Goal: Communication & Community: Answer question/provide support

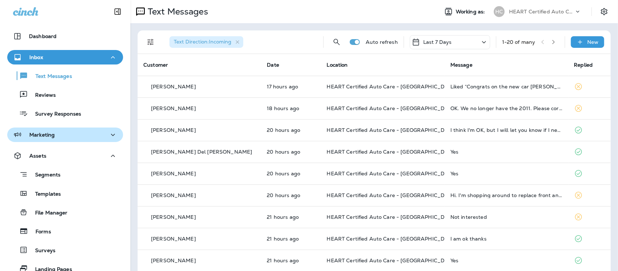
click at [110, 133] on icon "button" at bounding box center [113, 134] width 9 height 9
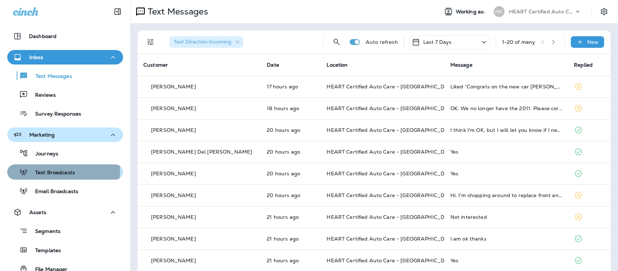
click at [62, 169] on p "Text Broadcasts" at bounding box center [51, 172] width 47 height 7
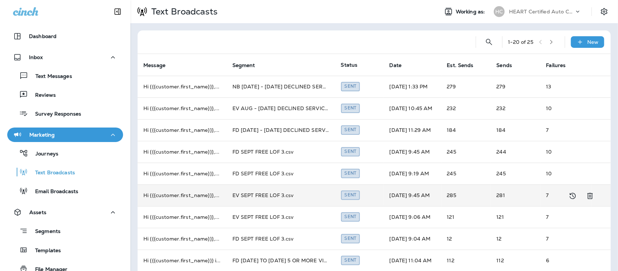
click at [267, 195] on td "EV SEPT FREE LOF 3.csv" at bounding box center [281, 195] width 109 height 22
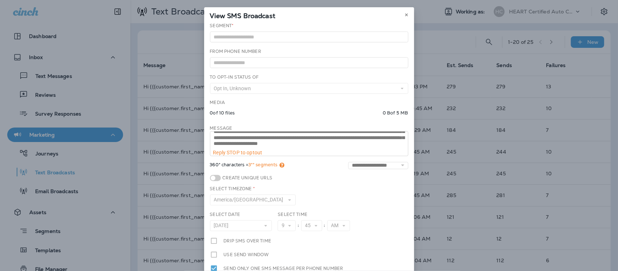
scroll to position [18, 0]
click at [404, 13] on icon at bounding box center [406, 15] width 4 height 4
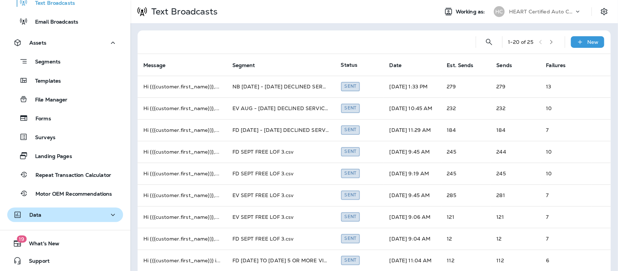
scroll to position [170, 0]
click at [39, 214] on p "Data" at bounding box center [35, 214] width 12 height 6
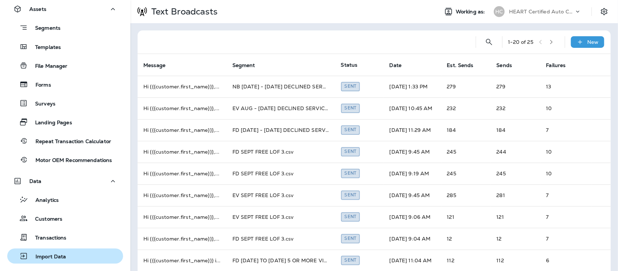
scroll to position [245, 0]
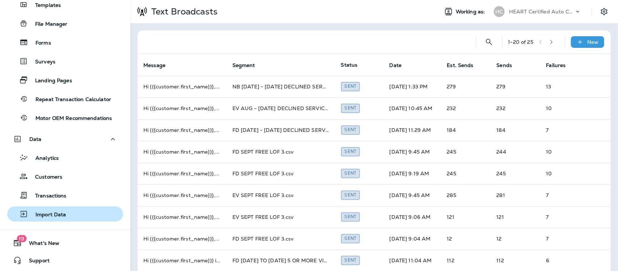
click at [58, 211] on p "Import Data" at bounding box center [47, 214] width 38 height 7
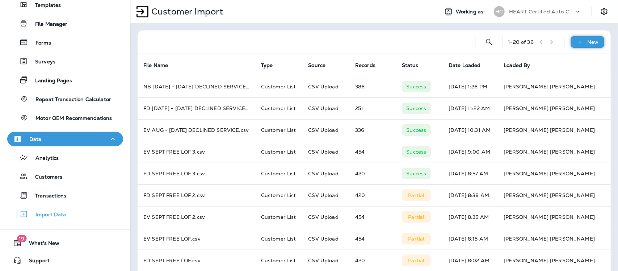
click at [591, 42] on p "New" at bounding box center [593, 42] width 11 height 6
click at [558, 58] on p "Customer list" at bounding box center [560, 61] width 34 height 6
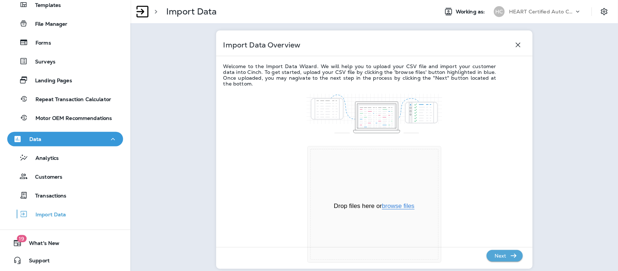
click at [393, 207] on button "browse files" at bounding box center [398, 206] width 33 height 7
click at [407, 203] on button "browse files" at bounding box center [398, 206] width 33 height 7
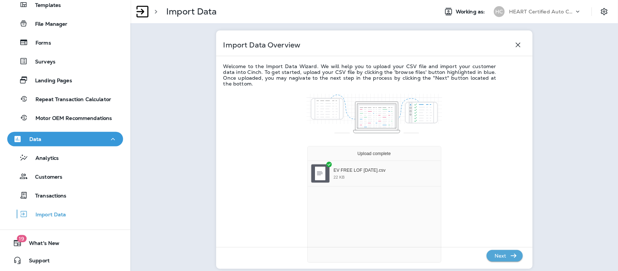
click at [504, 257] on p "Next" at bounding box center [501, 256] width 18 height 12
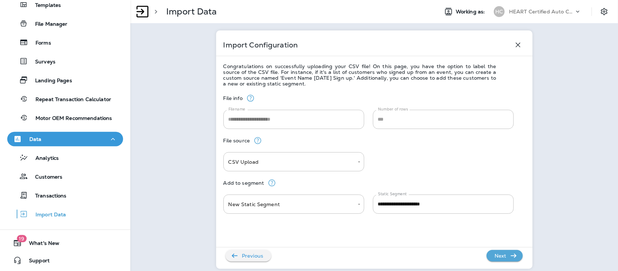
click at [504, 257] on p "Next" at bounding box center [501, 256] width 18 height 12
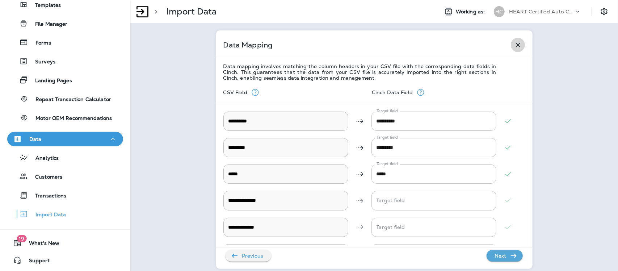
click at [517, 46] on icon "button" at bounding box center [518, 45] width 9 height 9
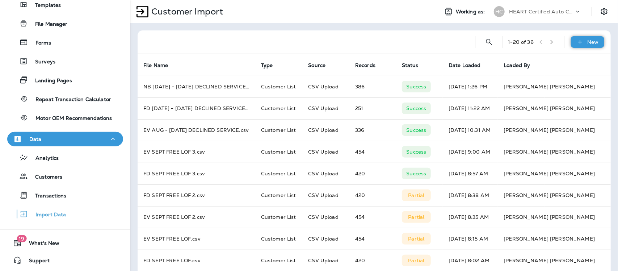
click at [585, 45] on div "New" at bounding box center [587, 42] width 33 height 12
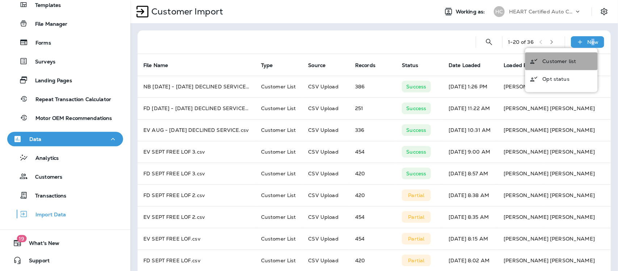
click at [557, 58] on p "Customer list" at bounding box center [560, 61] width 34 height 6
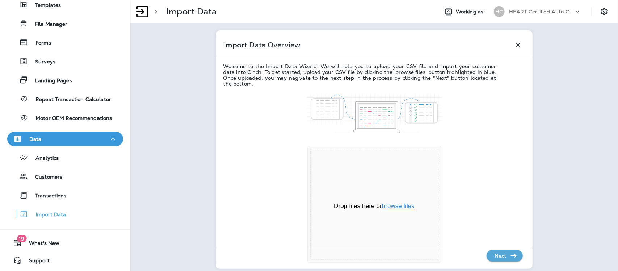
click at [399, 206] on button "browse files" at bounding box center [398, 206] width 33 height 7
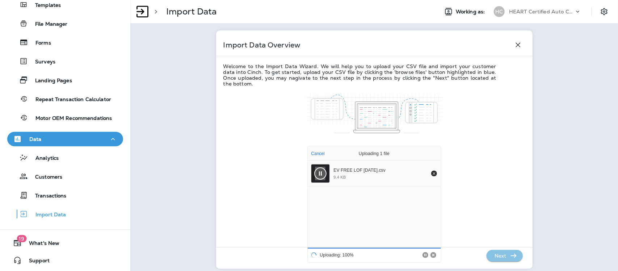
click at [503, 257] on p "Next" at bounding box center [501, 256] width 18 height 12
click at [504, 257] on p "Next" at bounding box center [501, 256] width 18 height 12
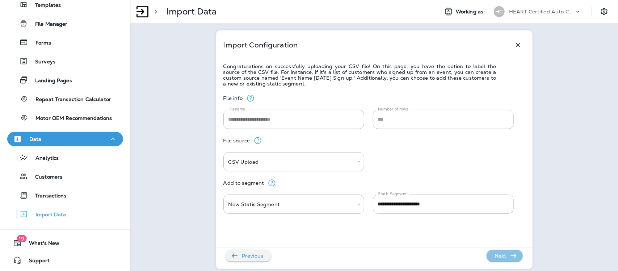
click at [505, 257] on p "Next" at bounding box center [501, 256] width 18 height 12
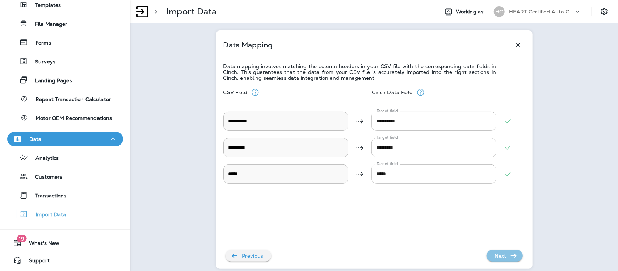
click at [505, 257] on p "Next" at bounding box center [501, 256] width 18 height 12
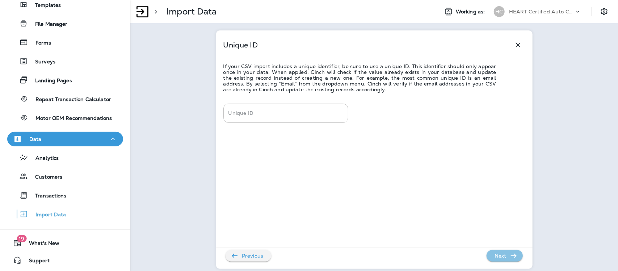
click at [505, 257] on p "Next" at bounding box center [501, 256] width 18 height 12
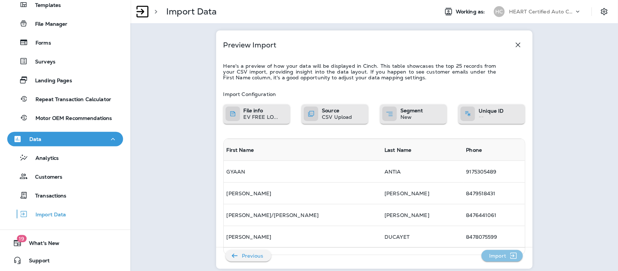
click at [501, 256] on p "Import" at bounding box center [497, 256] width 23 height 12
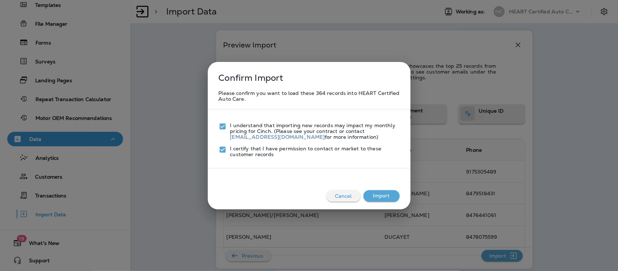
click at [381, 196] on button "Import" at bounding box center [382, 196] width 36 height 12
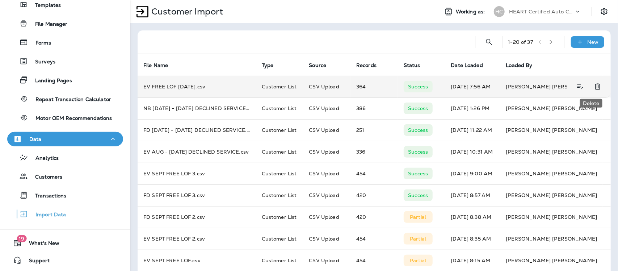
click at [595, 86] on icon "Delete" at bounding box center [597, 87] width 5 height 6
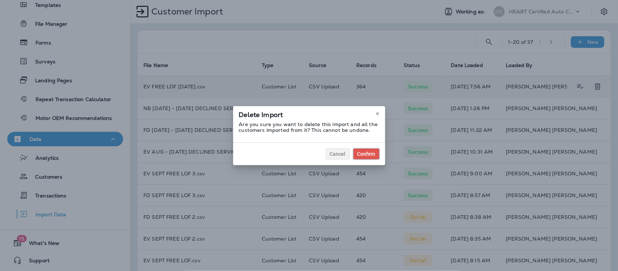
click at [364, 154] on div "Confirm" at bounding box center [366, 153] width 18 height 5
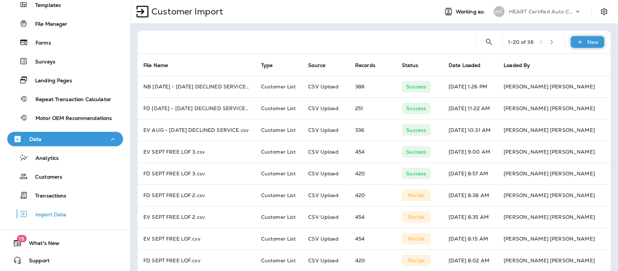
click at [589, 42] on p "New" at bounding box center [593, 42] width 11 height 6
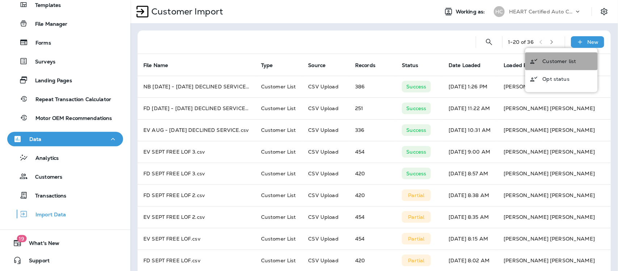
click at [559, 63] on p "Customer list" at bounding box center [560, 61] width 34 height 6
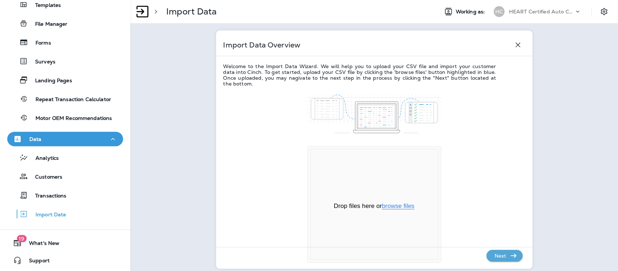
click at [389, 203] on button "browse files" at bounding box center [398, 206] width 33 height 7
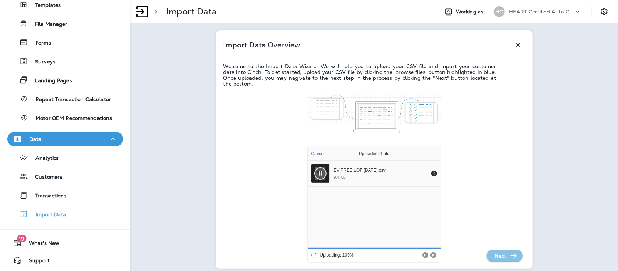
click at [497, 252] on p "Next" at bounding box center [501, 256] width 18 height 12
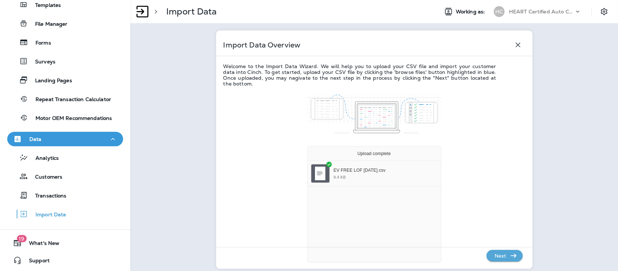
click at [495, 256] on p "Next" at bounding box center [501, 256] width 18 height 12
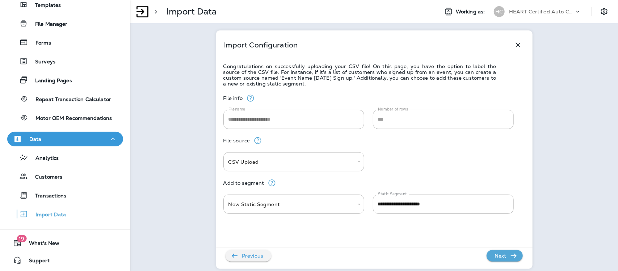
click at [495, 255] on p "Next" at bounding box center [501, 256] width 18 height 12
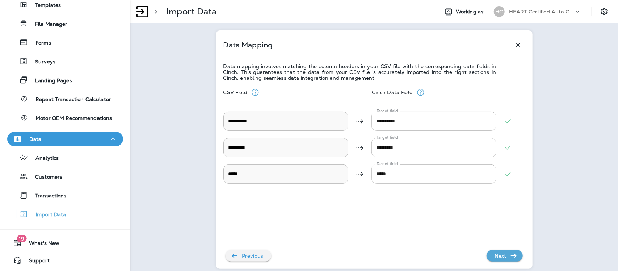
click at [496, 255] on p "Next" at bounding box center [501, 256] width 18 height 12
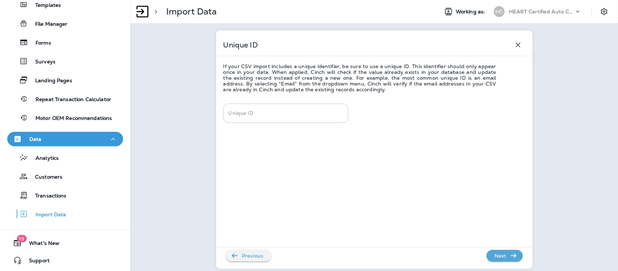
click at [496, 255] on p "Next" at bounding box center [501, 256] width 18 height 12
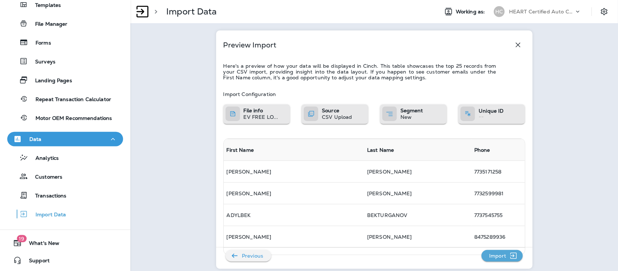
click at [498, 253] on p "Import" at bounding box center [497, 256] width 23 height 12
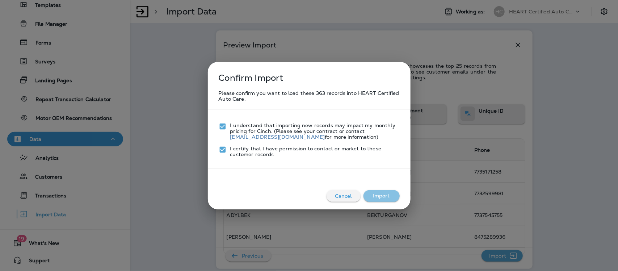
click at [394, 198] on button "Import" at bounding box center [382, 196] width 36 height 12
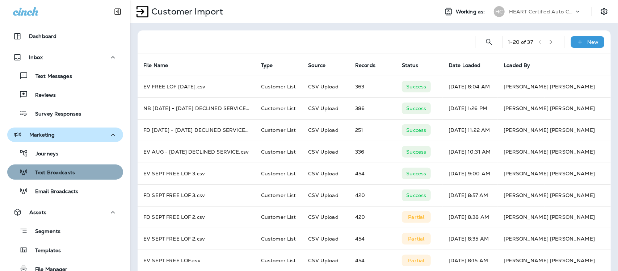
click at [66, 173] on p "Text Broadcasts" at bounding box center [51, 172] width 47 height 7
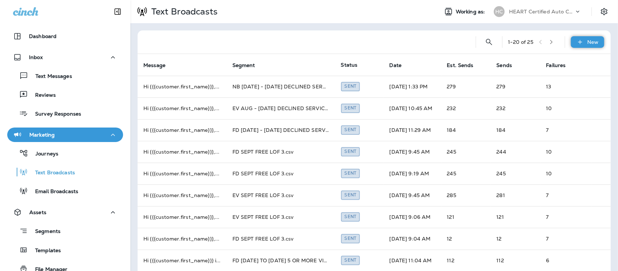
click at [588, 43] on p "New" at bounding box center [593, 42] width 11 height 6
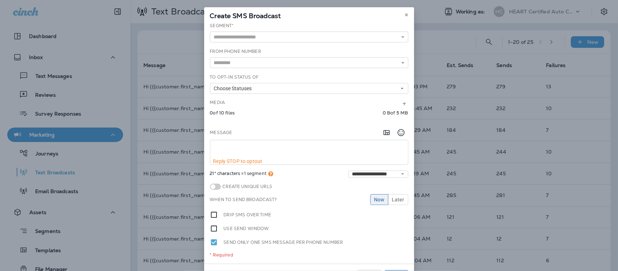
click at [223, 147] on textarea at bounding box center [309, 149] width 198 height 18
paste textarea "**********"
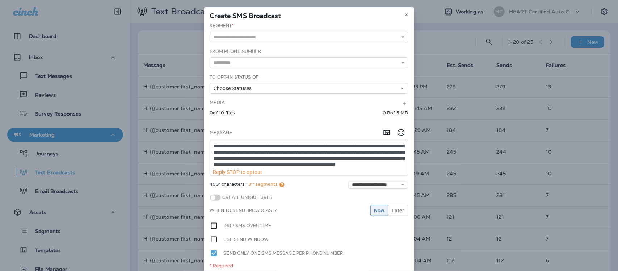
scroll to position [4, 0]
click at [299, 149] on textarea "**********" at bounding box center [309, 154] width 198 height 29
type textarea "**********"
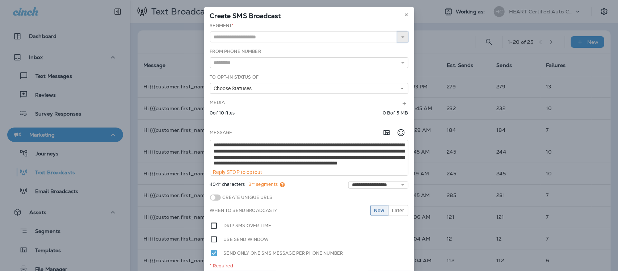
click at [400, 38] on icon "button" at bounding box center [402, 36] width 5 height 5
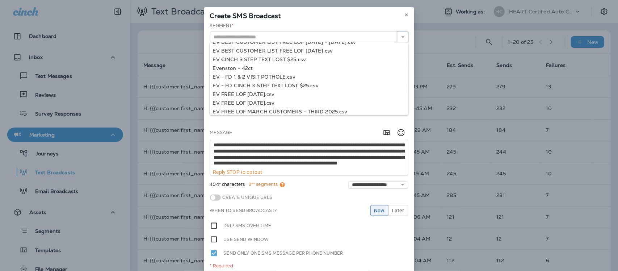
scroll to position [191, 0]
click at [404, 14] on icon at bounding box center [406, 15] width 4 height 4
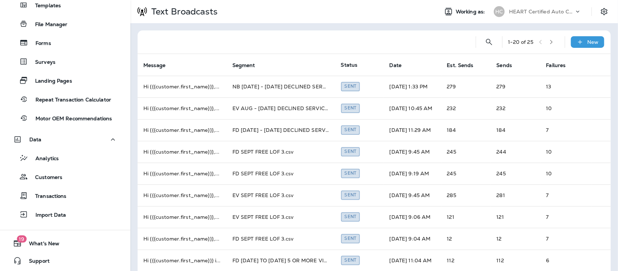
scroll to position [245, 0]
click at [54, 214] on p "Import Data" at bounding box center [47, 214] width 38 height 7
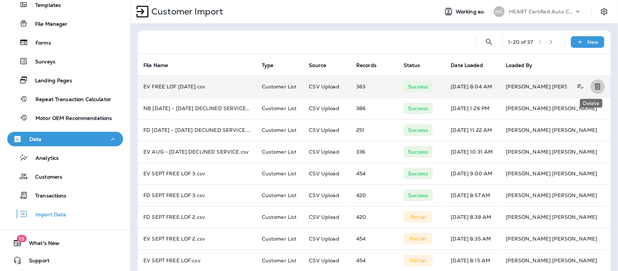
click at [593, 86] on icon "Delete" at bounding box center [597, 86] width 9 height 9
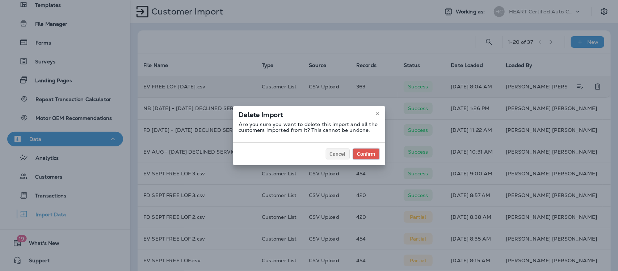
click at [360, 155] on div "Confirm" at bounding box center [366, 153] width 18 height 5
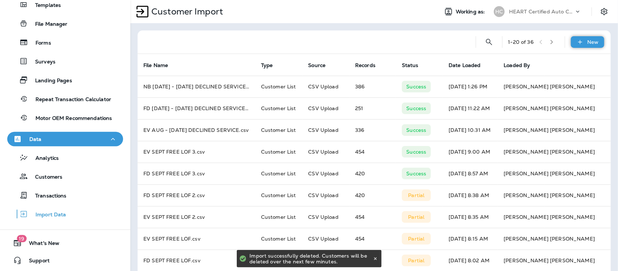
click at [585, 45] on div "New" at bounding box center [587, 42] width 33 height 12
click at [558, 59] on p "Customer list" at bounding box center [560, 61] width 34 height 6
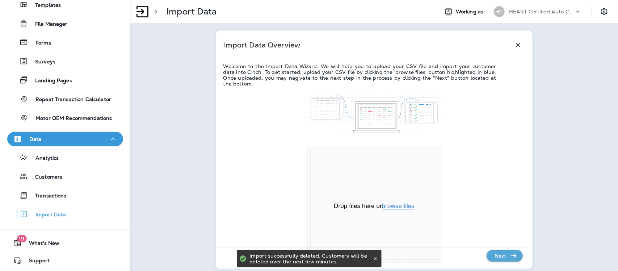
click at [391, 203] on button "browse files" at bounding box center [398, 206] width 33 height 7
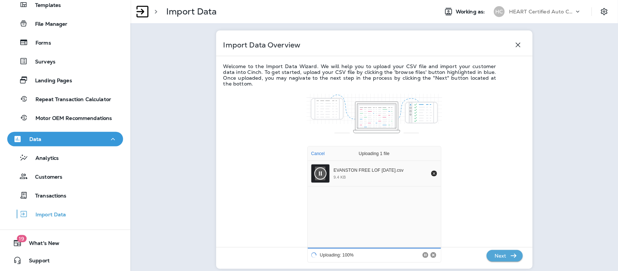
click at [499, 256] on p "Next" at bounding box center [501, 256] width 18 height 12
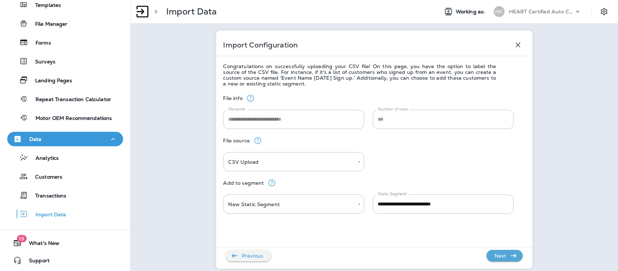
click at [499, 256] on p "Next" at bounding box center [501, 256] width 18 height 12
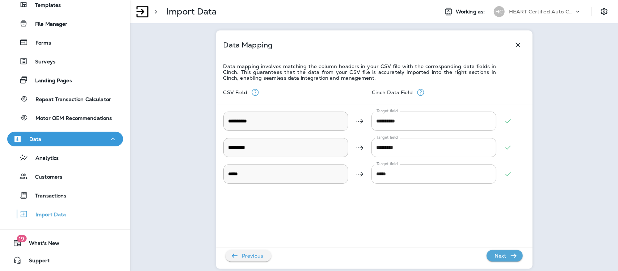
click at [500, 256] on p "Next" at bounding box center [501, 256] width 18 height 12
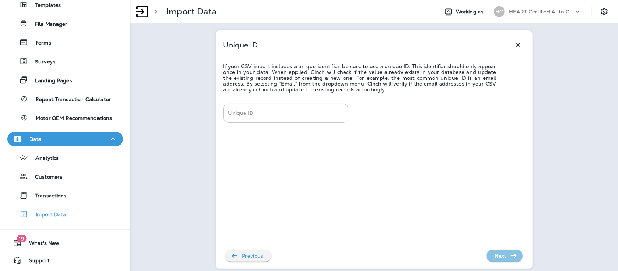
click at [501, 256] on p "Next" at bounding box center [501, 256] width 18 height 12
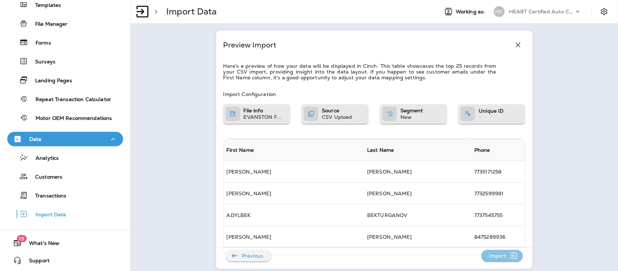
click at [504, 257] on p "Import" at bounding box center [497, 256] width 23 height 12
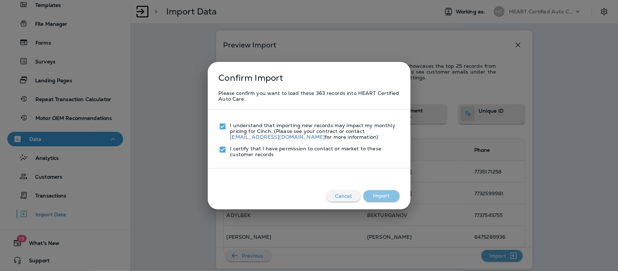
click at [386, 196] on button "Import" at bounding box center [382, 196] width 36 height 12
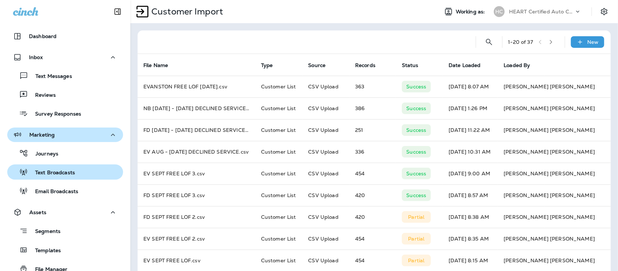
click at [60, 169] on p "Text Broadcasts" at bounding box center [51, 172] width 47 height 7
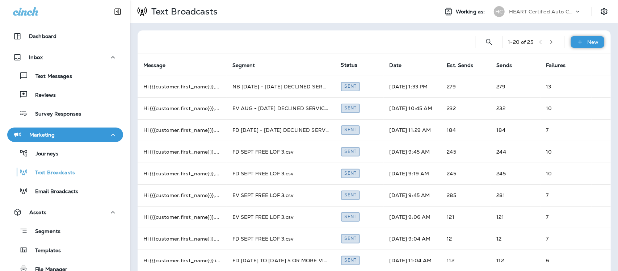
click at [589, 42] on p "New" at bounding box center [593, 42] width 11 height 6
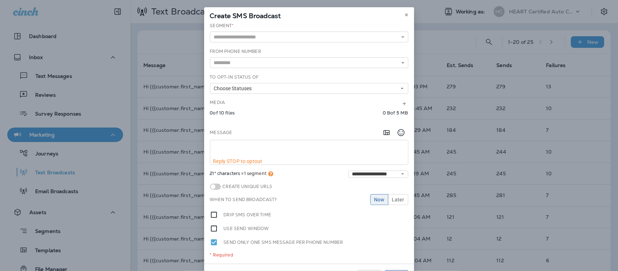
click at [213, 147] on textarea at bounding box center [309, 149] width 198 height 18
paste textarea "**********"
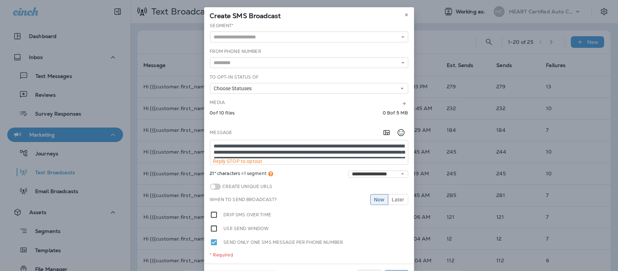
scroll to position [4, 0]
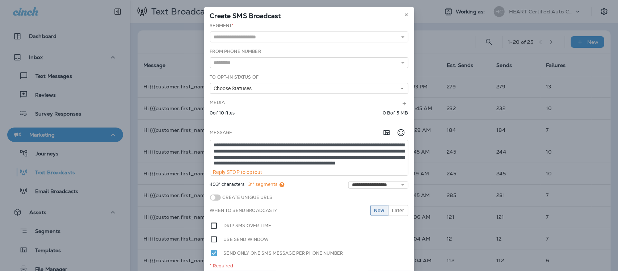
drag, startPoint x: 299, startPoint y: 148, endPoint x: 297, endPoint y: 155, distance: 7.4
click at [298, 151] on textarea "**********" at bounding box center [309, 154] width 198 height 29
click at [309, 153] on textarea "**********" at bounding box center [309, 154] width 198 height 29
click at [299, 147] on textarea "**********" at bounding box center [309, 154] width 198 height 29
type textarea "**********"
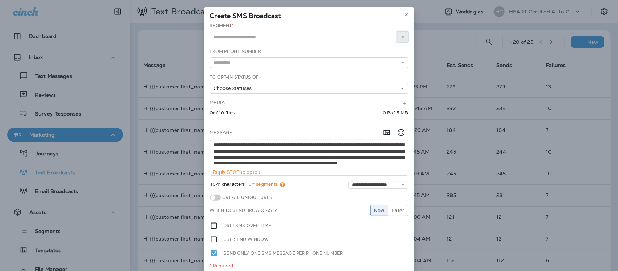
click at [400, 35] on icon "button" at bounding box center [402, 36] width 5 height 5
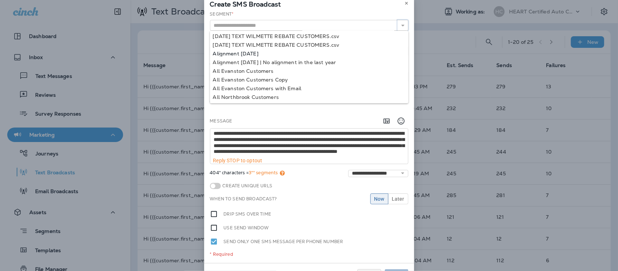
scroll to position [0, 0]
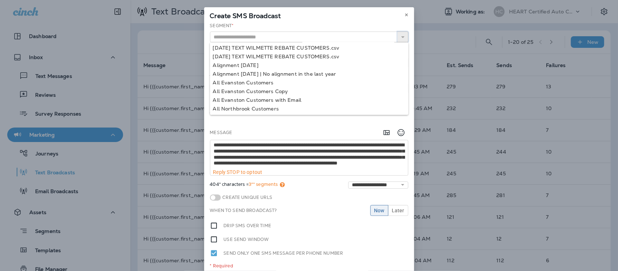
click at [400, 35] on icon "button" at bounding box center [402, 36] width 5 height 5
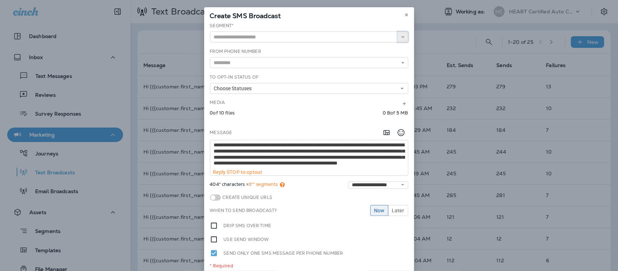
click at [400, 35] on icon "button" at bounding box center [402, 36] width 5 height 5
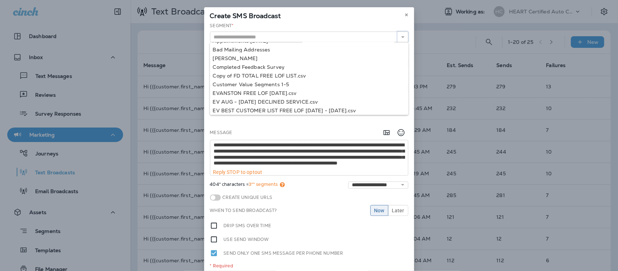
scroll to position [150, 0]
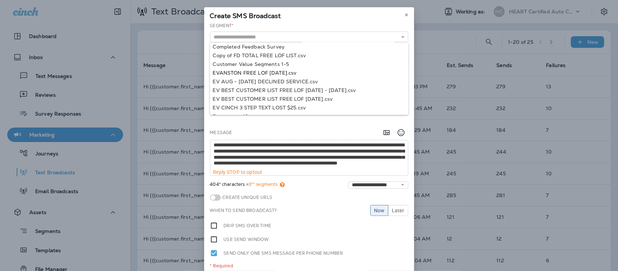
type input "**********"
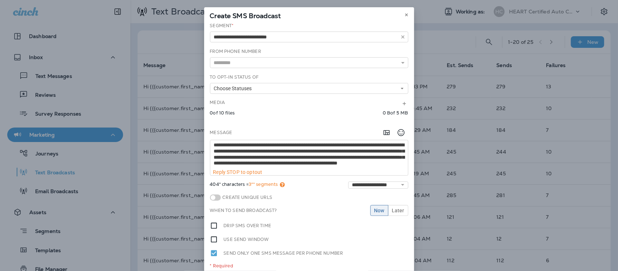
click at [293, 72] on div "**********" at bounding box center [309, 148] width 210 height 252
click at [400, 63] on icon at bounding box center [402, 62] width 5 height 5
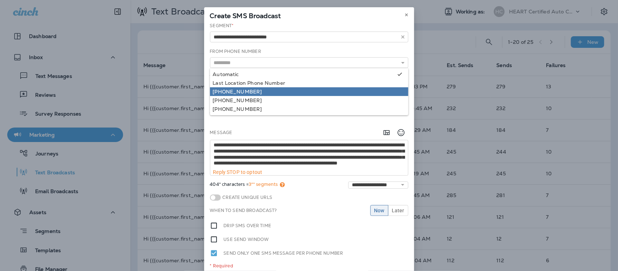
type input "**********"
click at [249, 91] on div "**********" at bounding box center [309, 148] width 210 height 252
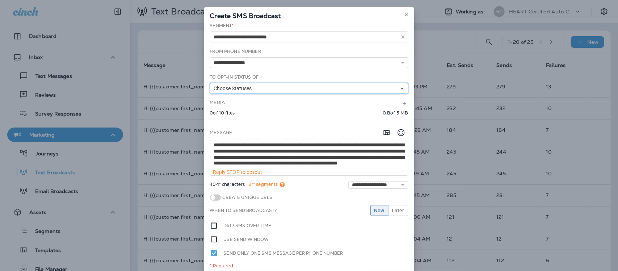
click at [256, 85] on button "Choose Statuses" at bounding box center [309, 88] width 198 height 11
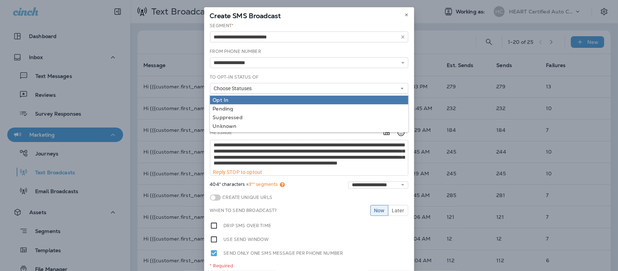
click at [216, 100] on div "Opt In" at bounding box center [309, 100] width 193 height 6
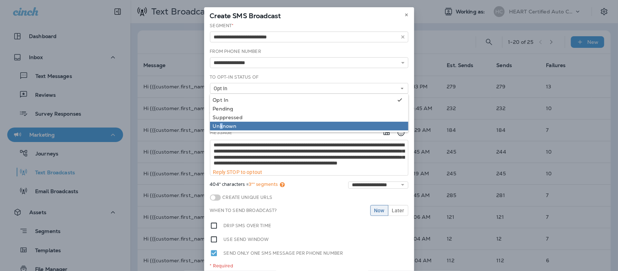
click at [218, 122] on link "Unknown" at bounding box center [309, 126] width 198 height 9
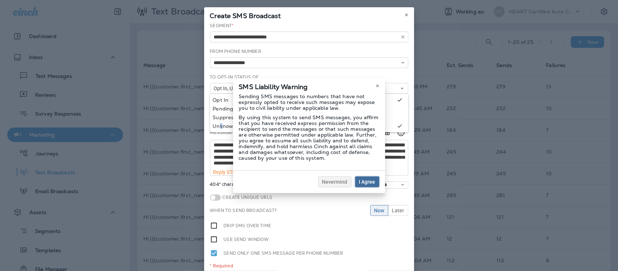
click at [368, 180] on span "I Agree" at bounding box center [367, 181] width 16 height 5
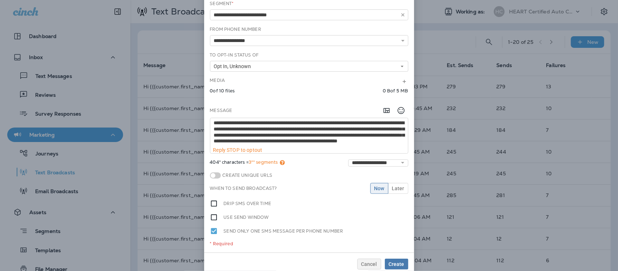
scroll to position [34, 0]
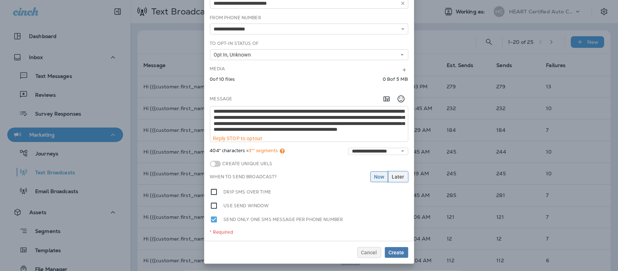
click at [398, 179] on span "Later" at bounding box center [398, 176] width 12 height 5
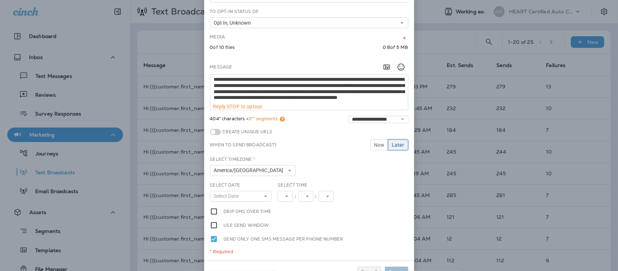
scroll to position [79, 0]
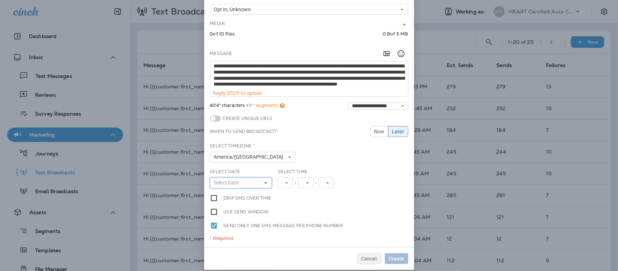
click at [264, 185] on icon at bounding box center [266, 183] width 4 height 4
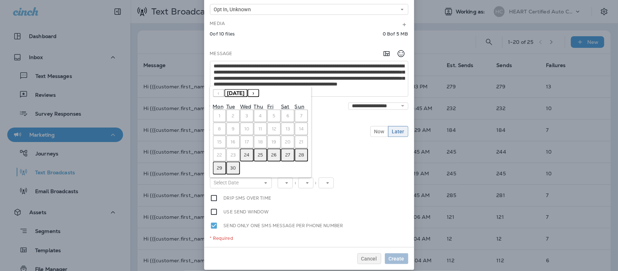
click at [258, 158] on abbr "25" at bounding box center [260, 155] width 5 height 6
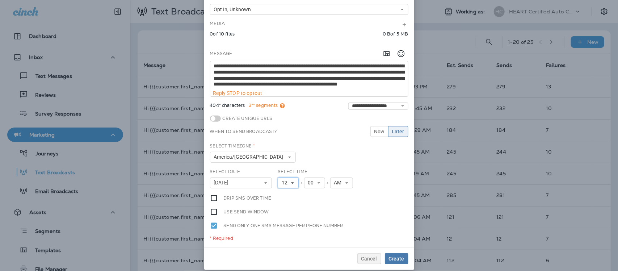
click at [291, 183] on use at bounding box center [292, 182] width 3 height 1
click at [279, 142] on link "8" at bounding box center [288, 143] width 21 height 9
click at [314, 182] on icon at bounding box center [316, 183] width 4 height 4
click at [303, 160] on link "30" at bounding box center [311, 162] width 21 height 9
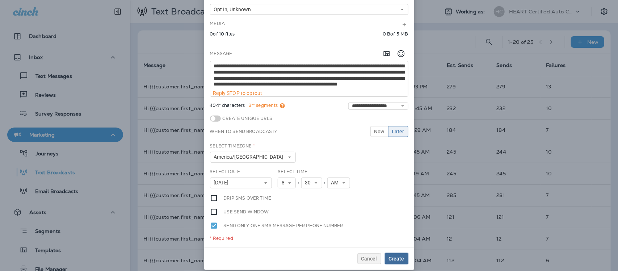
click at [394, 257] on span "Create" at bounding box center [397, 258] width 16 height 5
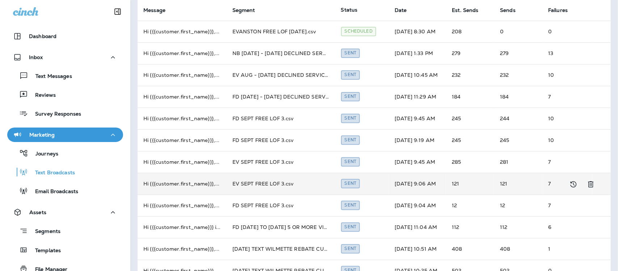
scroll to position [91, 0]
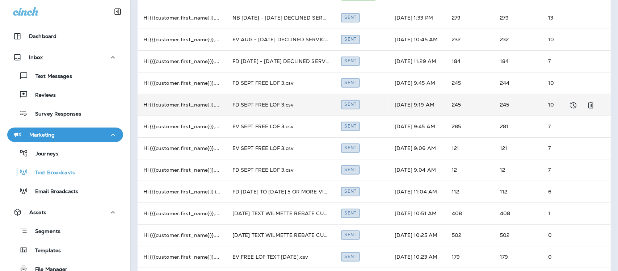
click at [258, 106] on td "FD SEPT FREE LOF 3.csv" at bounding box center [281, 105] width 109 height 22
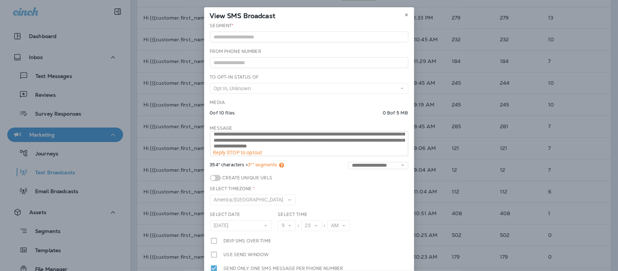
scroll to position [18, 0]
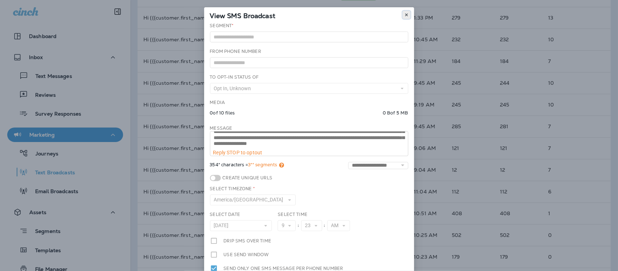
click at [404, 14] on icon at bounding box center [406, 15] width 4 height 4
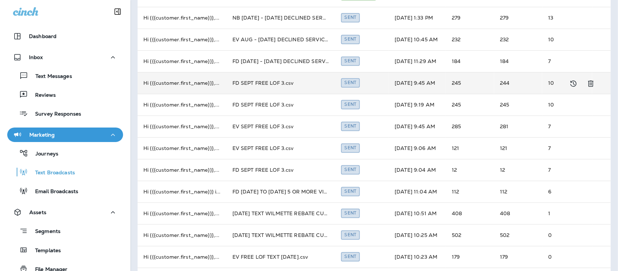
click at [264, 85] on td "FD SEPT FREE LOF 3.csv" at bounding box center [281, 83] width 109 height 22
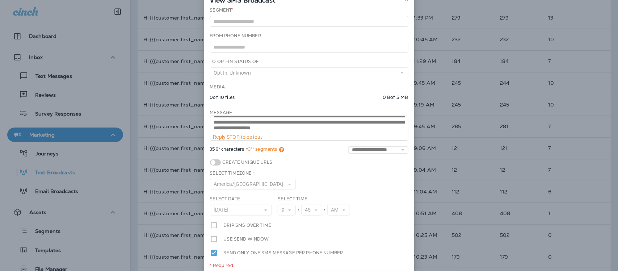
scroll to position [0, 0]
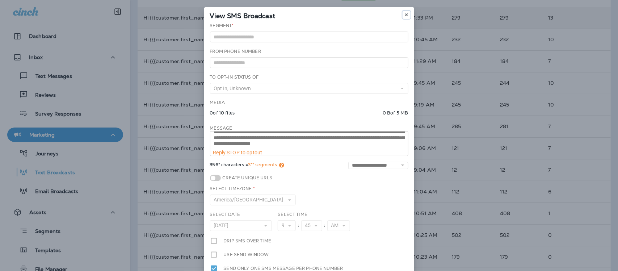
drag, startPoint x: 406, startPoint y: 13, endPoint x: 400, endPoint y: 20, distance: 9.3
click at [405, 13] on button at bounding box center [407, 15] width 8 height 8
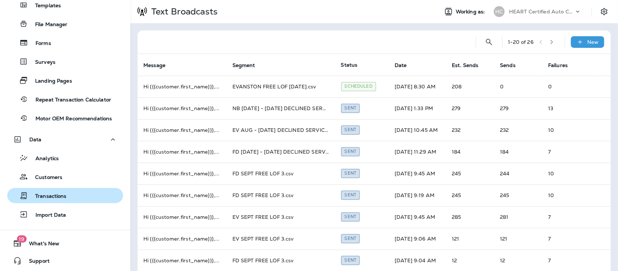
scroll to position [245, 0]
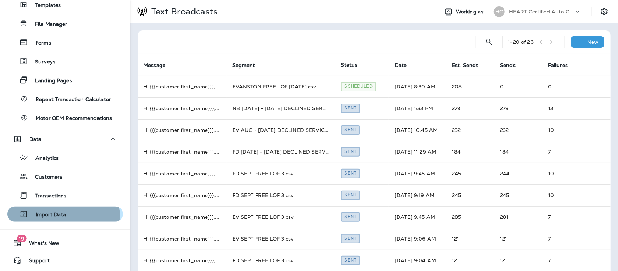
click at [53, 217] on p "Import Data" at bounding box center [47, 214] width 38 height 7
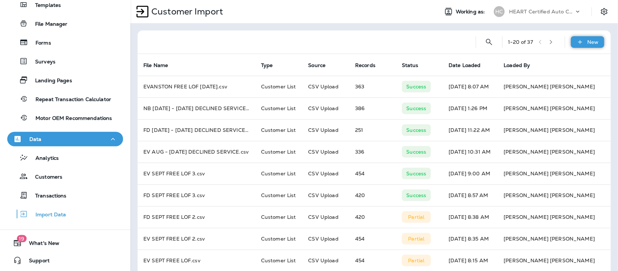
click at [588, 42] on p "New" at bounding box center [593, 42] width 11 height 6
click at [566, 59] on p "Customer list" at bounding box center [560, 61] width 34 height 6
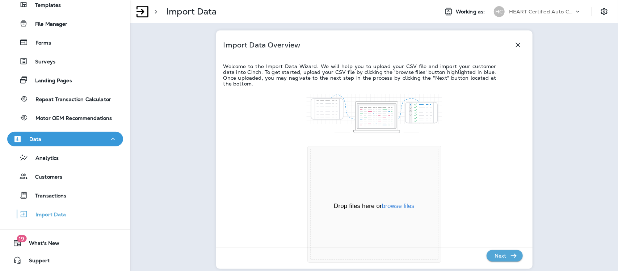
click at [496, 253] on p "Next" at bounding box center [501, 256] width 18 height 12
click at [495, 255] on p "Next" at bounding box center [501, 256] width 18 height 12
click at [402, 206] on button "browse files" at bounding box center [398, 206] width 33 height 7
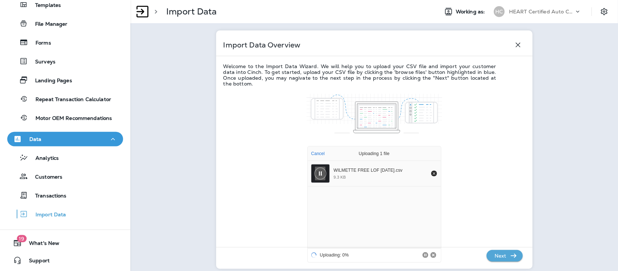
drag, startPoint x: 501, startPoint y: 256, endPoint x: 498, endPoint y: 253, distance: 4.1
click at [500, 255] on p "Next" at bounding box center [501, 256] width 18 height 12
click at [499, 253] on p "Next" at bounding box center [501, 256] width 18 height 12
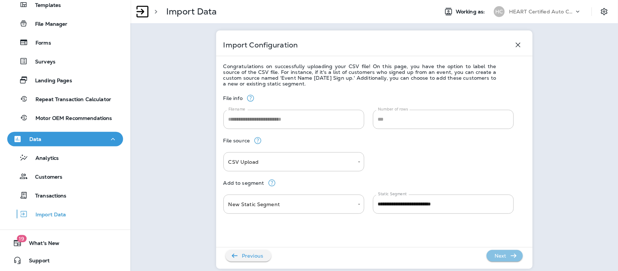
click at [499, 253] on p "Next" at bounding box center [501, 256] width 18 height 12
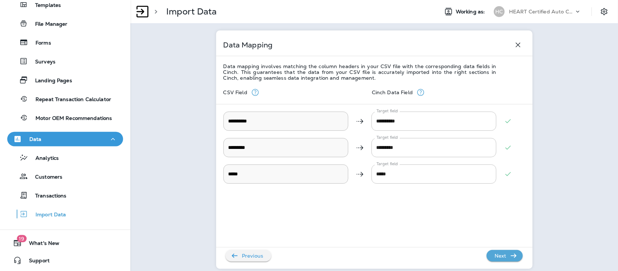
click at [500, 253] on p "Next" at bounding box center [501, 256] width 18 height 12
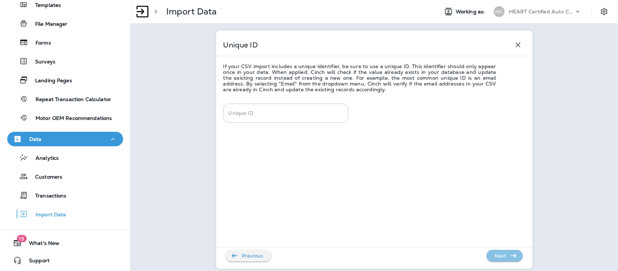
click at [500, 253] on p "Next" at bounding box center [501, 256] width 18 height 12
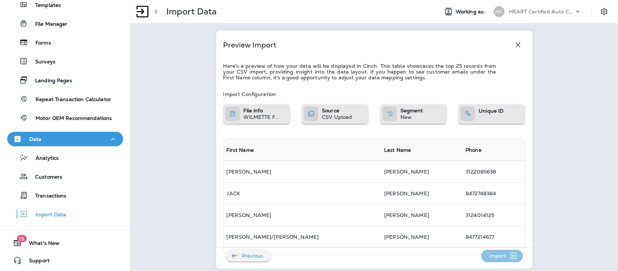
click at [500, 253] on p "Import" at bounding box center [497, 256] width 23 height 12
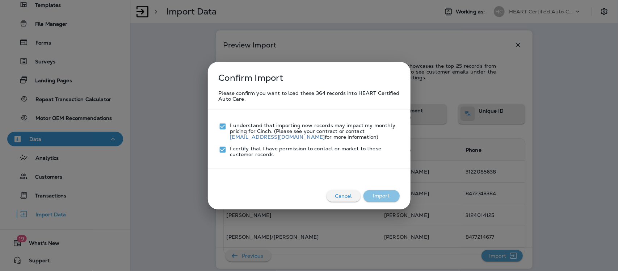
click at [381, 193] on button "Import" at bounding box center [382, 196] width 36 height 12
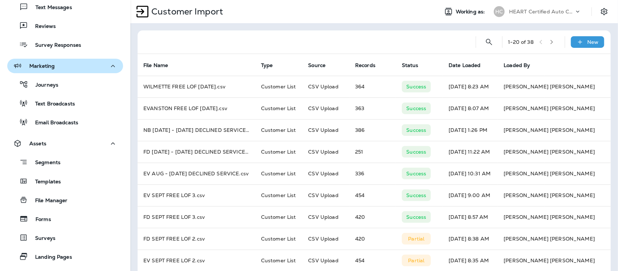
scroll to position [19, 0]
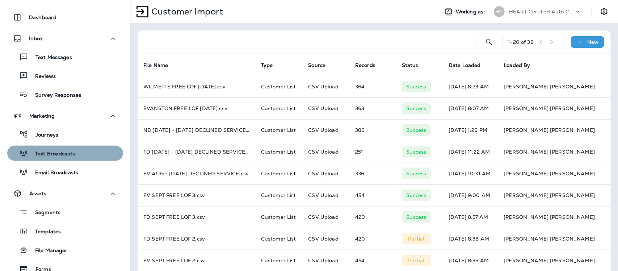
click at [71, 151] on p "Text Broadcasts" at bounding box center [51, 154] width 47 height 7
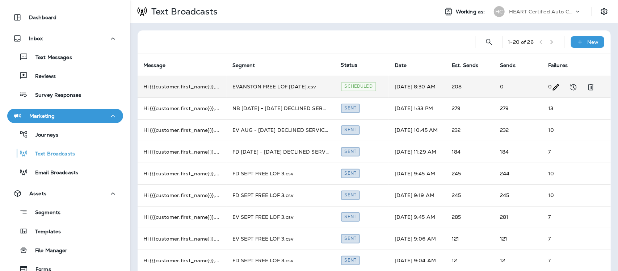
click at [281, 87] on td "EVANSTON FREE LOF [DATE].csv" at bounding box center [281, 87] width 109 height 22
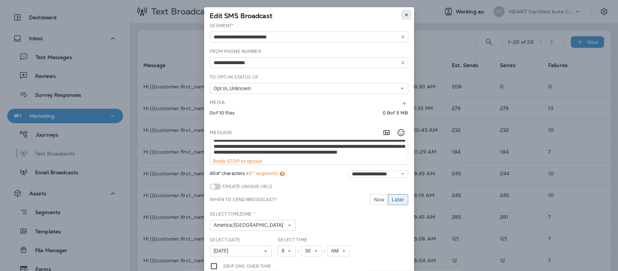
click at [406, 13] on button at bounding box center [407, 15] width 8 height 8
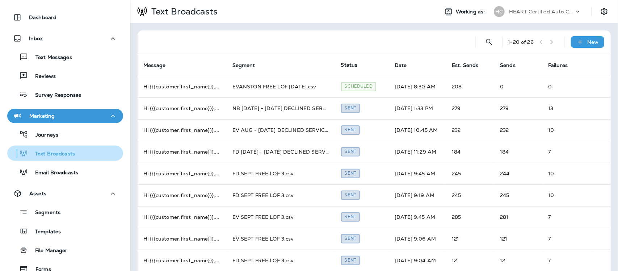
click at [67, 155] on p "Text Broadcasts" at bounding box center [51, 154] width 47 height 7
click at [589, 42] on p "New" at bounding box center [593, 42] width 11 height 6
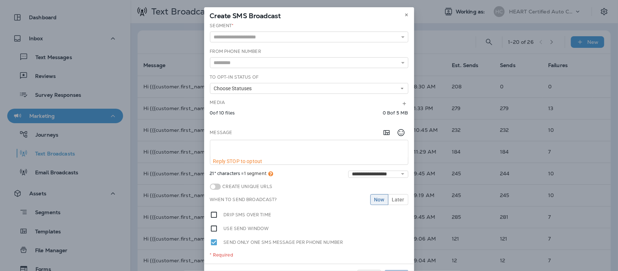
click at [231, 146] on textarea at bounding box center [309, 149] width 198 height 18
paste textarea "**********"
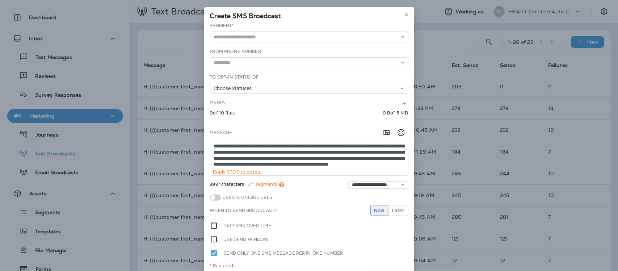
scroll to position [4, 0]
type textarea "**********"
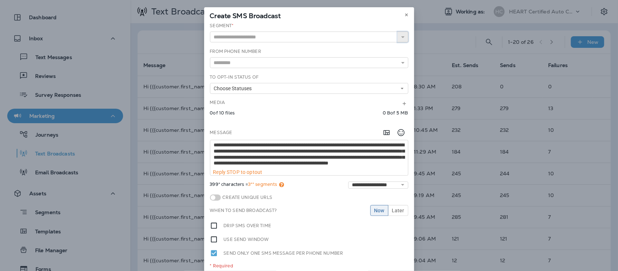
click at [400, 35] on icon "button" at bounding box center [402, 36] width 5 height 5
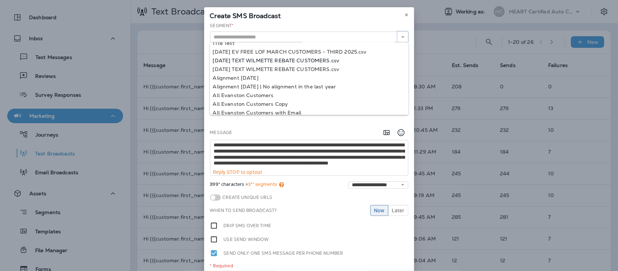
scroll to position [0, 0]
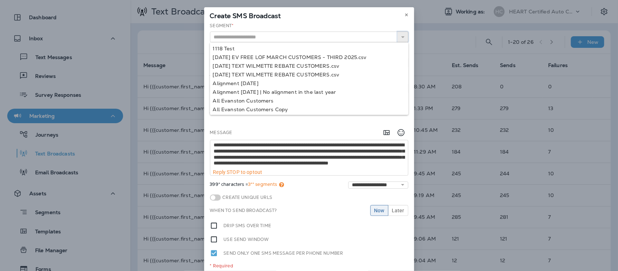
click at [400, 38] on icon "button" at bounding box center [402, 36] width 5 height 5
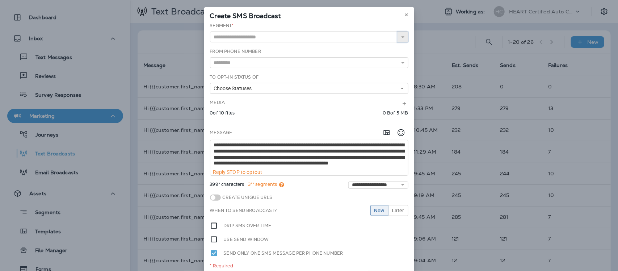
click at [400, 38] on icon "button" at bounding box center [402, 36] width 5 height 5
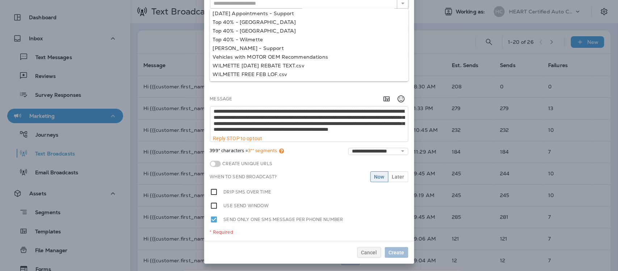
scroll to position [920, 0]
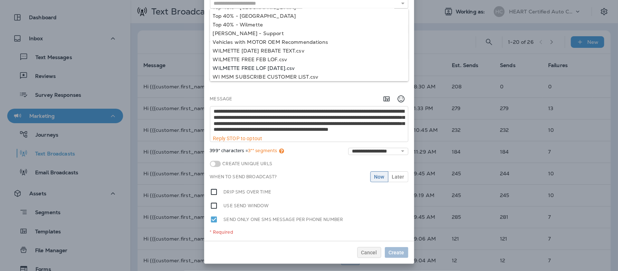
type input "**********"
click at [283, 65] on div "**********" at bounding box center [309, 115] width 210 height 252
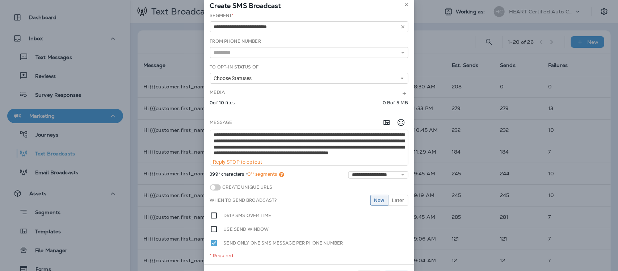
scroll to position [0, 0]
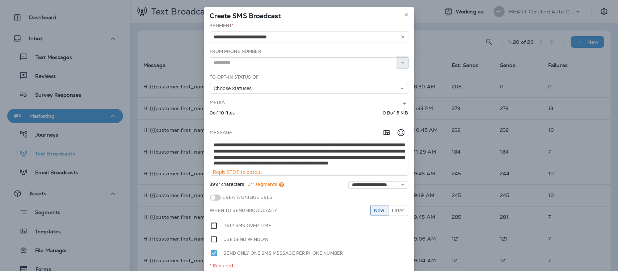
click at [400, 64] on icon at bounding box center [402, 62] width 5 height 5
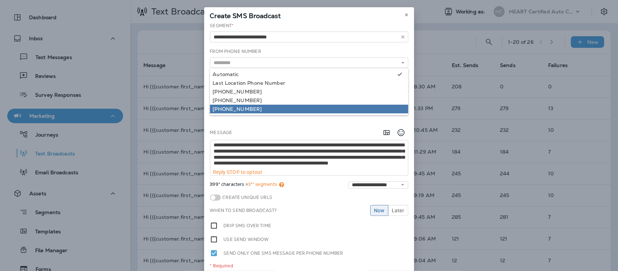
type input "**********"
click at [236, 107] on div "**********" at bounding box center [309, 148] width 210 height 252
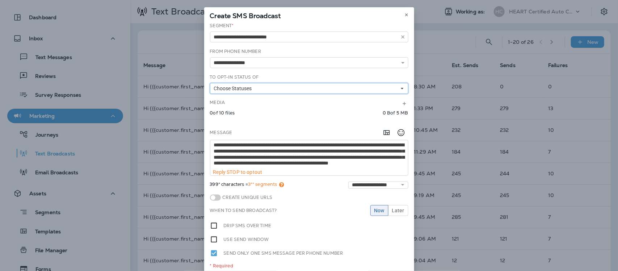
click at [401, 89] on use at bounding box center [402, 88] width 3 height 1
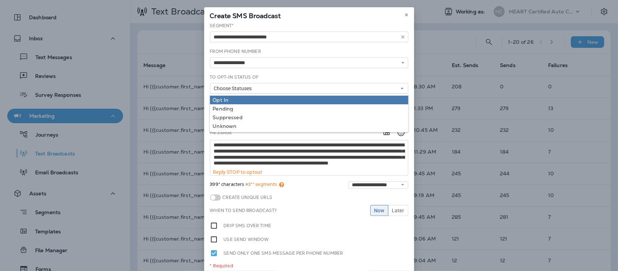
click at [220, 100] on div "Opt In" at bounding box center [309, 100] width 193 height 6
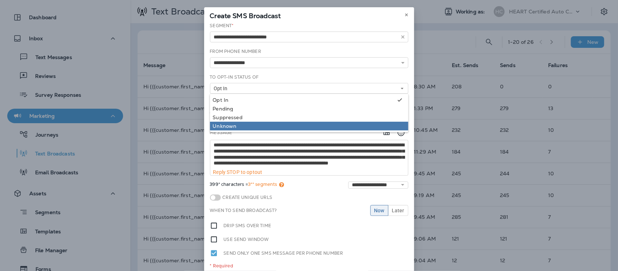
click at [221, 125] on div "Unknown" at bounding box center [309, 126] width 193 height 6
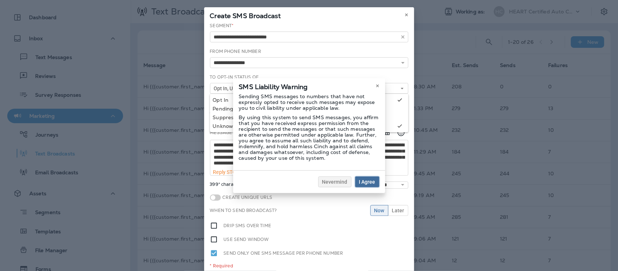
click at [369, 178] on button "I Agree" at bounding box center [367, 181] width 24 height 11
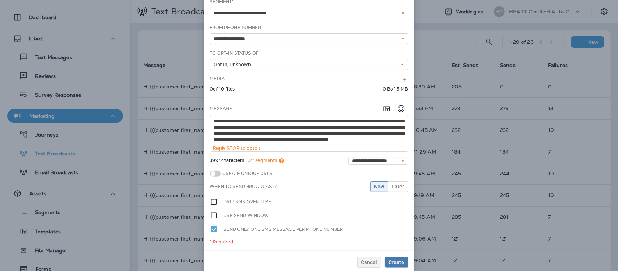
scroll to position [34, 0]
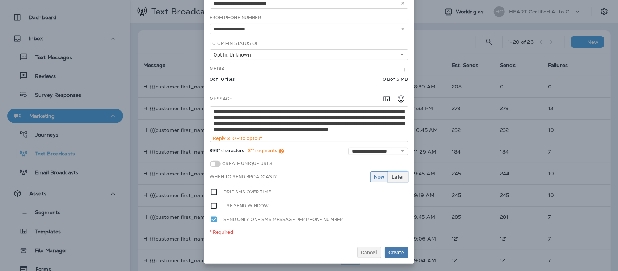
click at [399, 179] on span "Later" at bounding box center [398, 176] width 12 height 5
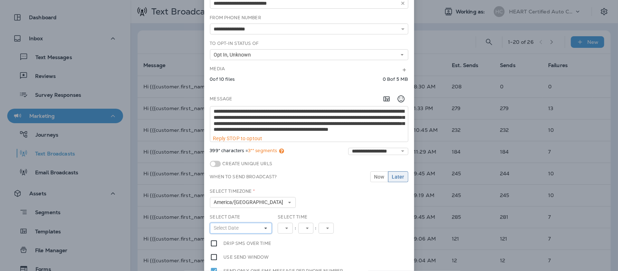
click at [264, 227] on icon at bounding box center [266, 228] width 4 height 4
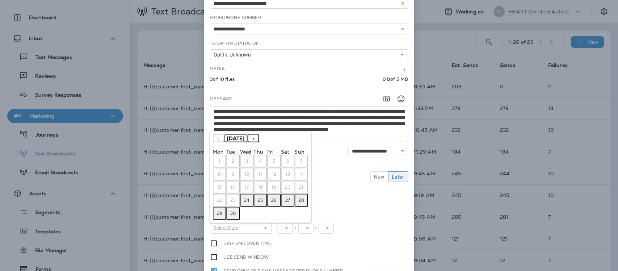
click at [258, 200] on abbr "25" at bounding box center [260, 200] width 5 height 6
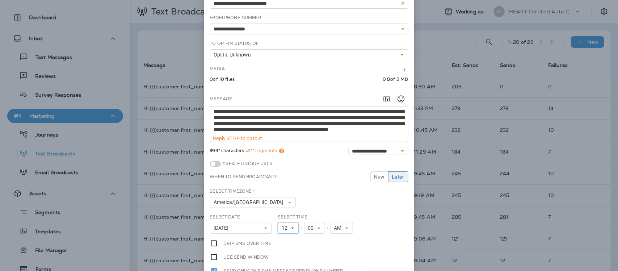
click at [290, 227] on icon at bounding box center [292, 228] width 4 height 4
click at [283, 190] on link "8" at bounding box center [288, 188] width 21 height 9
click at [315, 228] on use at bounding box center [316, 227] width 3 height 1
click at [305, 155] on link "45" at bounding box center [311, 156] width 21 height 9
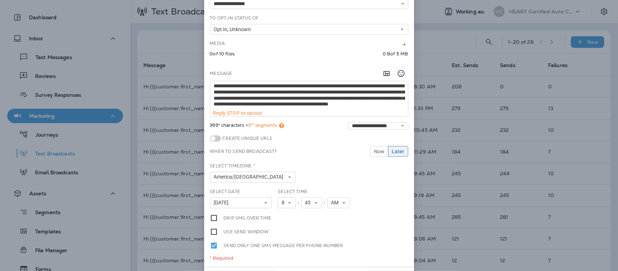
scroll to position [85, 0]
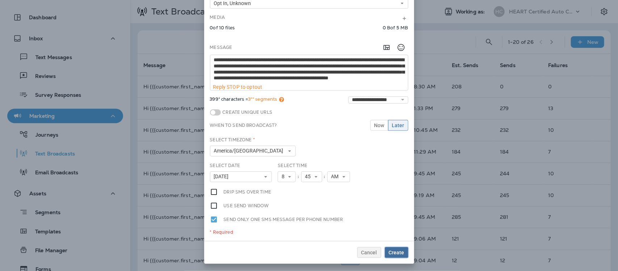
click at [394, 255] on button "Create" at bounding box center [397, 252] width 24 height 11
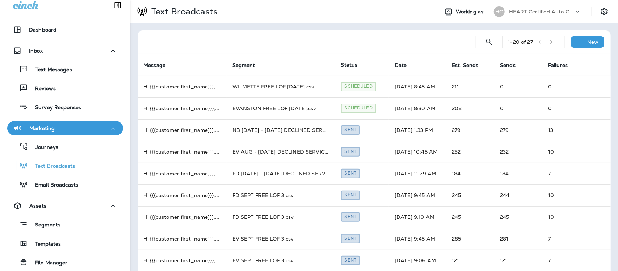
scroll to position [0, 0]
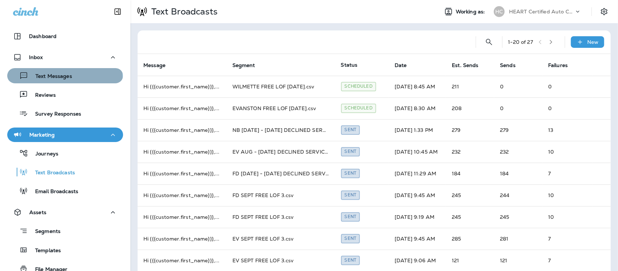
click at [64, 77] on p "Text Messages" at bounding box center [50, 76] width 44 height 7
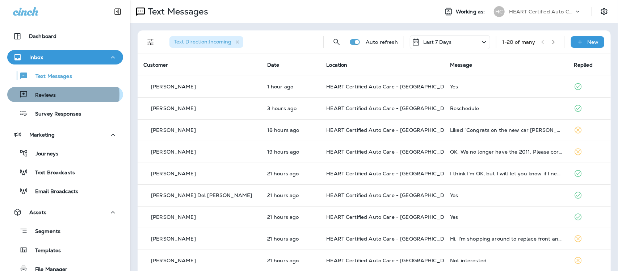
click at [50, 95] on p "Reviews" at bounding box center [42, 95] width 28 height 7
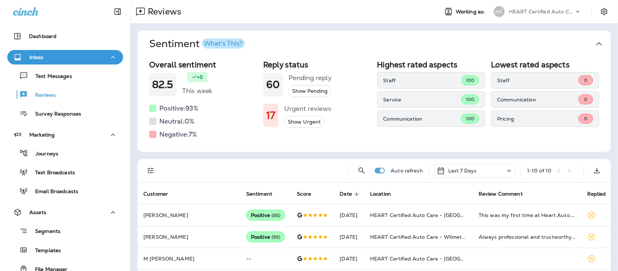
click at [596, 42] on icon "button" at bounding box center [599, 44] width 12 height 12
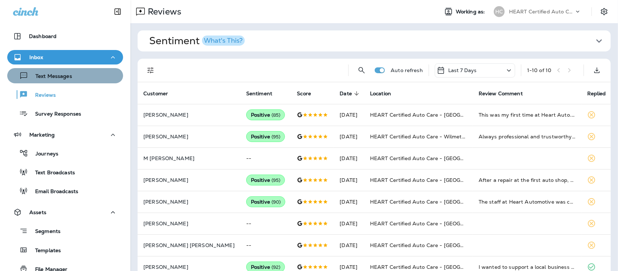
click at [73, 77] on div "Text Messages" at bounding box center [65, 75] width 110 height 11
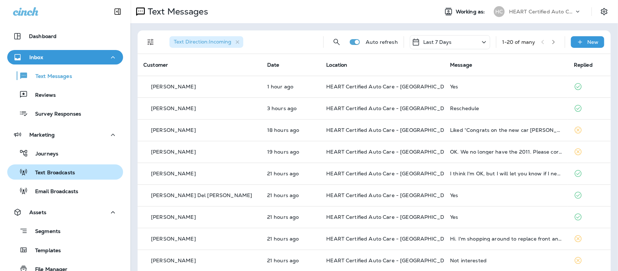
click at [66, 169] on p "Text Broadcasts" at bounding box center [51, 172] width 47 height 7
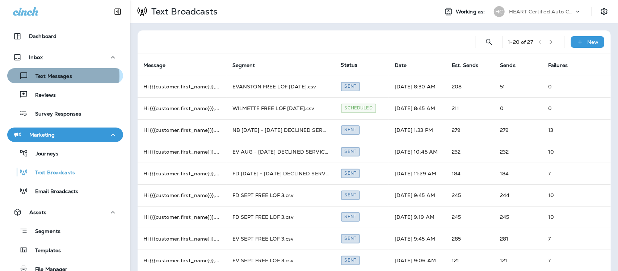
click at [47, 76] on p "Text Messages" at bounding box center [50, 76] width 44 height 7
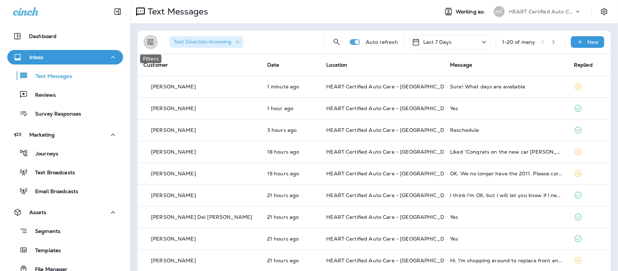
click at [146, 42] on icon "Filters" at bounding box center [150, 42] width 9 height 9
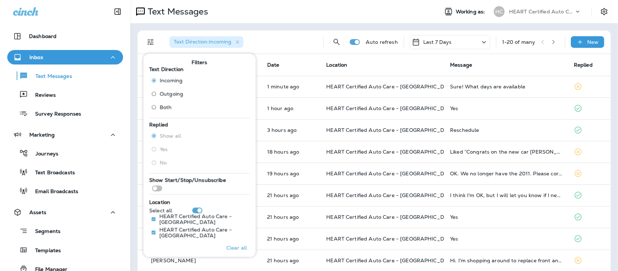
click at [273, 43] on div "Text Direction : Incoming" at bounding box center [241, 41] width 154 height 23
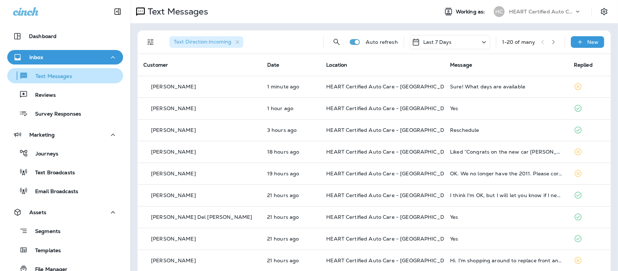
click at [50, 79] on p "Text Messages" at bounding box center [50, 76] width 44 height 7
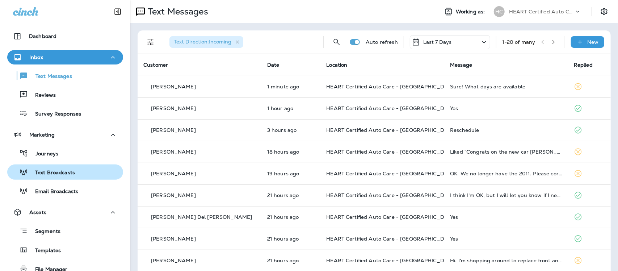
click at [56, 171] on p "Text Broadcasts" at bounding box center [51, 172] width 47 height 7
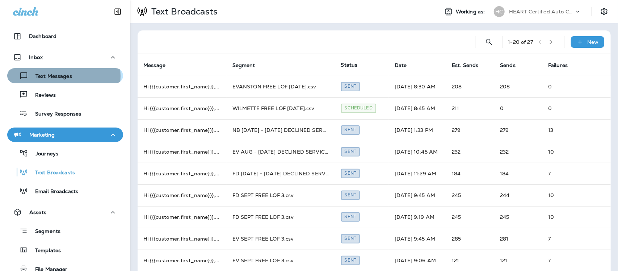
click at [63, 76] on p "Text Messages" at bounding box center [50, 76] width 44 height 7
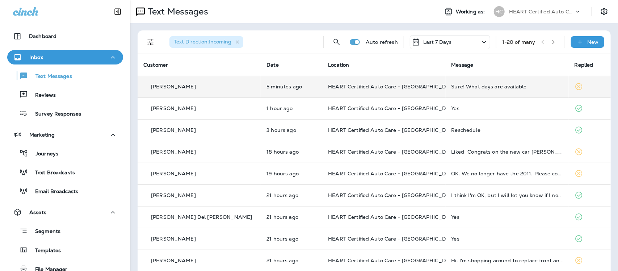
click at [459, 88] on div "Sure! What days are available" at bounding box center [508, 87] width 112 height 6
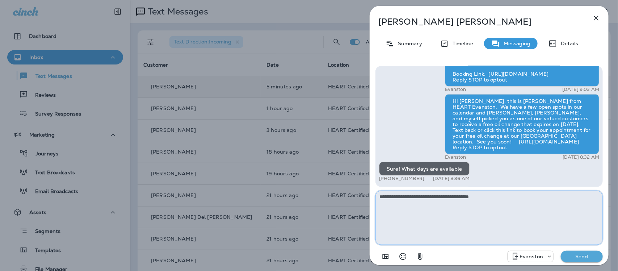
type textarea "**********"
click at [579, 254] on p "Send" at bounding box center [582, 256] width 30 height 7
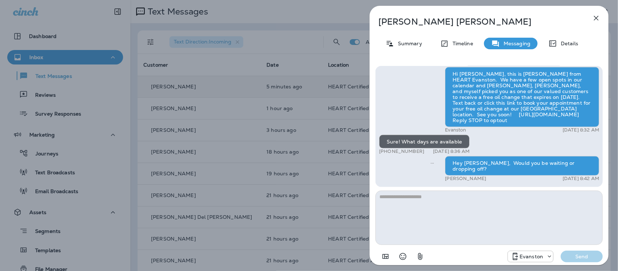
drag, startPoint x: 600, startPoint y: 19, endPoint x: 596, endPoint y: 22, distance: 5.1
click at [598, 19] on icon "button" at bounding box center [596, 18] width 9 height 9
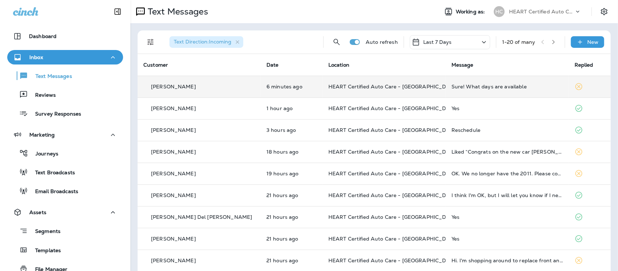
click at [459, 88] on div "Sure! What days are available" at bounding box center [508, 87] width 112 height 6
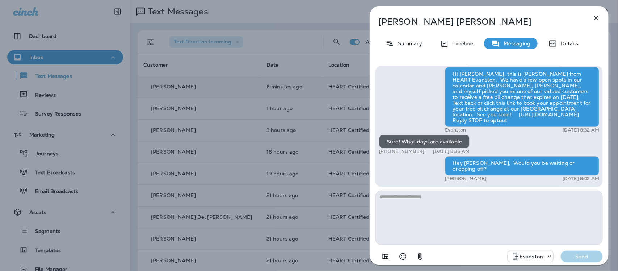
click at [598, 17] on icon "button" at bounding box center [596, 18] width 9 height 9
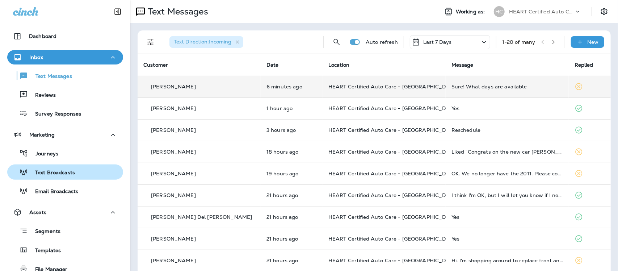
click at [48, 171] on p "Text Broadcasts" at bounding box center [51, 172] width 47 height 7
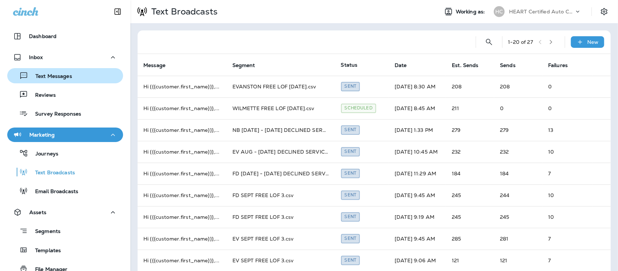
click at [38, 75] on p "Text Messages" at bounding box center [50, 76] width 44 height 7
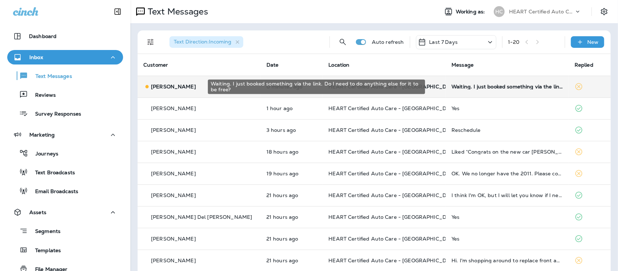
click at [485, 86] on div "Waiting. I just booked something via the link. Do I need to do anything else fo…" at bounding box center [508, 87] width 112 height 6
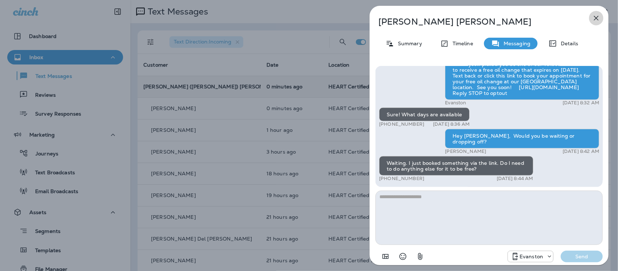
click at [597, 19] on icon "button" at bounding box center [596, 18] width 9 height 9
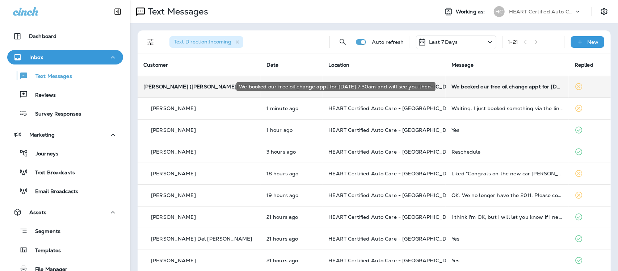
click at [488, 88] on div "We booked our free oil change appt for [DATE] 7:30am and will see you then." at bounding box center [508, 87] width 112 height 6
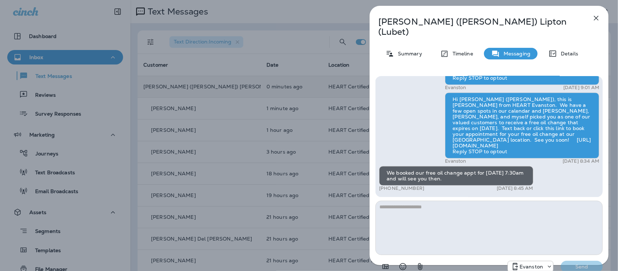
drag, startPoint x: 597, startPoint y: 15, endPoint x: 329, endPoint y: 90, distance: 278.1
click at [591, 17] on button "button" at bounding box center [596, 18] width 14 height 14
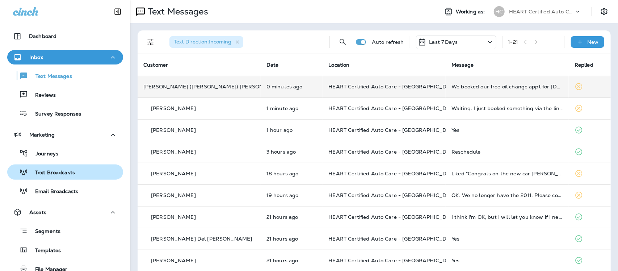
click at [58, 171] on p "Text Broadcasts" at bounding box center [51, 172] width 47 height 7
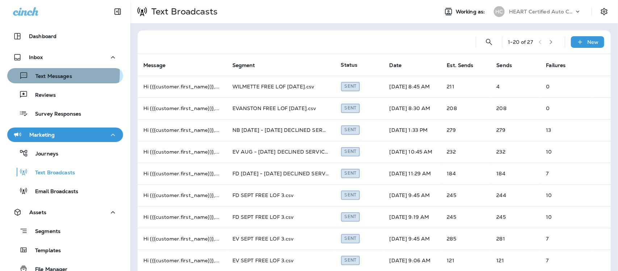
click at [50, 73] on p "Text Messages" at bounding box center [50, 76] width 44 height 7
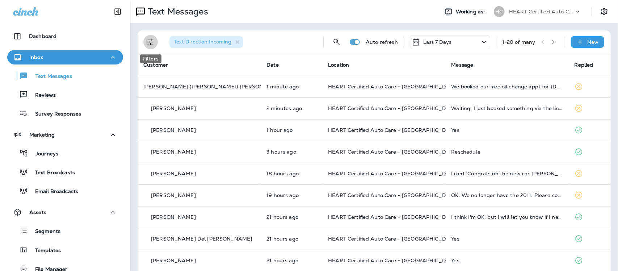
click at [147, 45] on icon "Filters" at bounding box center [150, 42] width 9 height 9
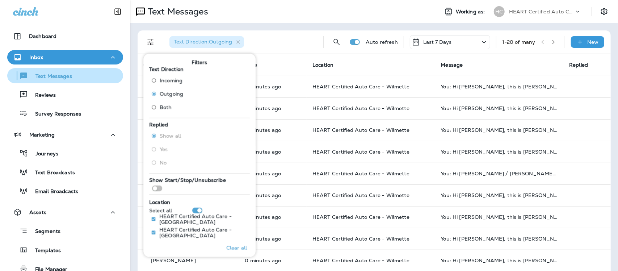
click at [51, 76] on p "Text Messages" at bounding box center [50, 76] width 44 height 7
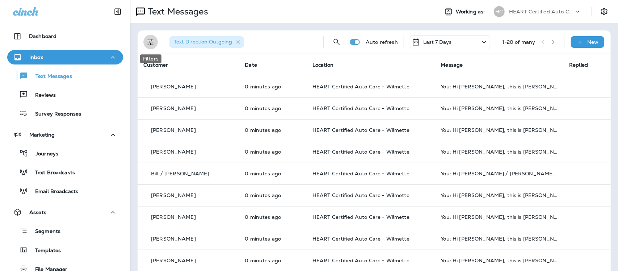
drag, startPoint x: 147, startPoint y: 43, endPoint x: 145, endPoint y: 47, distance: 5.2
click at [147, 45] on icon "Filters" at bounding box center [150, 42] width 9 height 9
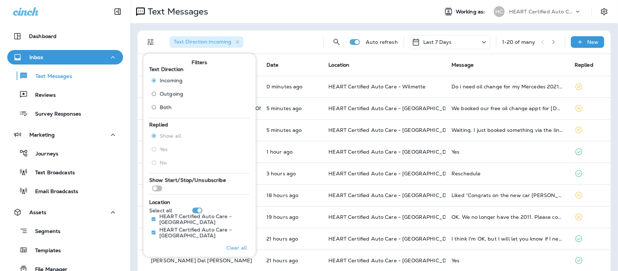
click at [272, 39] on div "Text Direction : Incoming" at bounding box center [241, 41] width 154 height 23
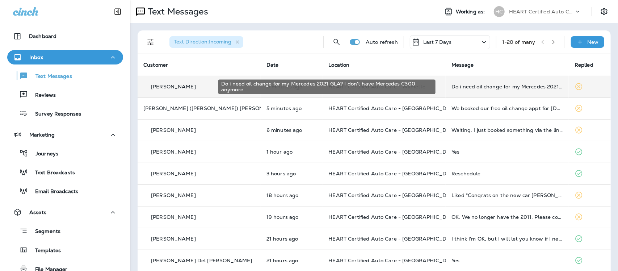
click at [455, 89] on div "Do i need oil change for my Mercedes 2021 GLA? I don't have Mercedes C300 anymo…" at bounding box center [508, 87] width 112 height 6
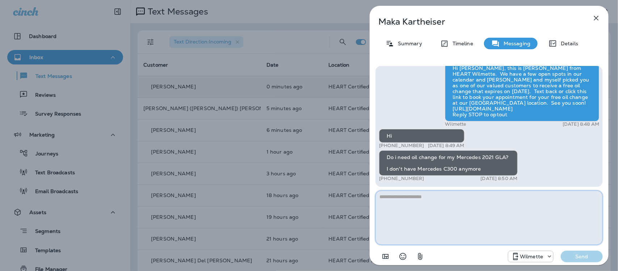
click at [428, 213] on textarea at bounding box center [488, 217] width 227 height 54
type textarea "**********"
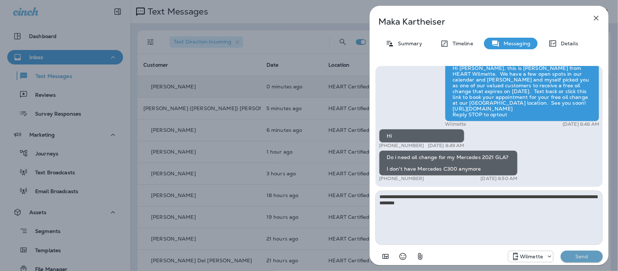
click at [585, 252] on button "Send" at bounding box center [582, 257] width 42 height 12
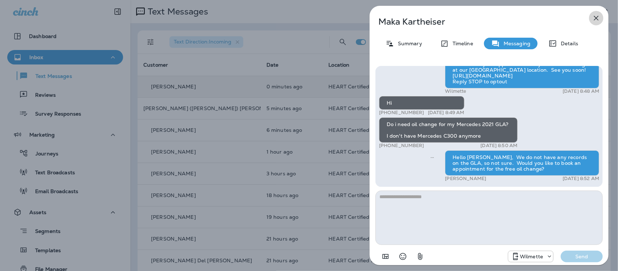
click at [597, 17] on icon "button" at bounding box center [596, 18] width 9 height 9
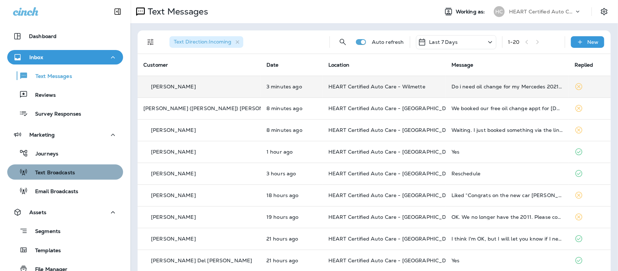
click at [65, 168] on div "Text Broadcasts" at bounding box center [42, 172] width 65 height 11
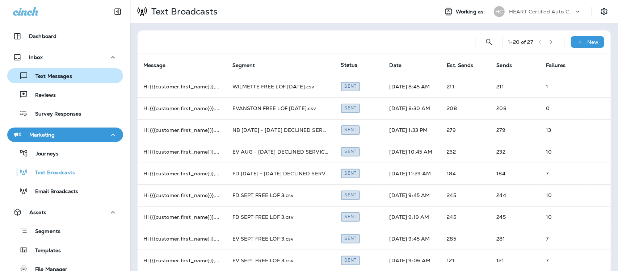
click at [56, 76] on p "Text Messages" at bounding box center [50, 76] width 44 height 7
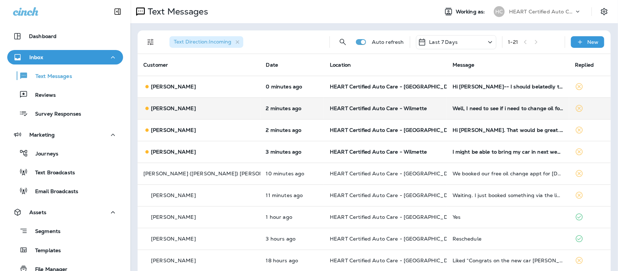
click at [506, 113] on td "Well, I need to see if i need to change oil for that car" at bounding box center [508, 108] width 123 height 22
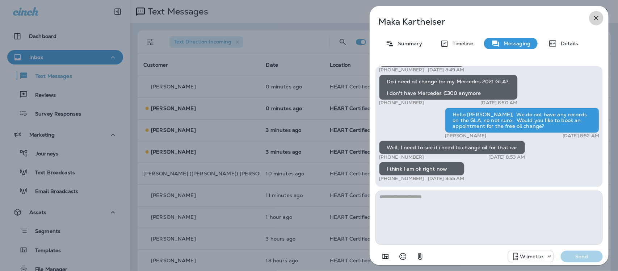
click at [596, 18] on icon "button" at bounding box center [596, 18] width 9 height 9
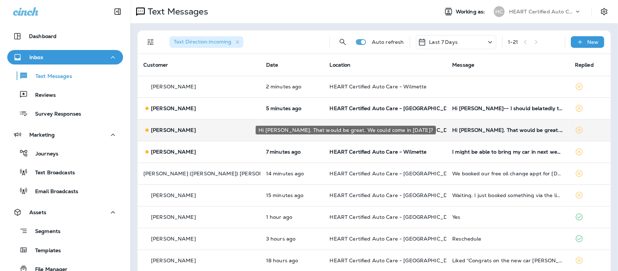
click at [503, 129] on div "Hi [PERSON_NAME]. That would be great. We could come in [DATE]?" at bounding box center [507, 130] width 111 height 6
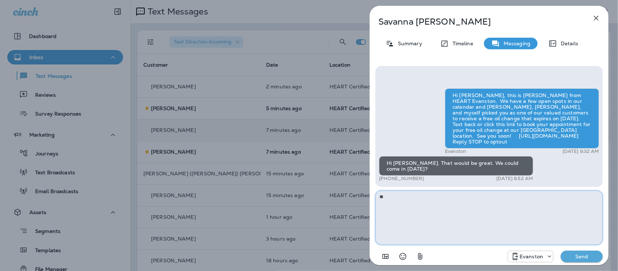
type textarea "*"
type textarea "**********"
click at [578, 256] on p "Send" at bounding box center [582, 256] width 30 height 7
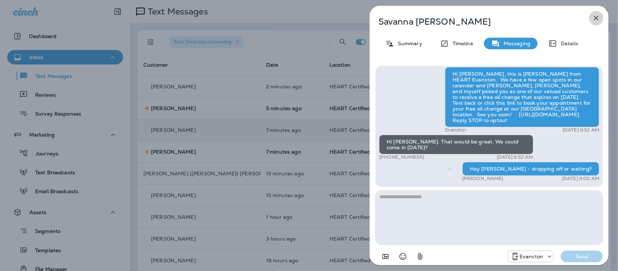
click at [600, 19] on icon "button" at bounding box center [596, 18] width 9 height 9
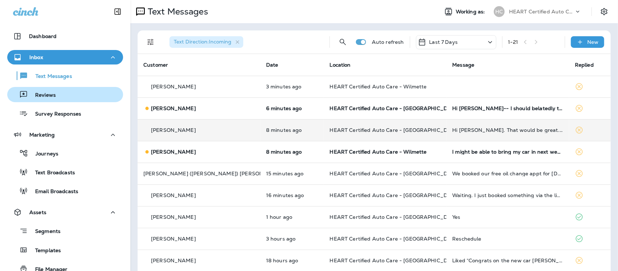
click at [43, 95] on p "Reviews" at bounding box center [42, 95] width 28 height 7
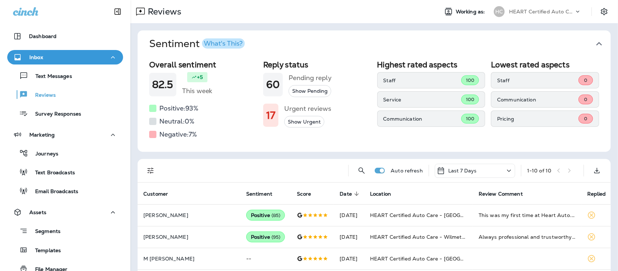
click at [594, 42] on icon "button" at bounding box center [599, 44] width 12 height 12
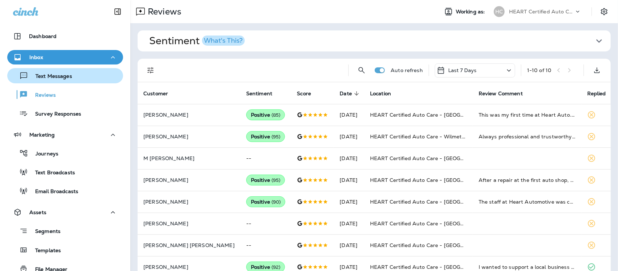
click at [59, 76] on p "Text Messages" at bounding box center [50, 76] width 44 height 7
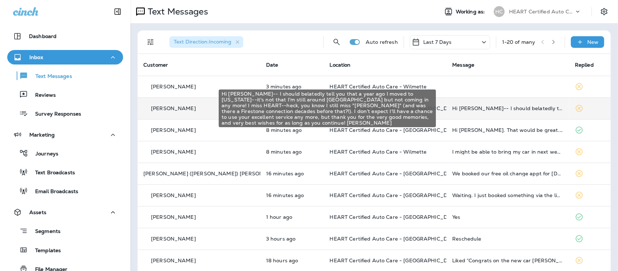
click at [477, 106] on div "Hi [PERSON_NAME]-- I should belatedly tell you that a year ago I moved to [US_S…" at bounding box center [507, 108] width 111 height 6
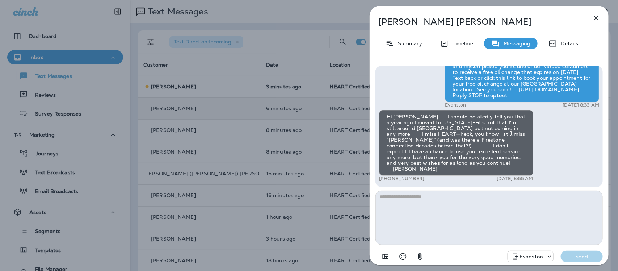
type textarea "*"
type textarea "**********"
click at [578, 257] on p "Send" at bounding box center [582, 256] width 30 height 7
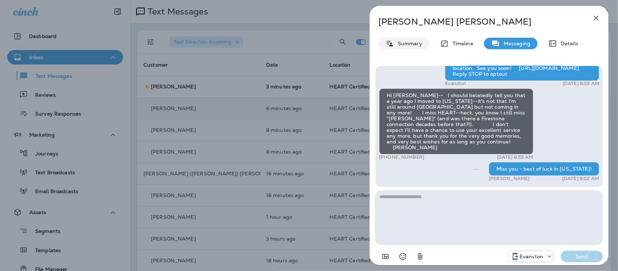
click at [414, 47] on div "Summary" at bounding box center [403, 44] width 51 height 12
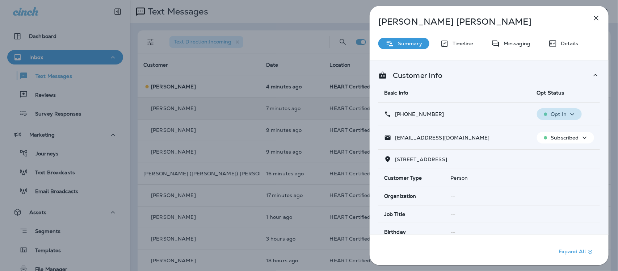
click at [571, 114] on icon "button" at bounding box center [573, 114] width 4 height 2
click at [558, 129] on p "Opt out" at bounding box center [554, 132] width 20 height 6
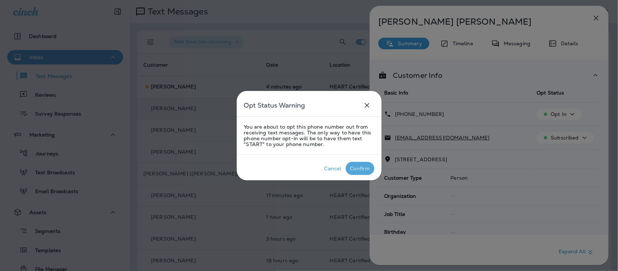
click at [367, 169] on div "Confirm" at bounding box center [360, 168] width 20 height 6
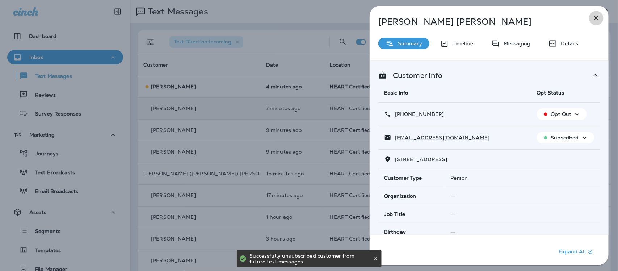
click at [593, 18] on icon "button" at bounding box center [596, 18] width 9 height 9
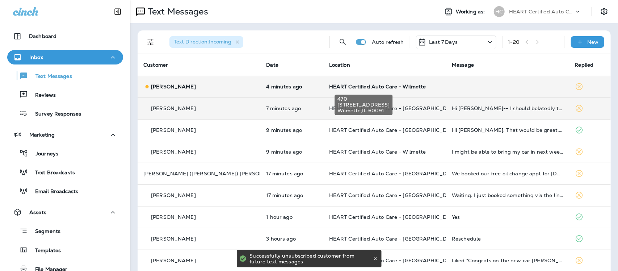
click at [392, 84] on span "HEART Certified Auto Care - Wilmette" at bounding box center [377, 86] width 97 height 7
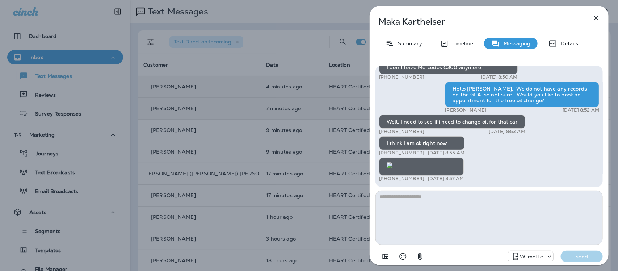
click at [438, 209] on textarea at bounding box center [488, 217] width 227 height 54
type textarea "*"
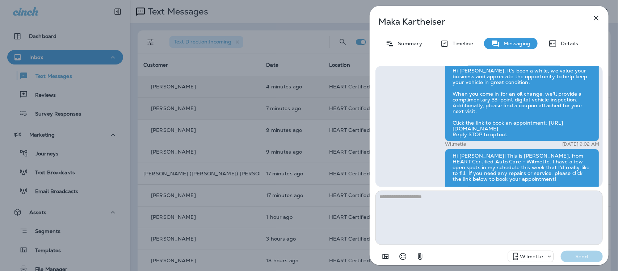
scroll to position [-272, 0]
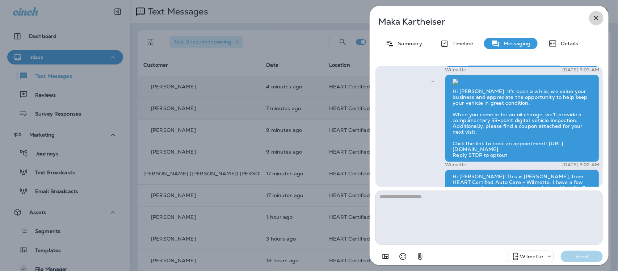
click at [595, 17] on icon "button" at bounding box center [596, 18] width 9 height 9
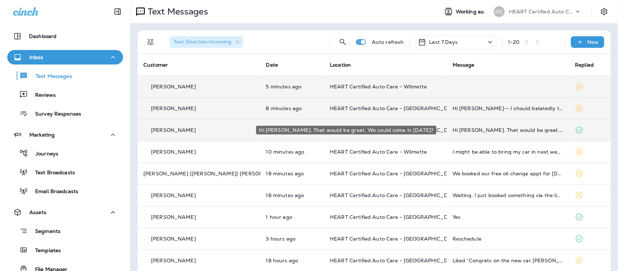
click at [518, 132] on div "Hi [PERSON_NAME]. That would be great. We could come in [DATE]?" at bounding box center [508, 130] width 111 height 6
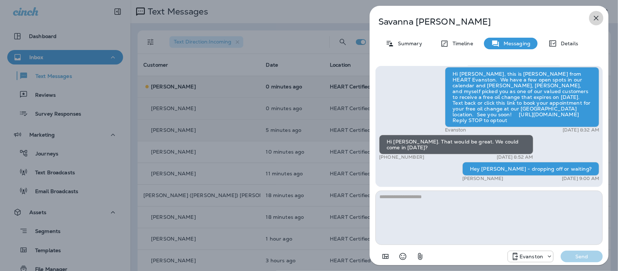
click at [597, 16] on icon "button" at bounding box center [596, 18] width 9 height 9
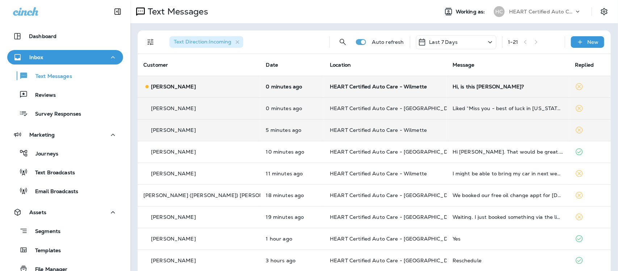
click at [454, 87] on div "Hi, is this [PERSON_NAME]?" at bounding box center [508, 87] width 111 height 6
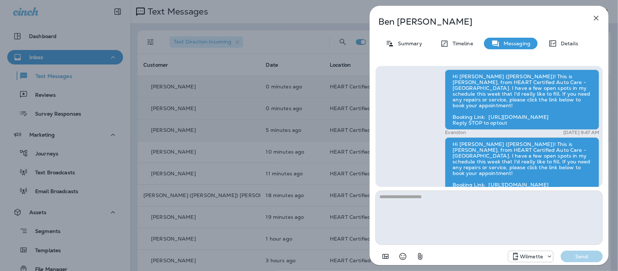
scroll to position [-500, 0]
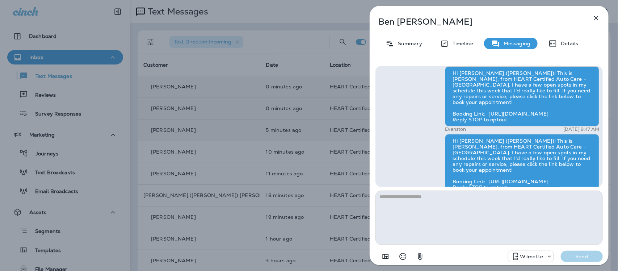
click at [405, 203] on textarea at bounding box center [488, 217] width 227 height 54
type textarea "*"
click at [597, 17] on icon "button" at bounding box center [596, 18] width 9 height 9
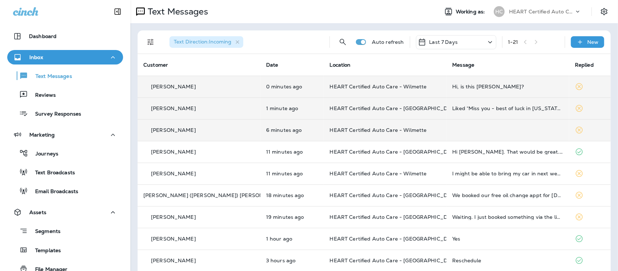
click at [468, 86] on div "Hi, is this [PERSON_NAME]?" at bounding box center [507, 87] width 111 height 6
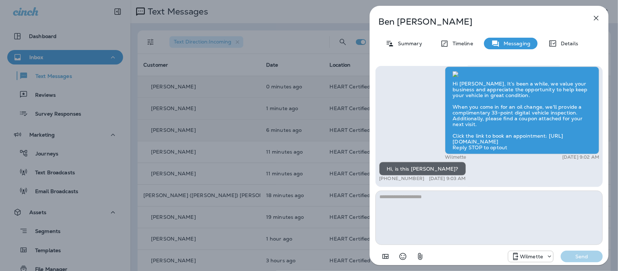
click at [436, 197] on textarea at bounding box center [488, 217] width 227 height 54
type textarea "********"
click at [575, 254] on p "Send" at bounding box center [582, 256] width 30 height 7
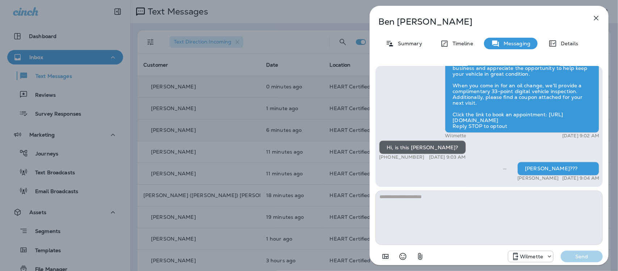
click at [600, 17] on icon "button" at bounding box center [596, 18] width 9 height 9
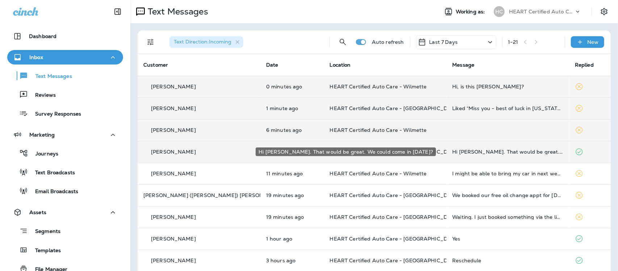
click at [478, 151] on div "Hi [PERSON_NAME]. That would be great. We could come in [DATE]?" at bounding box center [507, 152] width 111 height 6
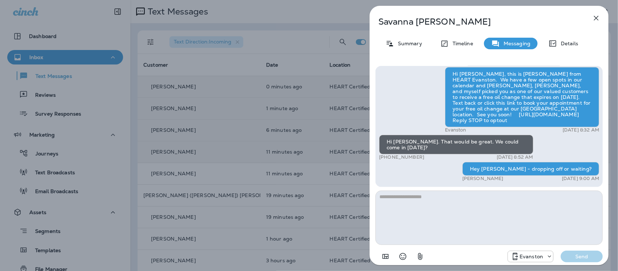
click at [596, 15] on icon "button" at bounding box center [596, 18] width 9 height 9
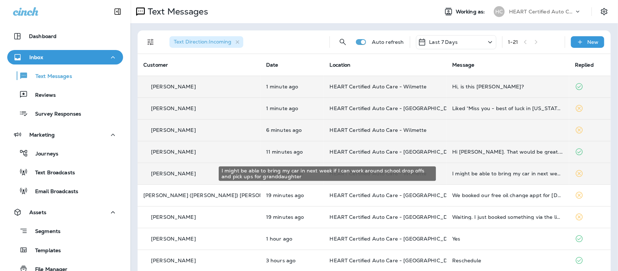
click at [519, 174] on div "I might be able to bring my car in next week if I can work around school drop o…" at bounding box center [507, 174] width 111 height 6
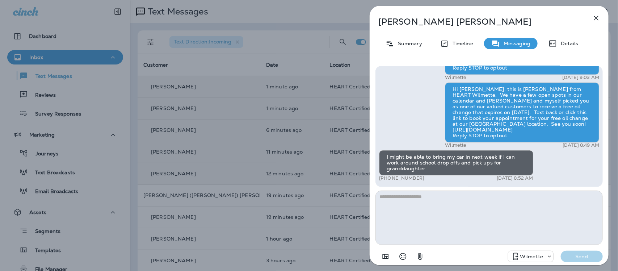
click at [455, 205] on textarea at bounding box center [488, 217] width 227 height 54
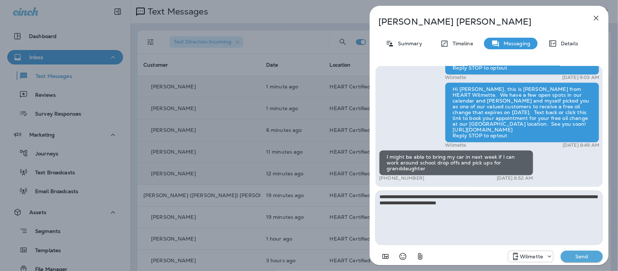
type textarea "**********"
click at [587, 256] on p "Send" at bounding box center [582, 256] width 30 height 7
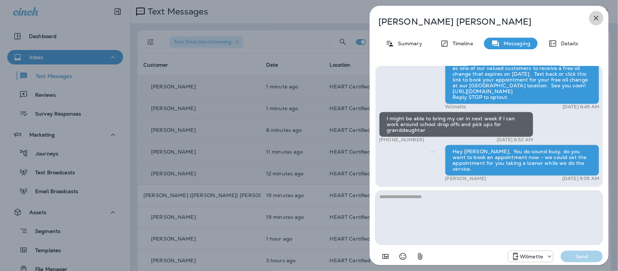
click at [595, 17] on icon "button" at bounding box center [596, 18] width 9 height 9
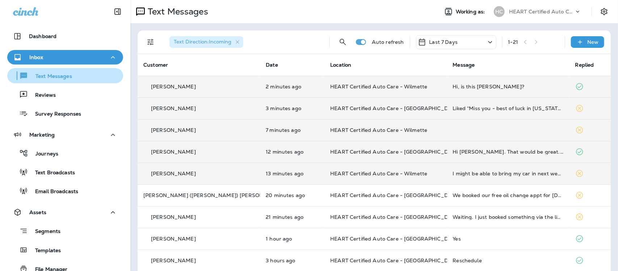
click at [50, 75] on p "Text Messages" at bounding box center [50, 76] width 44 height 7
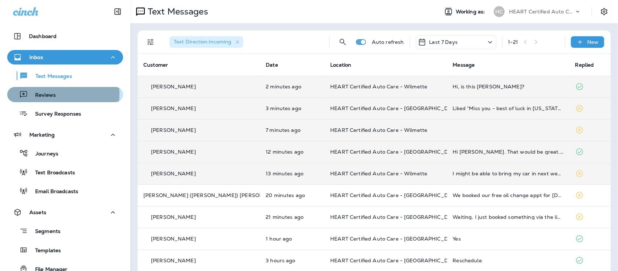
click at [46, 94] on p "Reviews" at bounding box center [42, 95] width 28 height 7
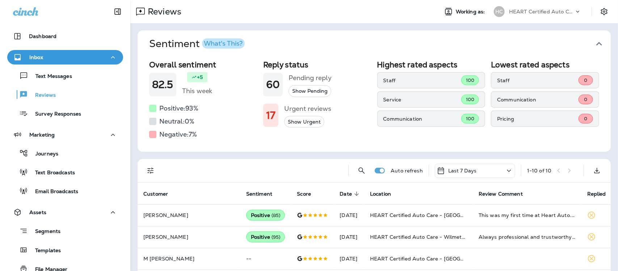
click at [595, 42] on icon "button" at bounding box center [599, 44] width 12 height 12
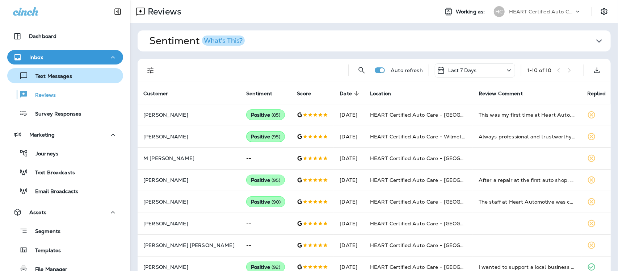
click at [53, 75] on p "Text Messages" at bounding box center [50, 76] width 44 height 7
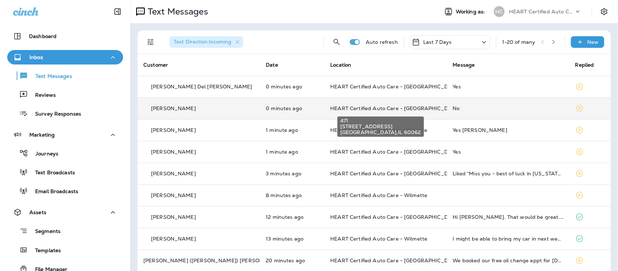
click at [404, 108] on span "HEART Certified Auto Care - [GEOGRAPHIC_DATA]" at bounding box center [395, 108] width 130 height 7
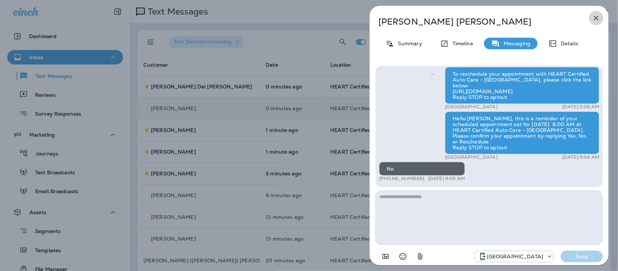
click at [596, 11] on button "button" at bounding box center [596, 18] width 14 height 14
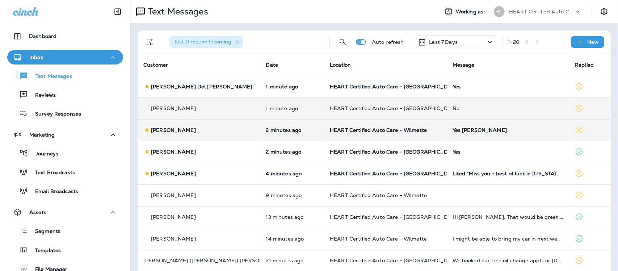
click at [468, 129] on div "Yes [PERSON_NAME]" at bounding box center [508, 130] width 111 height 6
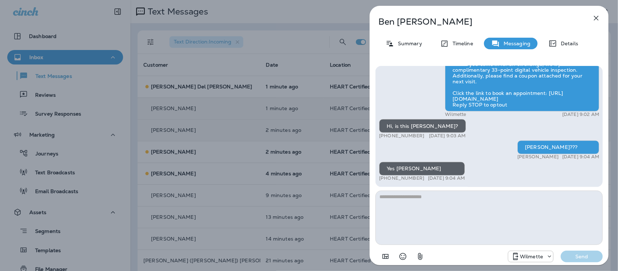
click at [422, 202] on textarea at bounding box center [488, 217] width 227 height 54
type textarea "**********"
click at [594, 256] on p "Send" at bounding box center [582, 256] width 30 height 7
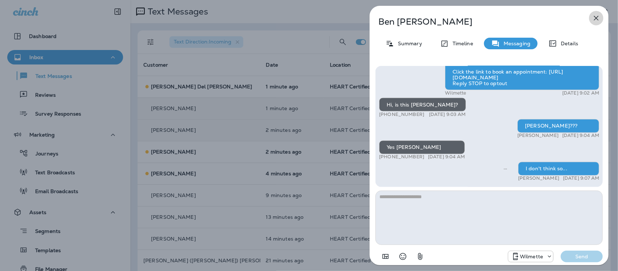
drag, startPoint x: 597, startPoint y: 16, endPoint x: 593, endPoint y: 16, distance: 4.4
click at [593, 16] on icon "button" at bounding box center [596, 18] width 9 height 9
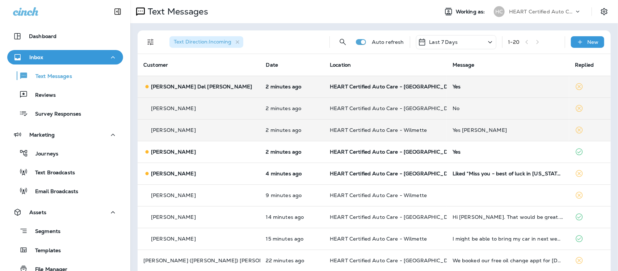
click at [453, 84] on div "Yes" at bounding box center [508, 87] width 111 height 6
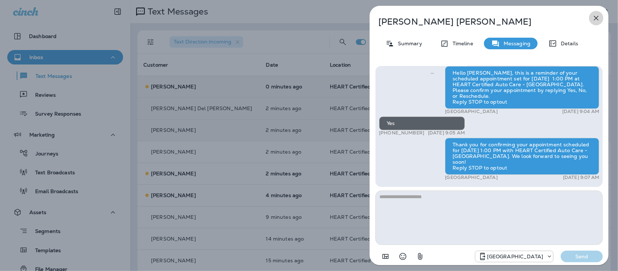
click at [597, 18] on icon "button" at bounding box center [596, 18] width 9 height 9
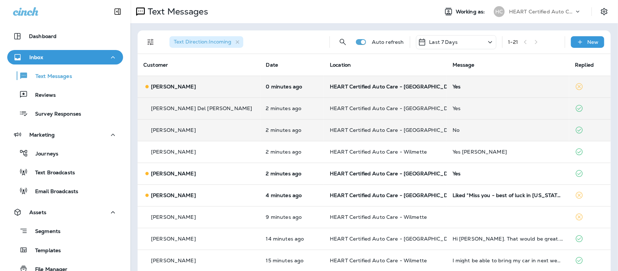
click at [453, 131] on div "No" at bounding box center [508, 130] width 111 height 6
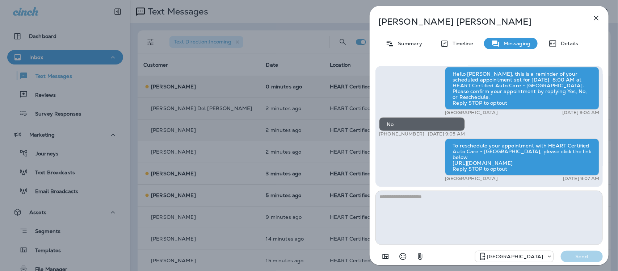
click at [596, 19] on icon "button" at bounding box center [596, 18] width 9 height 9
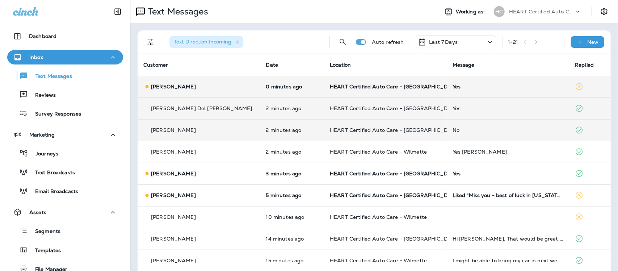
click at [453, 86] on div "Yes" at bounding box center [508, 87] width 111 height 6
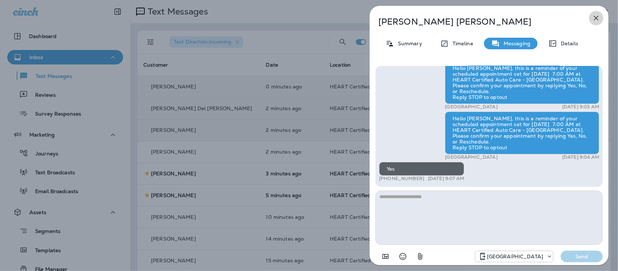
click at [599, 16] on icon "button" at bounding box center [596, 18] width 9 height 9
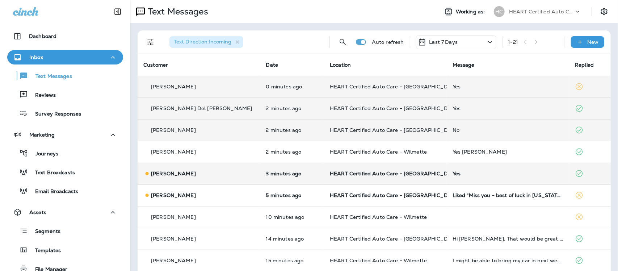
click at [453, 171] on div "Yes" at bounding box center [508, 174] width 111 height 6
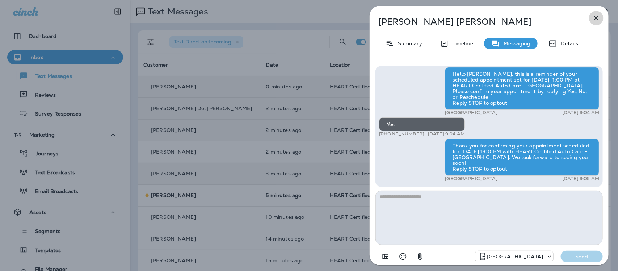
click at [597, 17] on icon "button" at bounding box center [596, 18] width 5 height 5
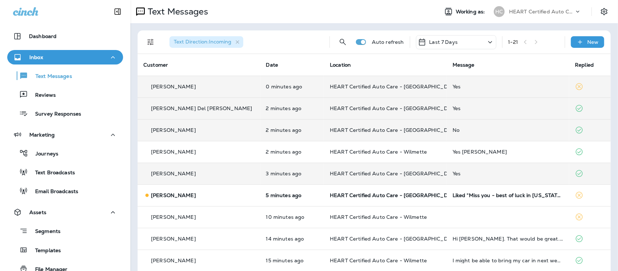
click at [467, 197] on div "Liked “Miss you - best of luck in [US_STATE]!”" at bounding box center [508, 195] width 111 height 6
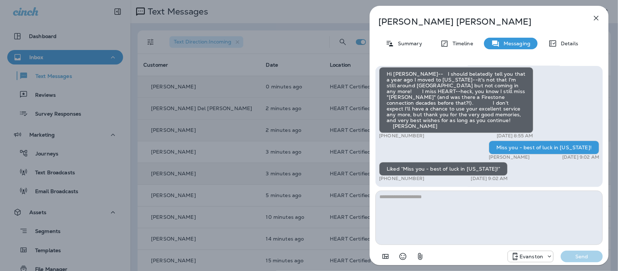
click at [596, 18] on icon "button" at bounding box center [596, 18] width 5 height 5
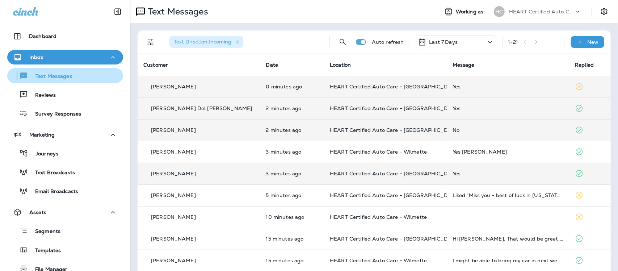
click at [54, 76] on p "Text Messages" at bounding box center [50, 76] width 44 height 7
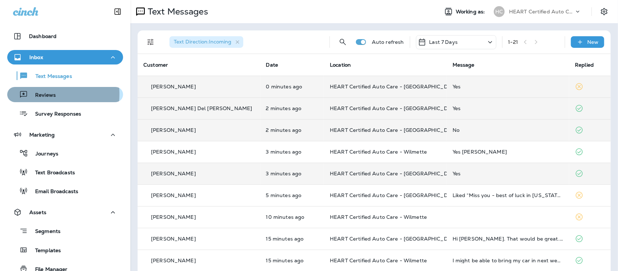
click at [40, 94] on p "Reviews" at bounding box center [42, 95] width 28 height 7
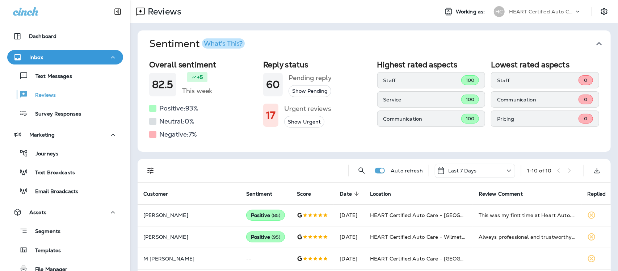
click at [593, 42] on icon "button" at bounding box center [599, 44] width 12 height 12
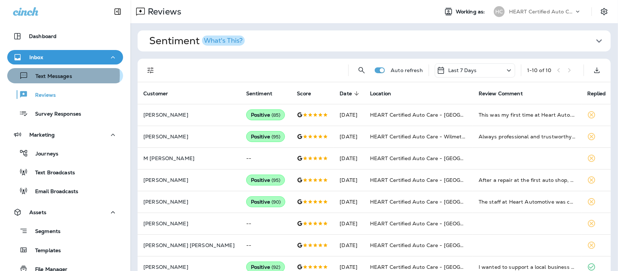
click at [59, 75] on p "Text Messages" at bounding box center [50, 76] width 44 height 7
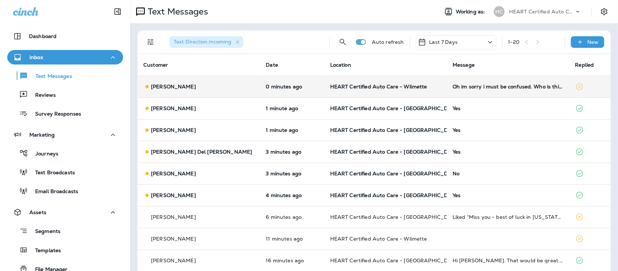
click at [486, 89] on div "Oh im sorry i must be confused. Who is this?" at bounding box center [508, 87] width 111 height 6
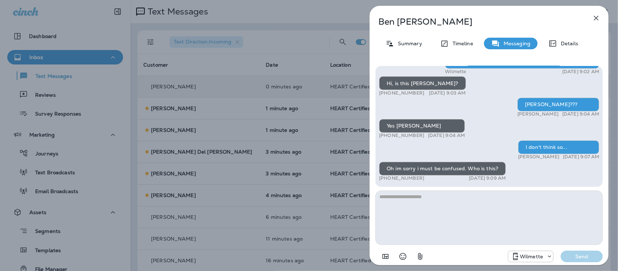
click at [415, 200] on textarea at bounding box center [488, 217] width 227 height 54
drag, startPoint x: 406, startPoint y: 256, endPoint x: 398, endPoint y: 254, distance: 7.7
click at [403, 256] on icon "Select an emoji" at bounding box center [403, 256] width 9 height 9
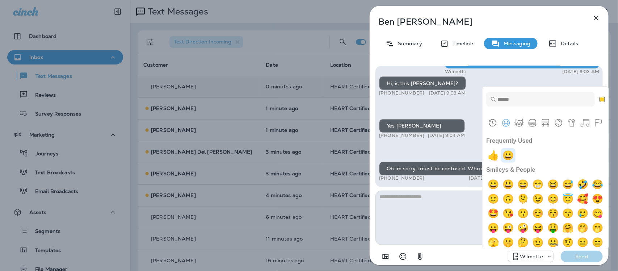
drag, startPoint x: 510, startPoint y: 155, endPoint x: 518, endPoint y: 154, distance: 8.0
click at [511, 154] on img "grinning" at bounding box center [508, 155] width 14 height 14
type textarea "**"
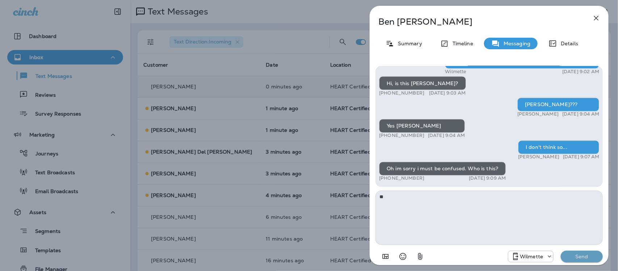
click at [591, 258] on p "Send" at bounding box center [582, 256] width 30 height 7
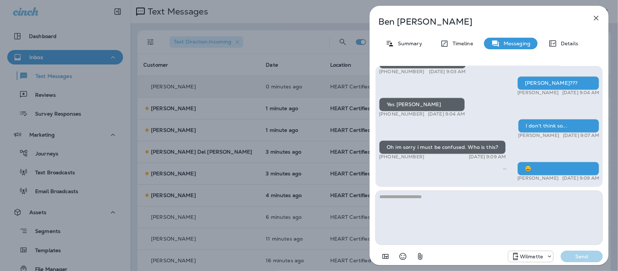
click at [595, 15] on icon "button" at bounding box center [596, 18] width 9 height 9
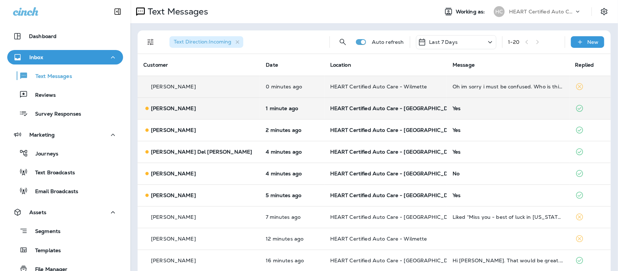
click at [447, 112] on td "Yes" at bounding box center [508, 108] width 122 height 22
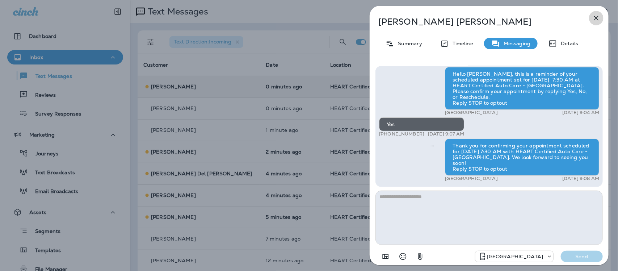
click at [599, 16] on icon "button" at bounding box center [596, 18] width 9 height 9
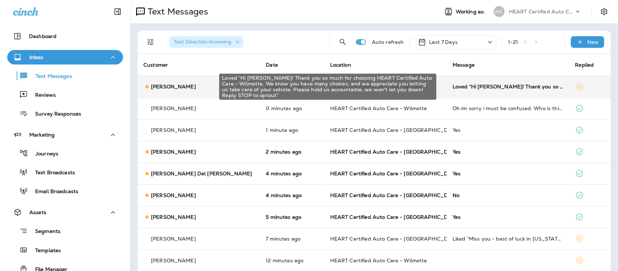
click at [461, 87] on div "Loved “Hi [PERSON_NAME]! Thank you so much for choosing HEART Certified Auto Ca…" at bounding box center [508, 87] width 111 height 6
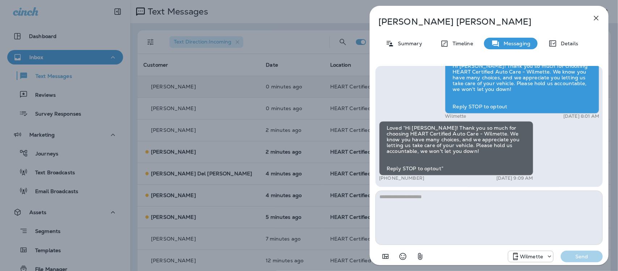
click at [598, 17] on icon "button" at bounding box center [596, 18] width 9 height 9
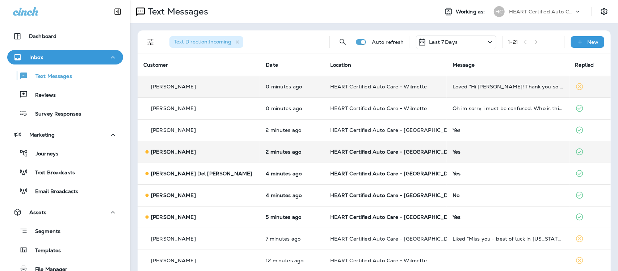
click at [453, 153] on div "Yes" at bounding box center [508, 152] width 111 height 6
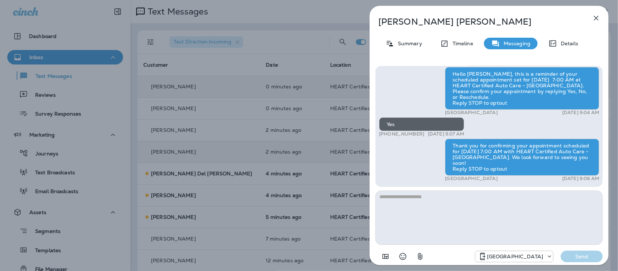
click at [595, 18] on icon "button" at bounding box center [596, 18] width 9 height 9
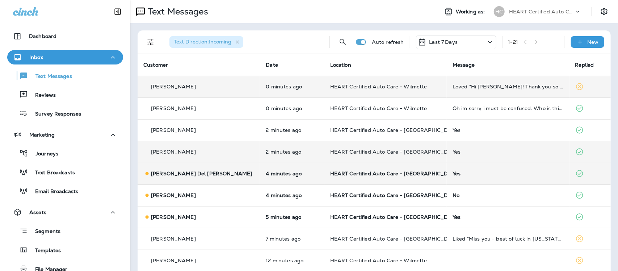
click at [453, 173] on div "Yes" at bounding box center [508, 174] width 111 height 6
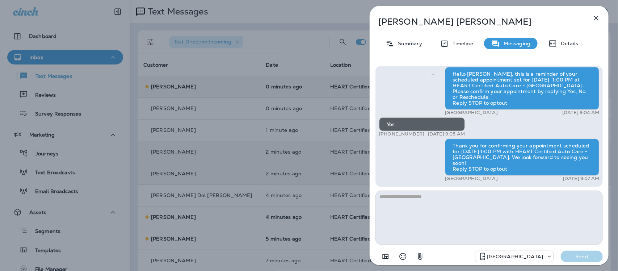
click at [599, 17] on icon "button" at bounding box center [596, 18] width 9 height 9
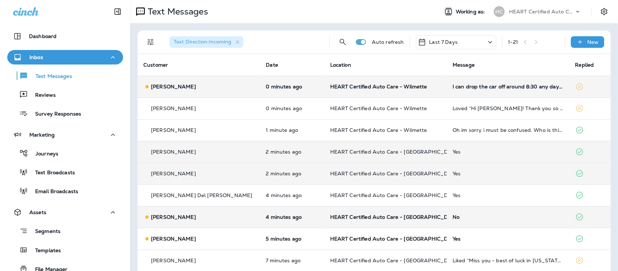
click at [453, 219] on div "No" at bounding box center [508, 217] width 111 height 6
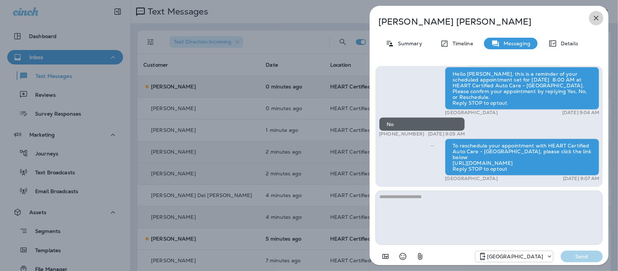
click at [600, 19] on icon "button" at bounding box center [596, 18] width 9 height 9
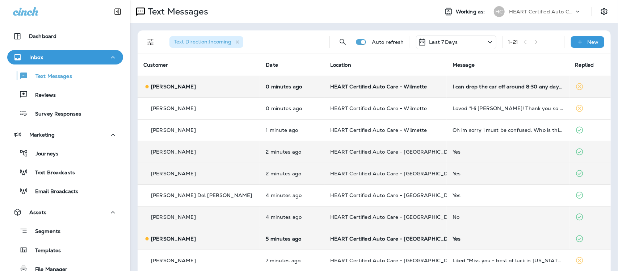
click at [453, 238] on div "Yes" at bounding box center [508, 239] width 111 height 6
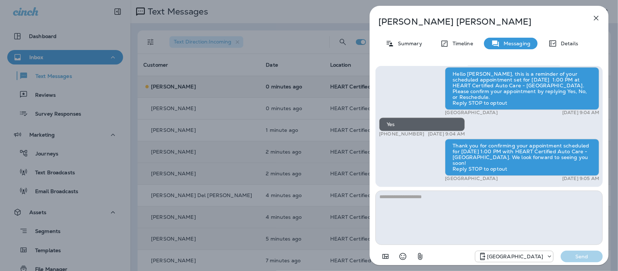
click at [600, 18] on icon "button" at bounding box center [596, 18] width 9 height 9
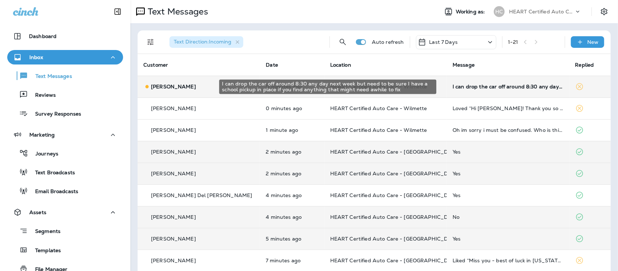
click at [494, 87] on div "I can drop the car off around 8:30 any day next week but need to be sure I have…" at bounding box center [508, 87] width 111 height 6
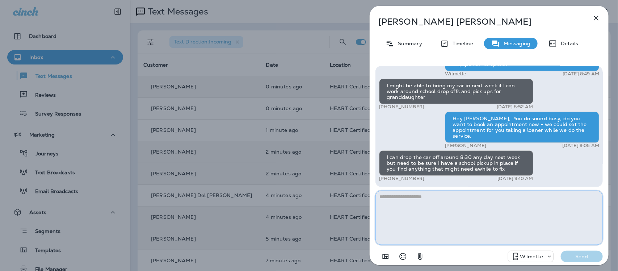
click at [413, 210] on textarea at bounding box center [488, 217] width 227 height 54
type textarea "**********"
click at [588, 257] on p "Send" at bounding box center [582, 256] width 30 height 7
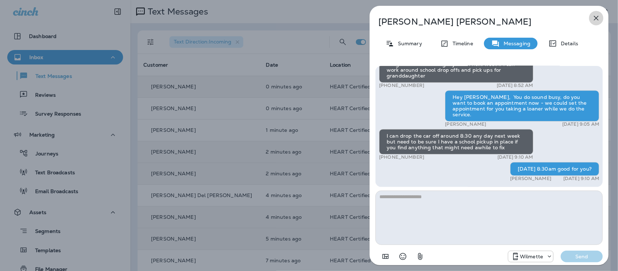
click at [598, 16] on icon "button" at bounding box center [596, 18] width 9 height 9
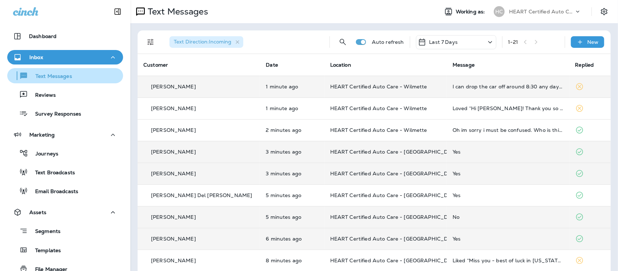
click at [46, 76] on p "Text Messages" at bounding box center [50, 76] width 44 height 7
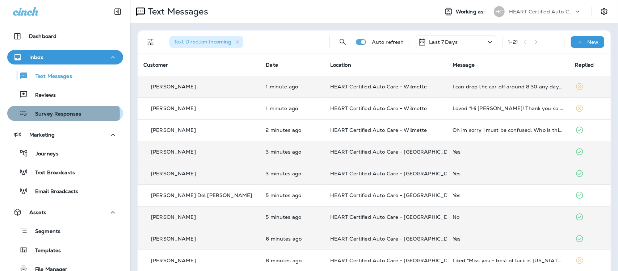
click at [51, 114] on p "Survey Responses" at bounding box center [54, 114] width 53 height 7
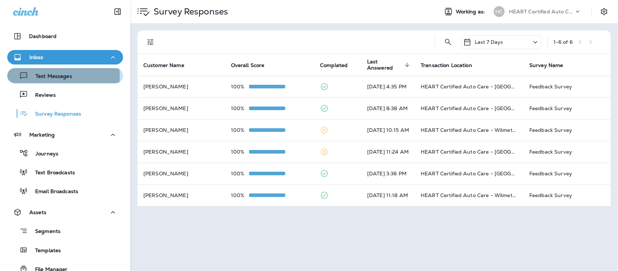
click at [56, 76] on p "Text Messages" at bounding box center [50, 76] width 44 height 7
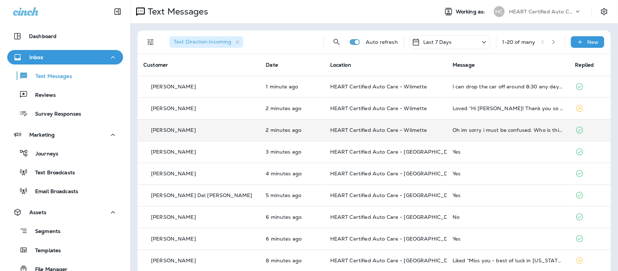
click at [511, 128] on div "Oh im sorry i must be confused. Who is this?" at bounding box center [508, 130] width 111 height 6
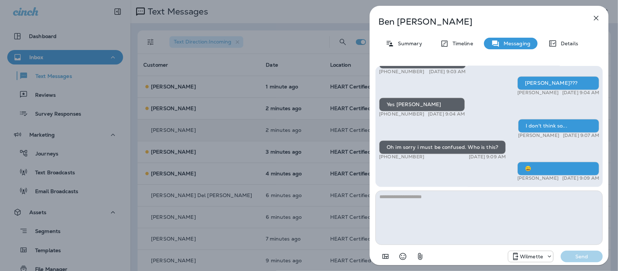
click at [597, 16] on icon "button" at bounding box center [596, 18] width 9 height 9
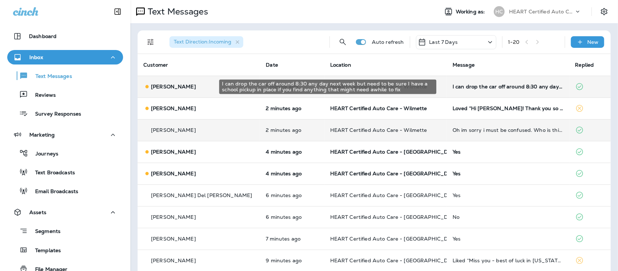
click at [475, 87] on div "I can drop the car off around 8:30 any day next week but need to be sure I have…" at bounding box center [508, 87] width 111 height 6
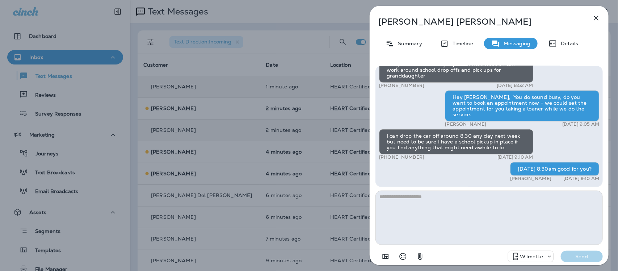
click at [595, 17] on icon "button" at bounding box center [596, 18] width 9 height 9
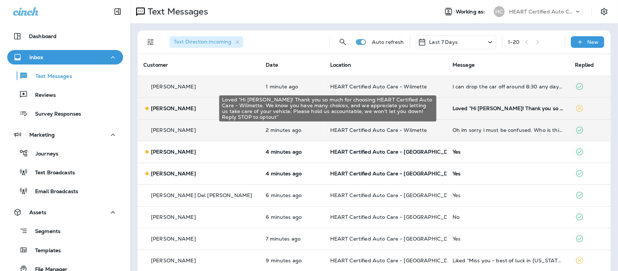
click at [517, 110] on div "Loved “Hi [PERSON_NAME]! Thank you so much for choosing HEART Certified Auto Ca…" at bounding box center [508, 108] width 111 height 6
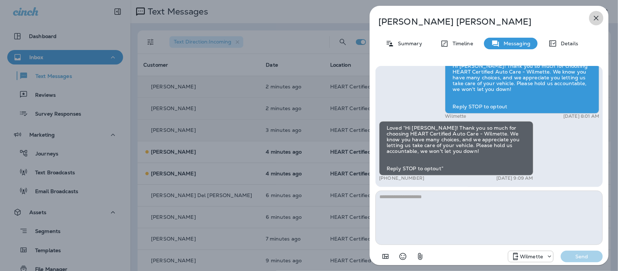
click at [596, 17] on icon "button" at bounding box center [596, 18] width 9 height 9
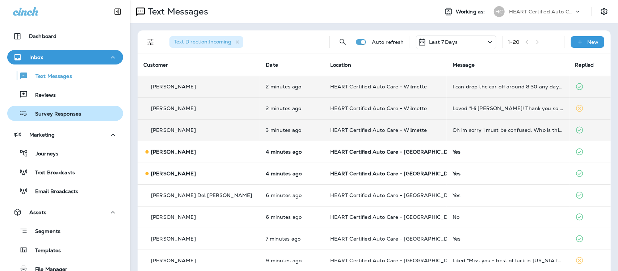
click at [58, 113] on p "Survey Responses" at bounding box center [54, 114] width 53 height 7
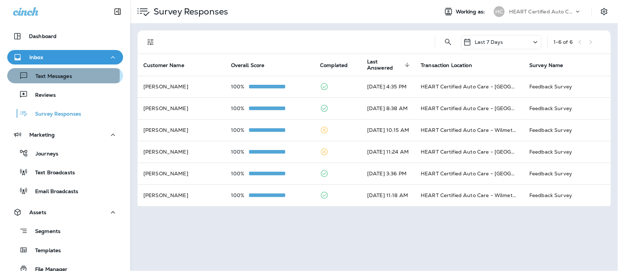
click at [51, 75] on p "Text Messages" at bounding box center [50, 76] width 44 height 7
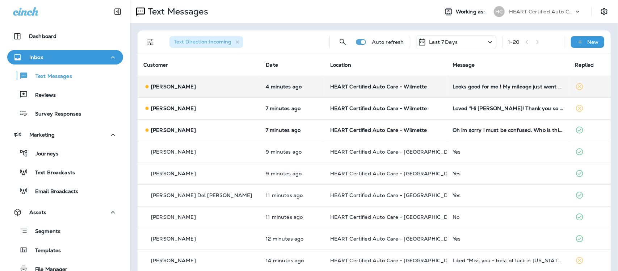
click at [486, 91] on td "Looks good for me ! My mileage just went past when the sticker on my car said t…" at bounding box center [508, 87] width 122 height 22
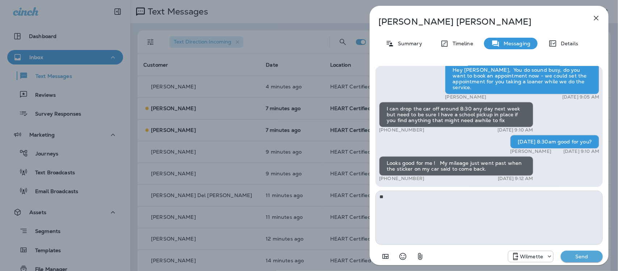
type textarea "*"
type textarea "**********"
click at [585, 256] on p "Send" at bounding box center [582, 256] width 30 height 7
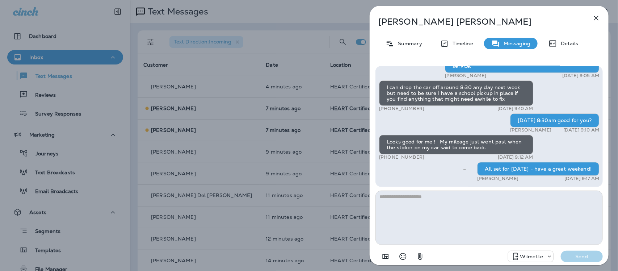
click at [598, 17] on icon "button" at bounding box center [596, 18] width 9 height 9
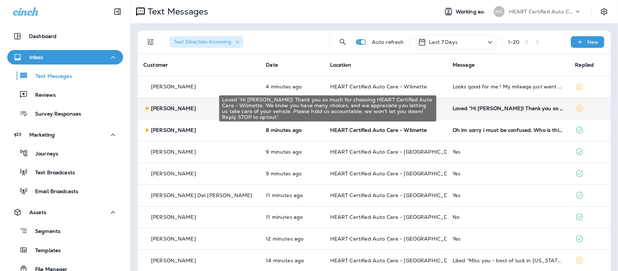
click at [508, 109] on div "Loved “Hi [PERSON_NAME]! Thank you so much for choosing HEART Certified Auto Ca…" at bounding box center [508, 108] width 111 height 6
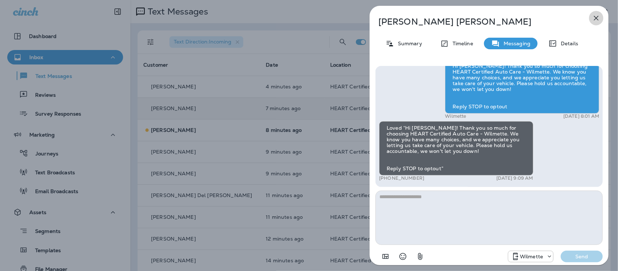
click at [598, 15] on icon "button" at bounding box center [596, 18] width 9 height 9
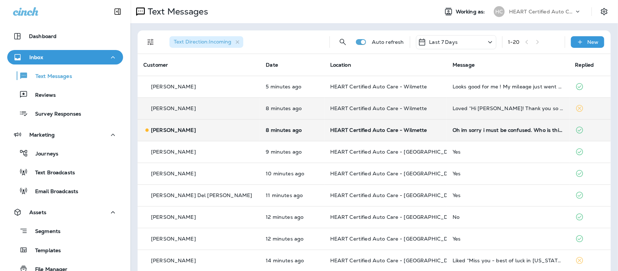
click at [533, 130] on div "Oh im sorry i must be confused. Who is this?" at bounding box center [508, 130] width 111 height 6
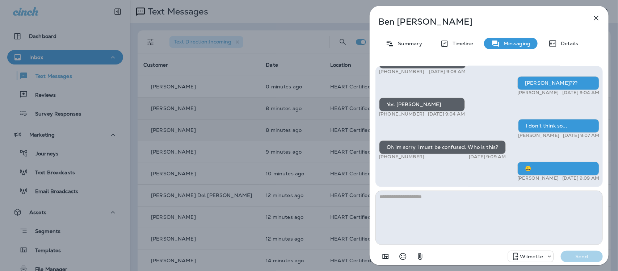
click at [397, 201] on textarea at bounding box center [488, 217] width 227 height 54
click at [594, 17] on icon "button" at bounding box center [596, 18] width 9 height 9
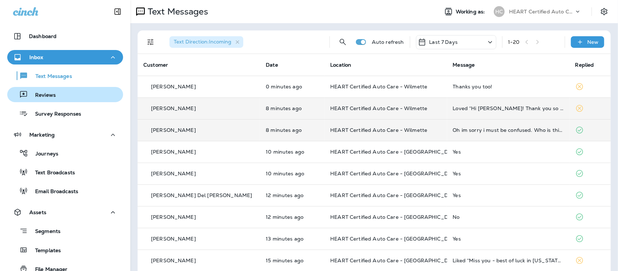
click at [53, 96] on p "Reviews" at bounding box center [42, 95] width 28 height 7
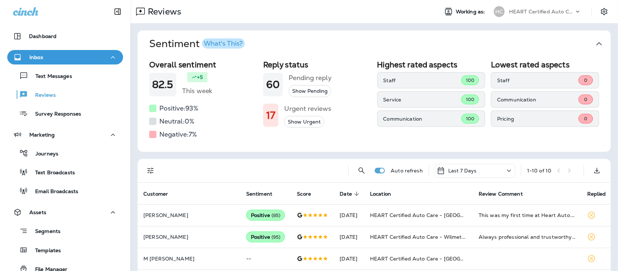
click at [596, 43] on icon "button" at bounding box center [599, 44] width 6 height 4
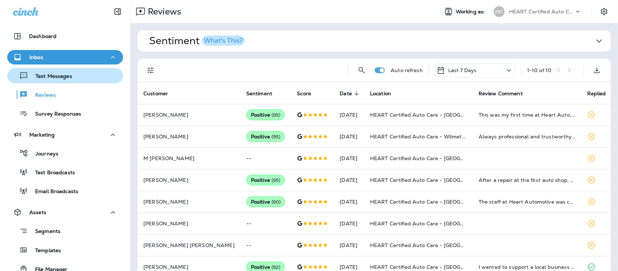
click at [51, 75] on p "Text Messages" at bounding box center [50, 76] width 44 height 7
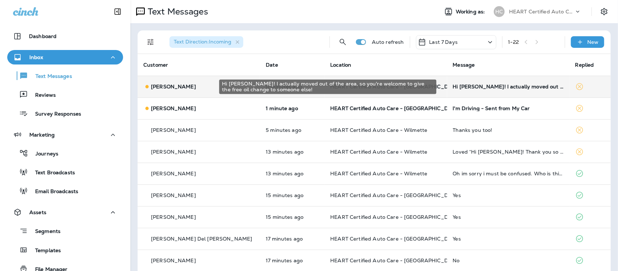
click at [515, 88] on div "Hi [PERSON_NAME]! I actually moved out of the area, so you're welcome to give t…" at bounding box center [508, 87] width 111 height 6
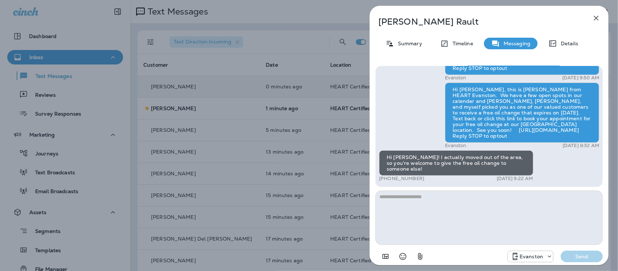
click at [406, 200] on textarea at bounding box center [488, 217] width 227 height 54
type textarea "**********"
click at [585, 260] on button "Send" at bounding box center [582, 257] width 42 height 12
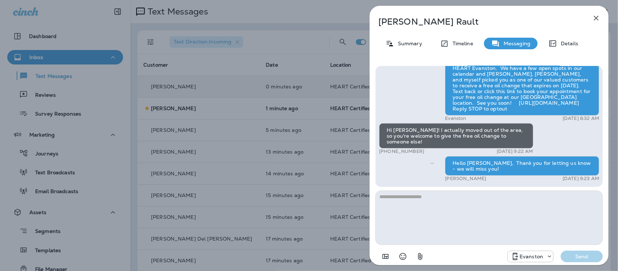
scroll to position [-115, 0]
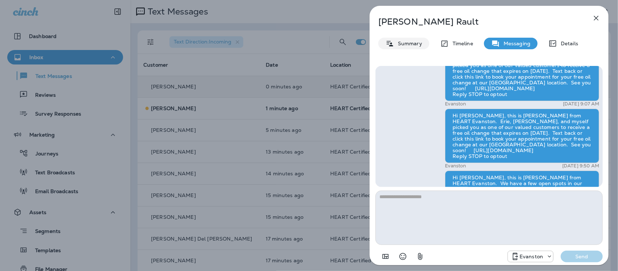
click at [413, 41] on p "Summary" at bounding box center [408, 44] width 28 height 6
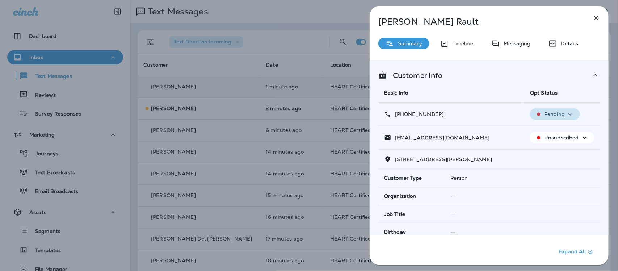
click at [559, 117] on p "Pending" at bounding box center [554, 114] width 21 height 6
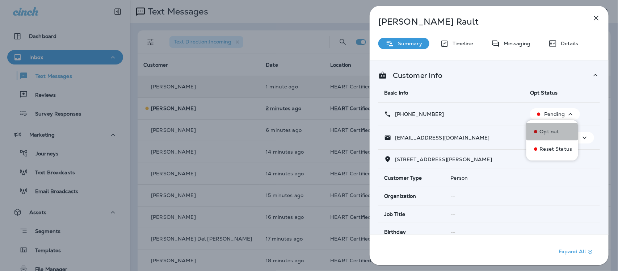
click at [551, 133] on p "Opt out" at bounding box center [550, 132] width 20 height 6
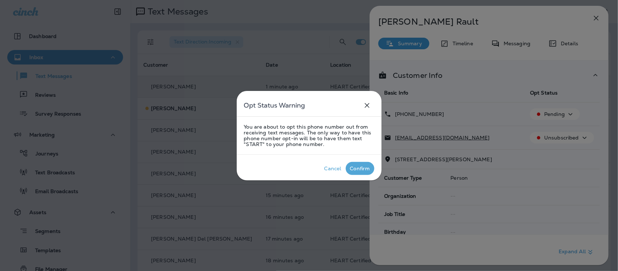
click at [366, 169] on div "Confirm" at bounding box center [360, 168] width 20 height 6
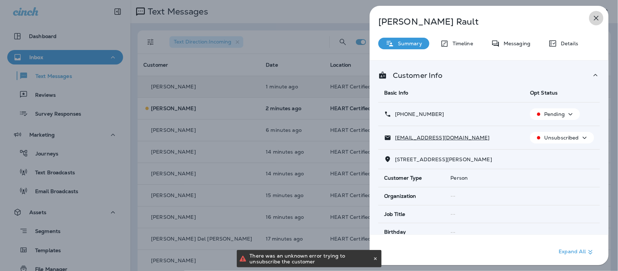
click at [595, 19] on icon "button" at bounding box center [596, 18] width 5 height 5
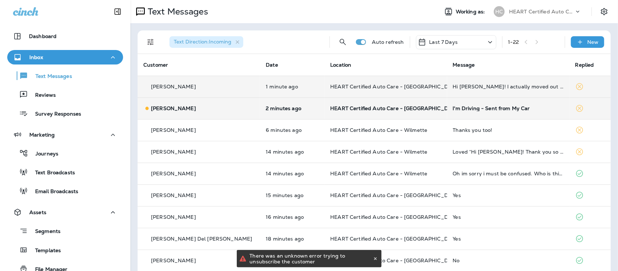
click at [497, 108] on div "I'm Driving - Sent from My Car" at bounding box center [508, 108] width 111 height 6
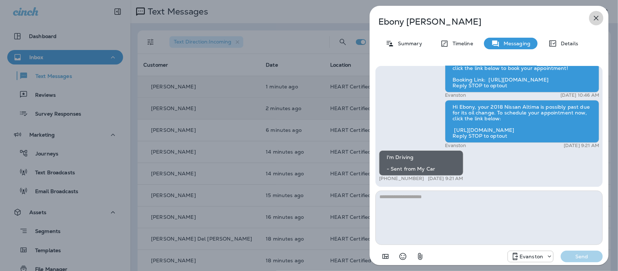
click at [595, 17] on icon "button" at bounding box center [596, 18] width 9 height 9
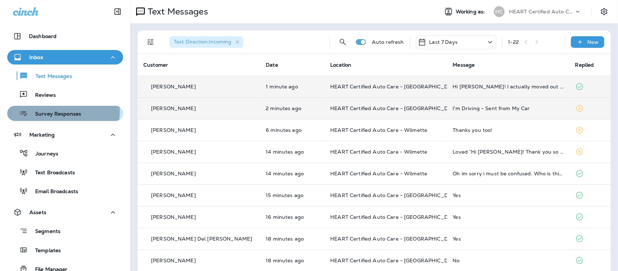
click at [55, 111] on p "Survey Responses" at bounding box center [54, 114] width 53 height 7
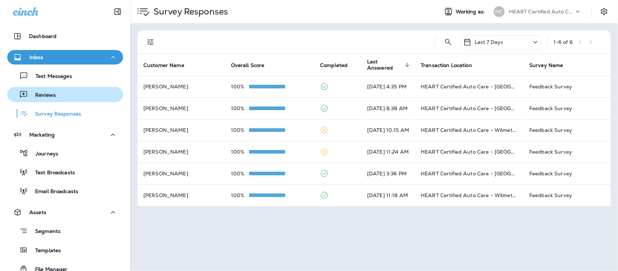
click at [42, 95] on p "Reviews" at bounding box center [42, 95] width 28 height 7
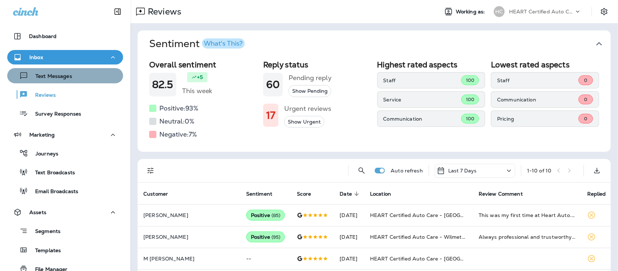
click at [68, 70] on button "Text Messages" at bounding box center [65, 75] width 116 height 15
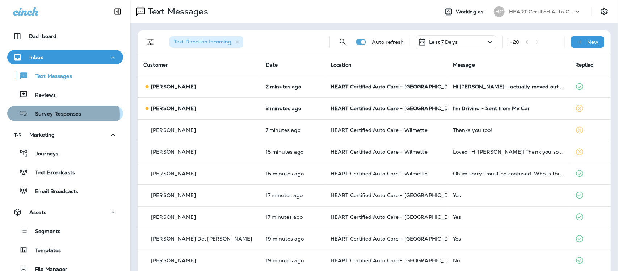
click at [46, 115] on p "Survey Responses" at bounding box center [54, 114] width 53 height 7
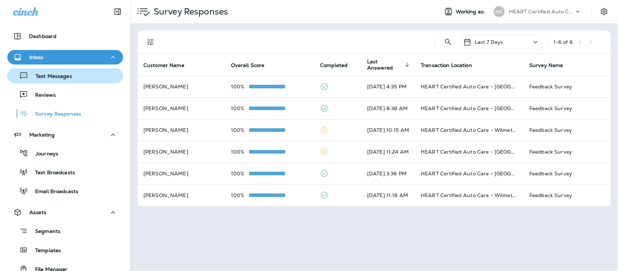
click at [47, 78] on p "Text Messages" at bounding box center [50, 76] width 44 height 7
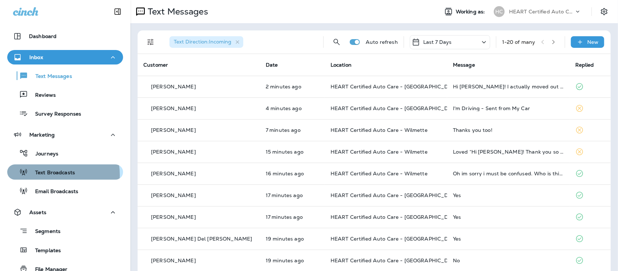
click at [51, 175] on p "Text Broadcasts" at bounding box center [51, 172] width 47 height 7
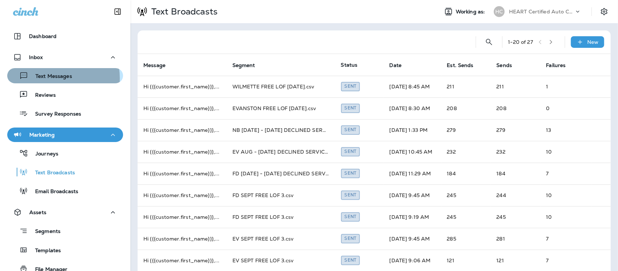
click at [55, 78] on p "Text Messages" at bounding box center [50, 76] width 44 height 7
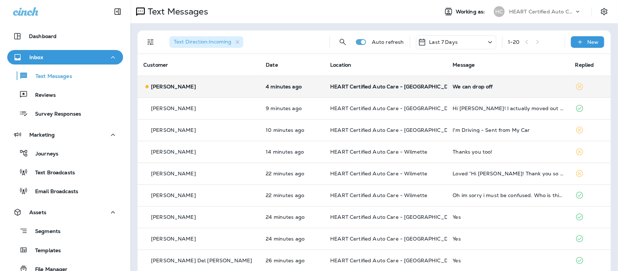
click at [453, 86] on div "We can drop off" at bounding box center [508, 87] width 111 height 6
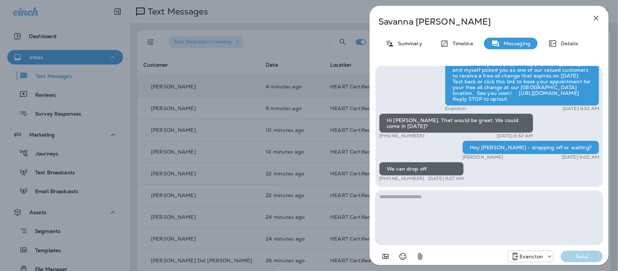
click at [418, 197] on textarea at bounding box center [488, 217] width 227 height 54
type textarea "**********"
click at [592, 259] on p "Send" at bounding box center [582, 256] width 30 height 7
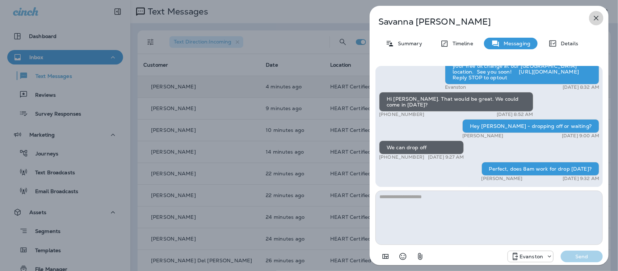
click at [596, 16] on icon "button" at bounding box center [596, 18] width 9 height 9
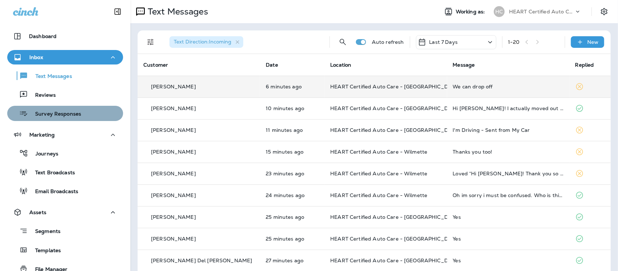
click at [67, 114] on p "Survey Responses" at bounding box center [54, 114] width 53 height 7
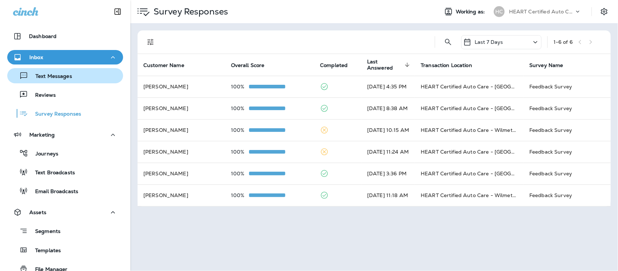
click at [60, 74] on p "Text Messages" at bounding box center [50, 76] width 44 height 7
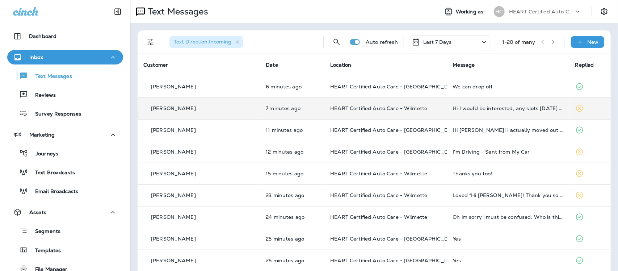
click at [500, 112] on td "Hi I would be interested, any slots [DATE] or [DATE]?" at bounding box center [508, 108] width 122 height 22
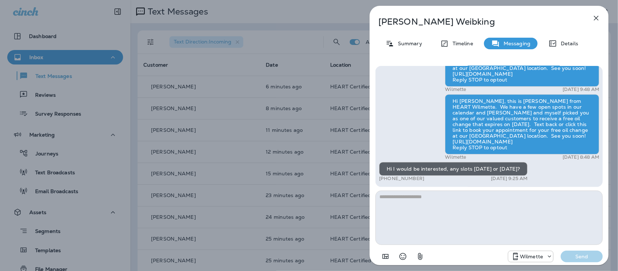
click at [450, 213] on textarea at bounding box center [488, 217] width 227 height 54
type textarea "*"
type textarea "**********"
click at [592, 256] on p "Send" at bounding box center [582, 256] width 30 height 7
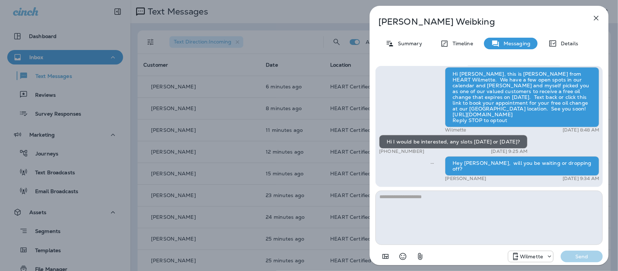
click at [595, 16] on icon "button" at bounding box center [596, 18] width 9 height 9
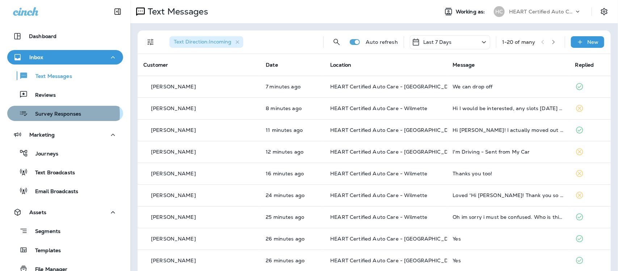
click at [46, 114] on p "Survey Responses" at bounding box center [54, 114] width 53 height 7
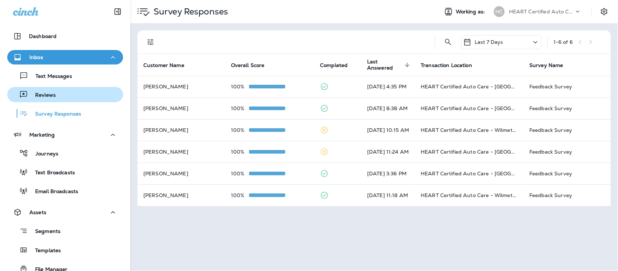
click at [46, 95] on p "Reviews" at bounding box center [42, 95] width 28 height 7
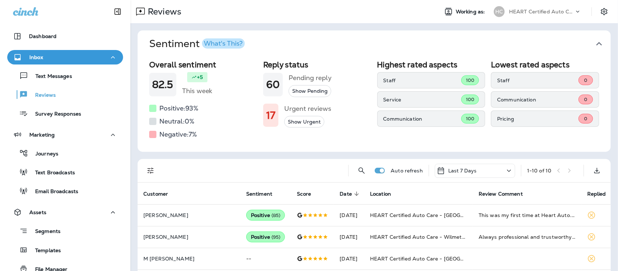
click at [596, 43] on icon "button" at bounding box center [599, 44] width 6 height 4
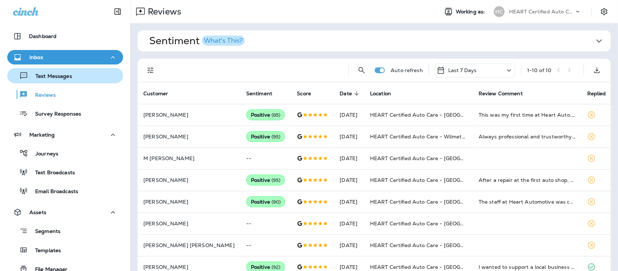
click at [53, 76] on p "Text Messages" at bounding box center [50, 76] width 44 height 7
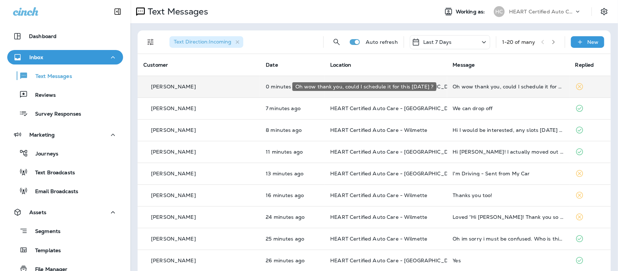
click at [469, 87] on div "Oh wow thank you, could I schedule it for this [DATE] ?" at bounding box center [508, 87] width 111 height 6
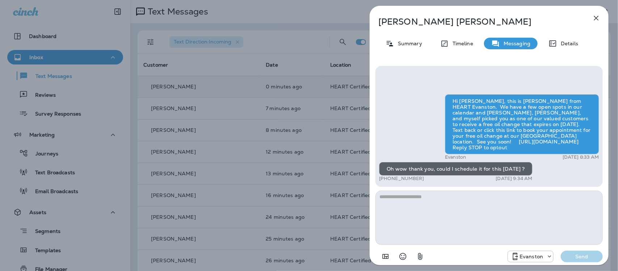
click at [435, 204] on textarea at bounding box center [488, 217] width 227 height 54
type textarea "*"
type textarea "**********"
click at [588, 258] on p "Send" at bounding box center [582, 256] width 30 height 7
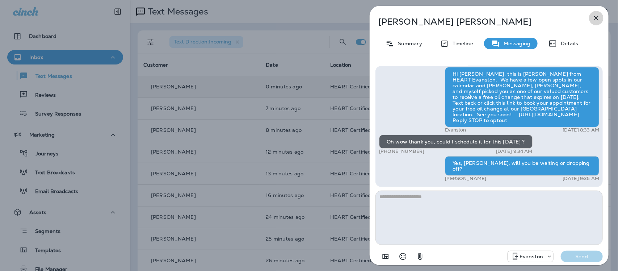
click at [594, 18] on icon "button" at bounding box center [596, 18] width 9 height 9
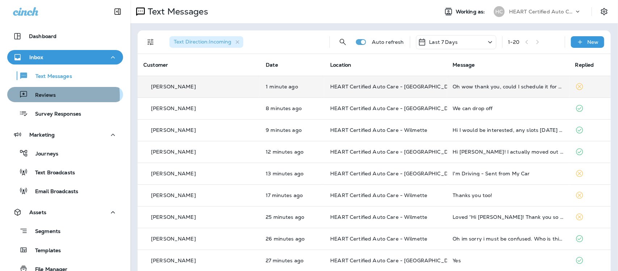
click at [46, 96] on p "Reviews" at bounding box center [42, 95] width 28 height 7
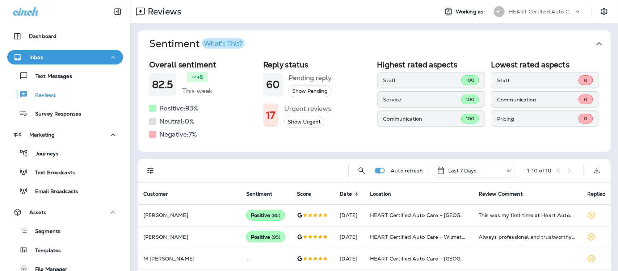
click at [593, 44] on icon "button" at bounding box center [599, 44] width 12 height 12
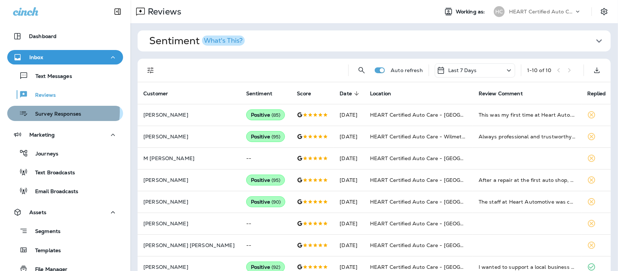
click at [51, 112] on p "Survey Responses" at bounding box center [54, 114] width 53 height 7
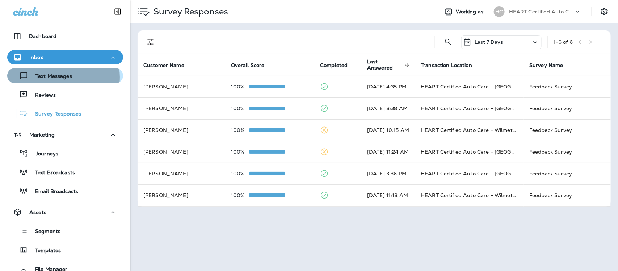
click at [59, 77] on p "Text Messages" at bounding box center [50, 76] width 44 height 7
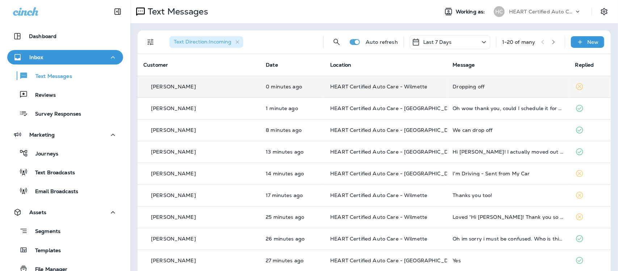
click at [453, 86] on div "Dropping off" at bounding box center [508, 87] width 111 height 6
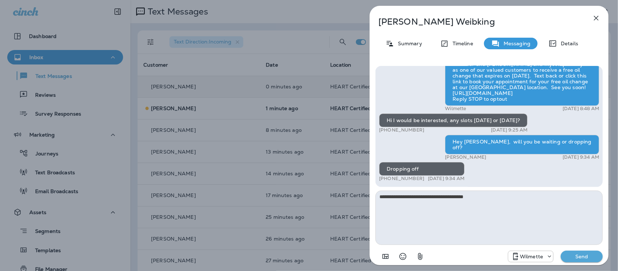
type textarea "**********"
click at [589, 258] on p "Send" at bounding box center [582, 256] width 30 height 7
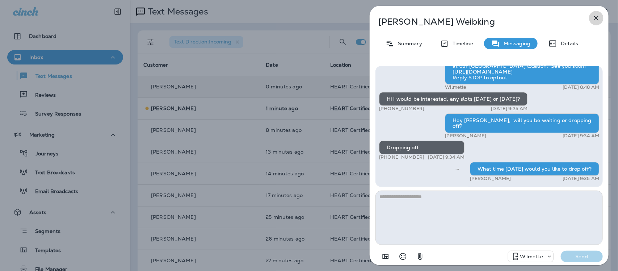
click at [599, 17] on icon "button" at bounding box center [596, 18] width 9 height 9
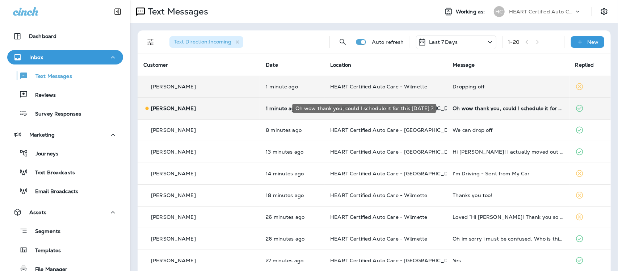
click at [457, 110] on div "Oh wow thank you, could I schedule it for this [DATE] ?" at bounding box center [508, 108] width 111 height 6
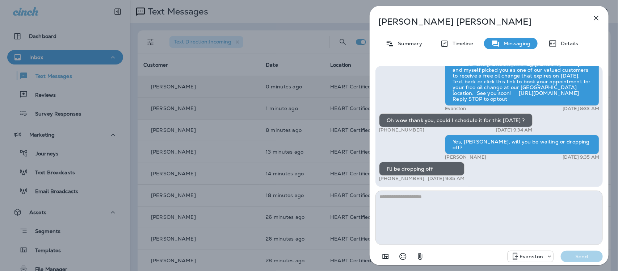
click at [426, 203] on textarea at bounding box center [488, 217] width 227 height 54
type textarea "**********"
click at [586, 258] on p "Send" at bounding box center [582, 256] width 30 height 7
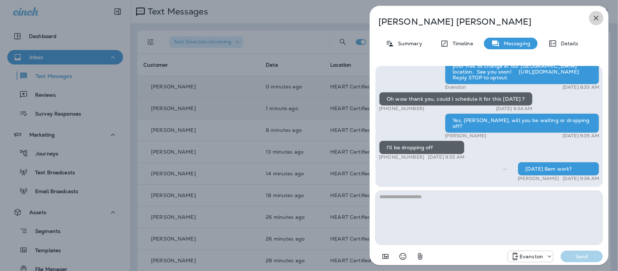
click at [596, 17] on icon "button" at bounding box center [596, 18] width 5 height 5
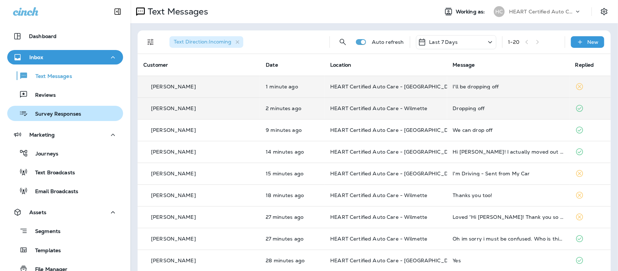
drag, startPoint x: 49, startPoint y: 114, endPoint x: 51, endPoint y: 109, distance: 5.7
click at [49, 113] on p "Survey Responses" at bounding box center [54, 114] width 53 height 7
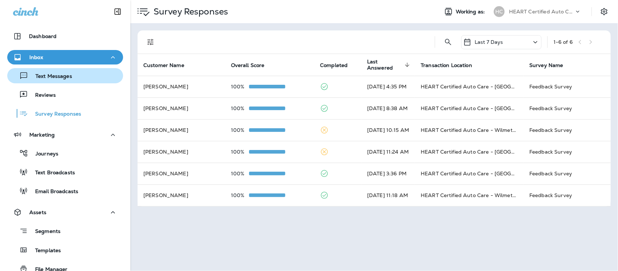
click at [53, 73] on p "Text Messages" at bounding box center [50, 76] width 44 height 7
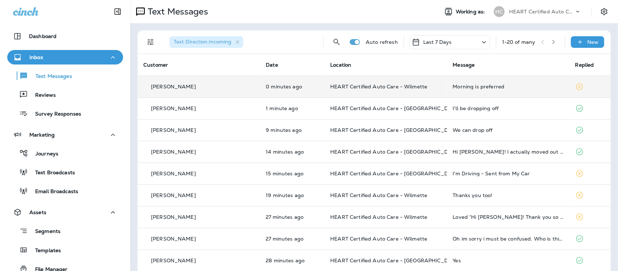
click at [460, 88] on div "Morning is preferred" at bounding box center [508, 87] width 111 height 6
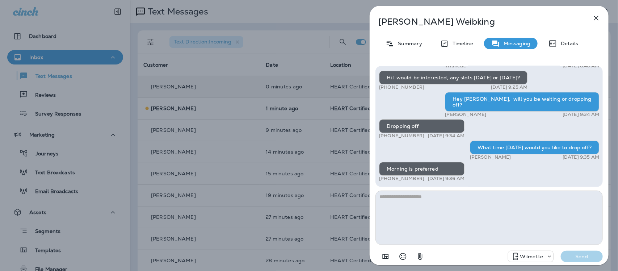
click at [440, 213] on textarea at bounding box center [488, 217] width 227 height 54
type textarea "**********"
click at [582, 256] on p "Send" at bounding box center [582, 256] width 30 height 7
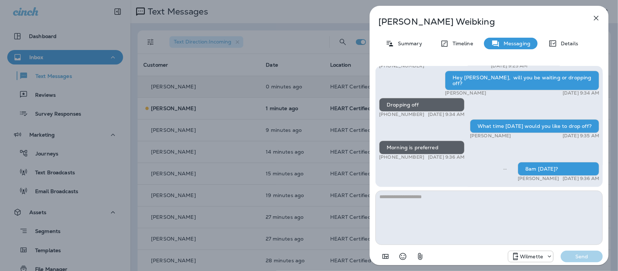
click at [598, 16] on icon "button" at bounding box center [596, 18] width 9 height 9
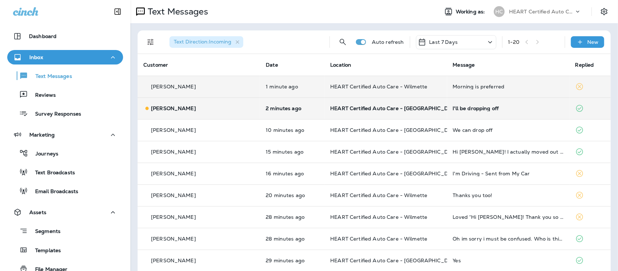
click at [473, 109] on div "I'll be dropping off" at bounding box center [508, 108] width 111 height 6
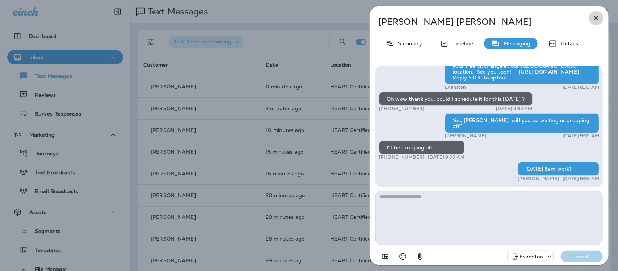
click at [597, 16] on icon "button" at bounding box center [596, 18] width 9 height 9
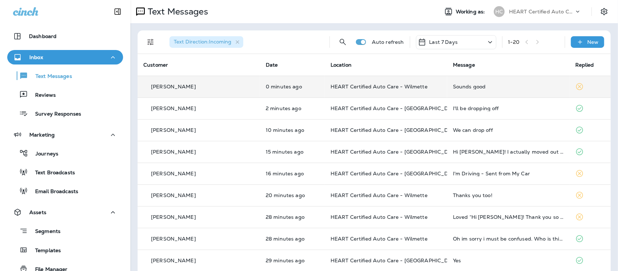
click at [459, 84] on div "Sounds good" at bounding box center [508, 87] width 111 height 6
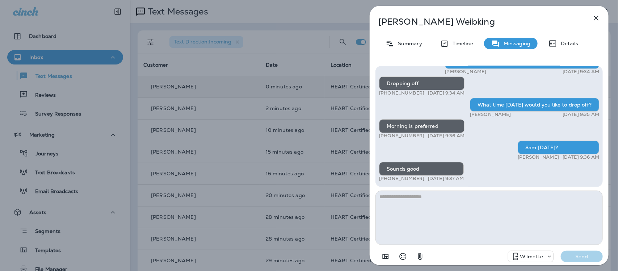
click at [433, 207] on textarea at bounding box center [488, 217] width 227 height 54
type textarea "*"
type textarea "**********"
click at [578, 257] on p "Send" at bounding box center [582, 256] width 30 height 7
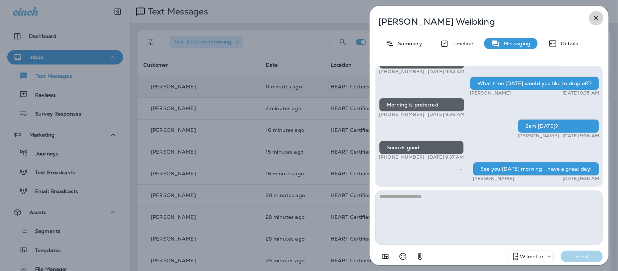
click at [596, 16] on icon "button" at bounding box center [596, 18] width 9 height 9
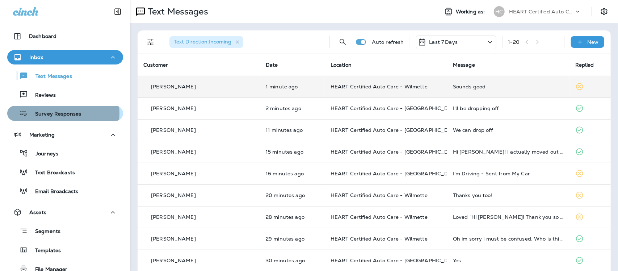
click at [52, 113] on p "Survey Responses" at bounding box center [54, 114] width 53 height 7
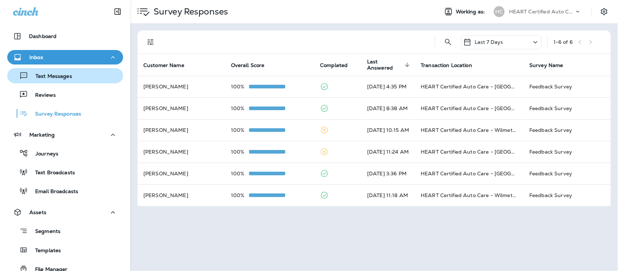
click at [59, 75] on p "Text Messages" at bounding box center [50, 76] width 44 height 7
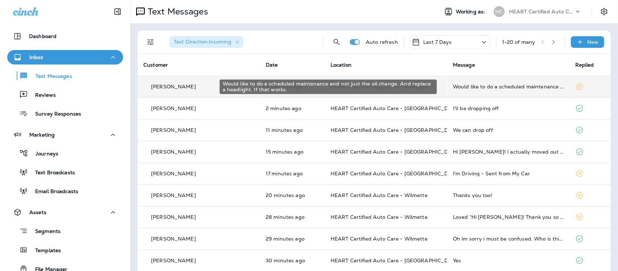
click at [475, 88] on div "Would like to do a scheduled maintenance and not just the oil change. And repla…" at bounding box center [508, 87] width 111 height 6
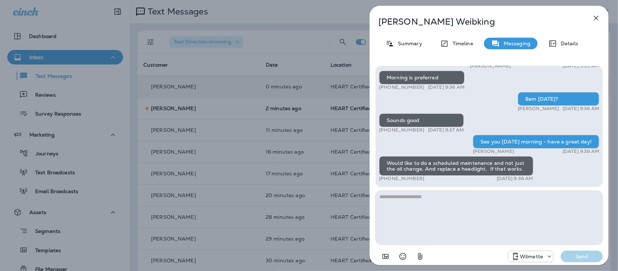
click at [419, 223] on textarea at bounding box center [488, 217] width 227 height 54
type textarea "*******"
click at [587, 261] on button "Send" at bounding box center [582, 257] width 42 height 12
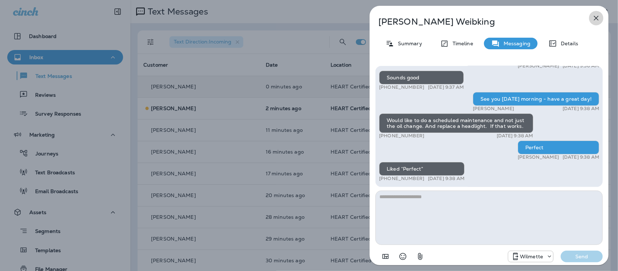
click at [593, 15] on icon "button" at bounding box center [596, 18] width 9 height 9
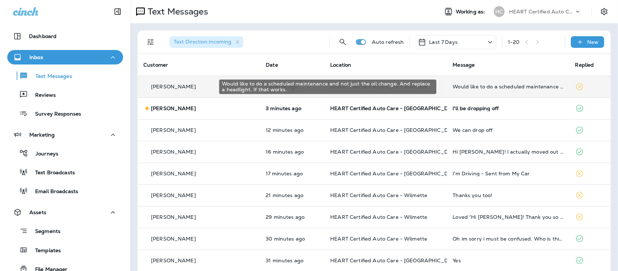
click at [492, 84] on div "Would like to do a scheduled maintenance and not just the oil change. And repla…" at bounding box center [508, 87] width 111 height 6
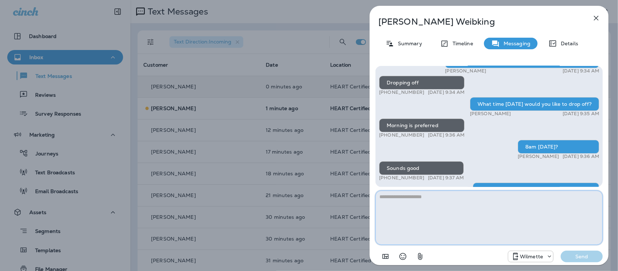
scroll to position [-181, 0]
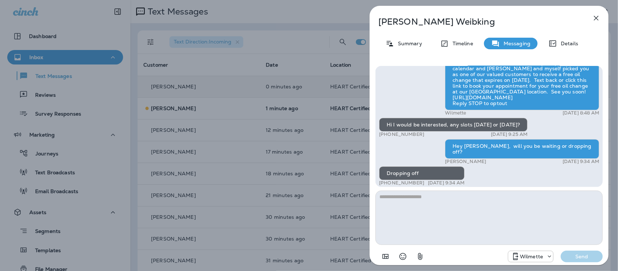
click at [597, 15] on icon "button" at bounding box center [596, 18] width 9 height 9
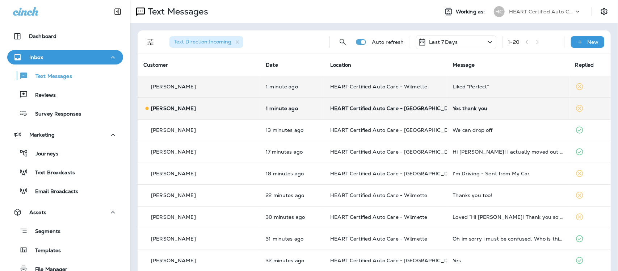
click at [471, 107] on div "Yes thank you" at bounding box center [508, 108] width 111 height 6
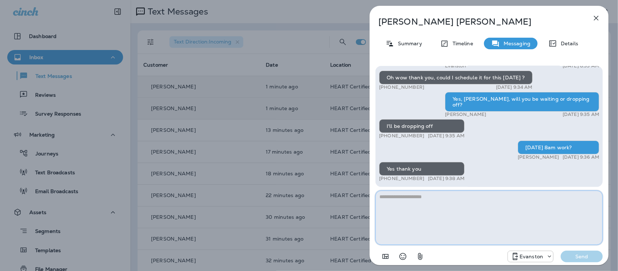
click at [449, 200] on textarea at bounding box center [488, 217] width 227 height 54
type textarea "*"
type textarea "**********"
click at [590, 257] on p "Send" at bounding box center [582, 256] width 30 height 7
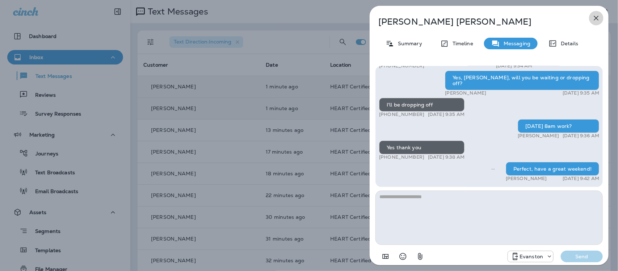
drag, startPoint x: 603, startPoint y: 15, endPoint x: 597, endPoint y: 16, distance: 5.5
click at [602, 15] on button "button" at bounding box center [596, 18] width 14 height 14
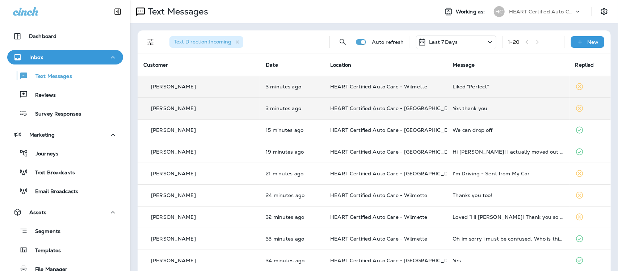
click at [457, 86] on div "Liked “Perfect”" at bounding box center [508, 87] width 111 height 6
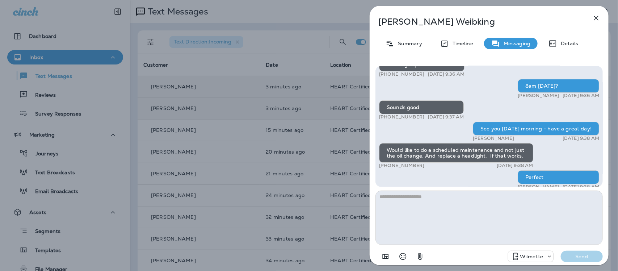
scroll to position [-45, 0]
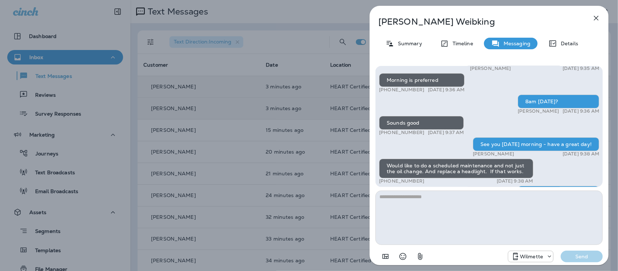
drag, startPoint x: 594, startPoint y: 18, endPoint x: 591, endPoint y: 22, distance: 4.9
click at [594, 17] on icon "button" at bounding box center [596, 18] width 9 height 9
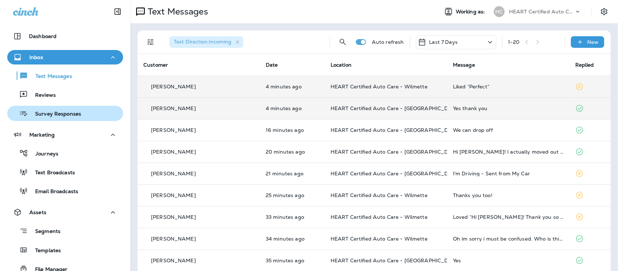
click at [60, 117] on p "Survey Responses" at bounding box center [54, 114] width 53 height 7
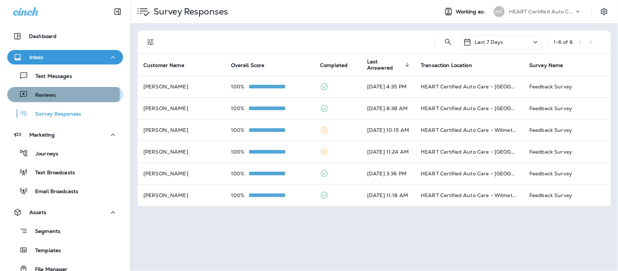
click at [50, 95] on p "Reviews" at bounding box center [42, 95] width 28 height 7
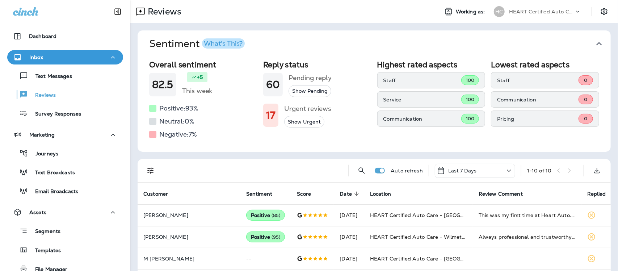
click at [593, 42] on icon "button" at bounding box center [599, 44] width 12 height 12
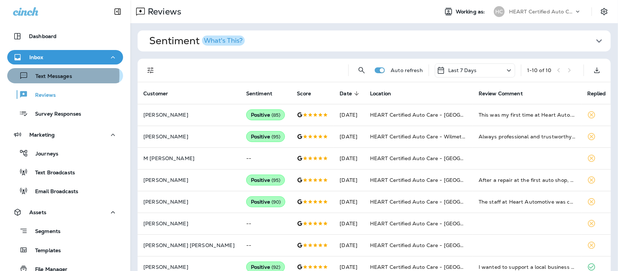
click at [54, 75] on p "Text Messages" at bounding box center [50, 76] width 44 height 7
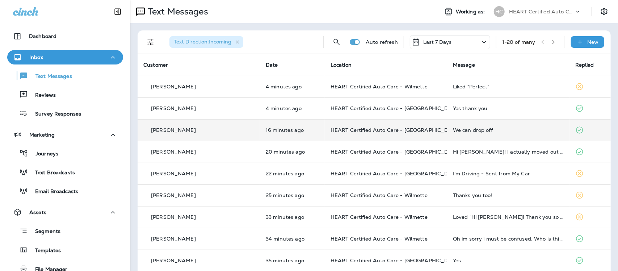
click at [455, 133] on div "We can drop off" at bounding box center [508, 130] width 111 height 6
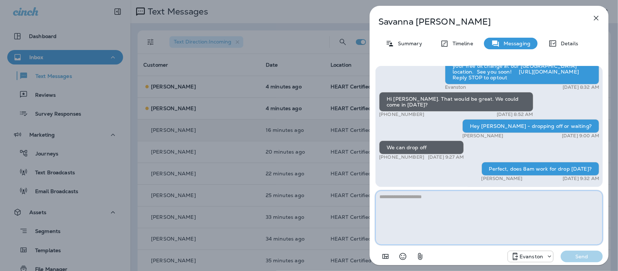
click at [453, 211] on textarea at bounding box center [488, 217] width 227 height 54
type textarea "**********"
click at [583, 257] on p "Send" at bounding box center [582, 256] width 30 height 7
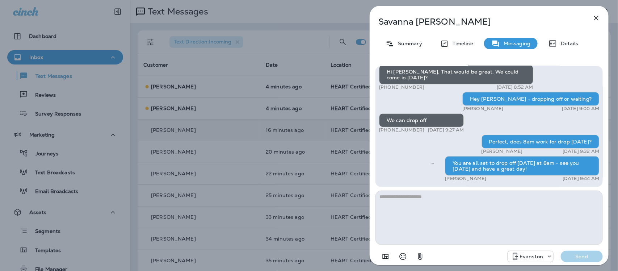
click at [596, 15] on icon "button" at bounding box center [596, 18] width 9 height 9
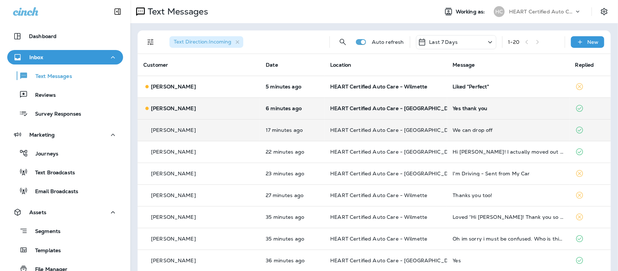
click at [455, 109] on div "Yes thank you" at bounding box center [508, 108] width 111 height 6
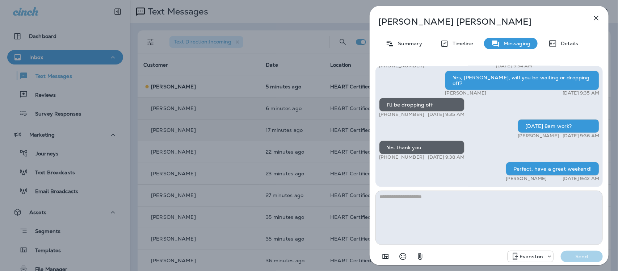
click at [597, 16] on icon "button" at bounding box center [596, 18] width 9 height 9
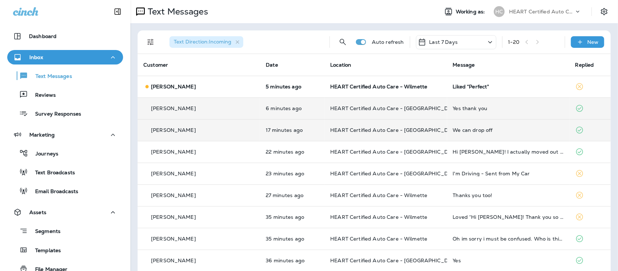
click at [459, 86] on div "Liked “Perfect”" at bounding box center [508, 87] width 111 height 6
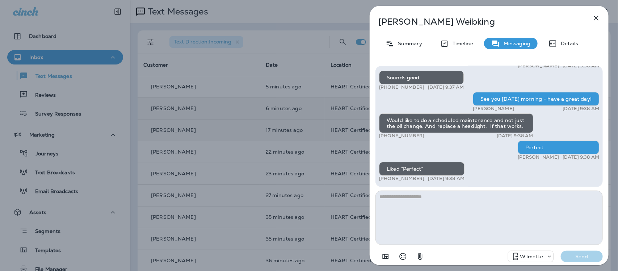
click at [599, 17] on icon "button" at bounding box center [596, 18] width 9 height 9
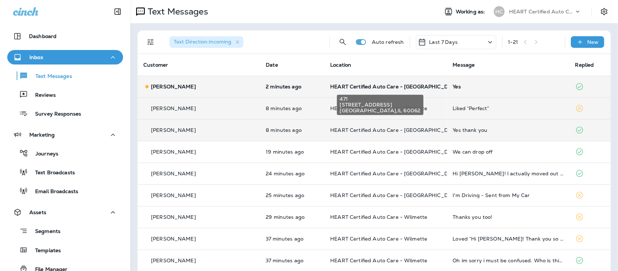
click at [376, 89] on span "HEART Certified Auto Care - [GEOGRAPHIC_DATA]" at bounding box center [395, 86] width 130 height 7
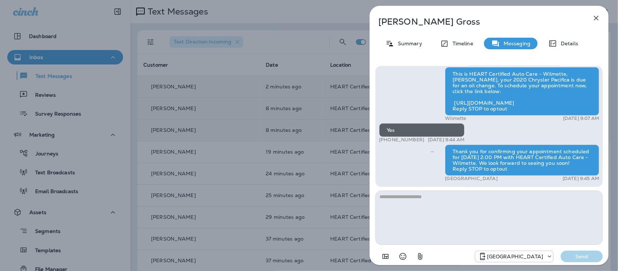
drag, startPoint x: 597, startPoint y: 17, endPoint x: 598, endPoint y: 22, distance: 5.1
click at [597, 17] on icon "button" at bounding box center [596, 18] width 9 height 9
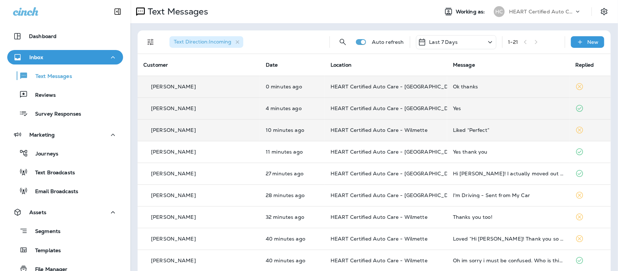
click at [453, 86] on div "Ok thanks" at bounding box center [508, 87] width 111 height 6
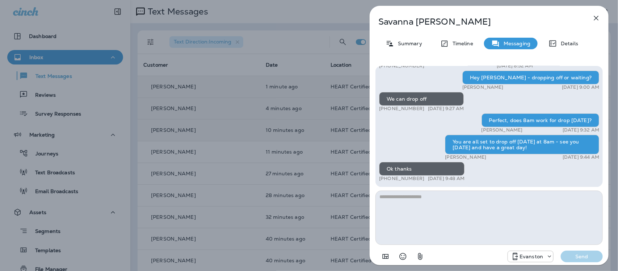
click at [596, 15] on icon "button" at bounding box center [596, 18] width 9 height 9
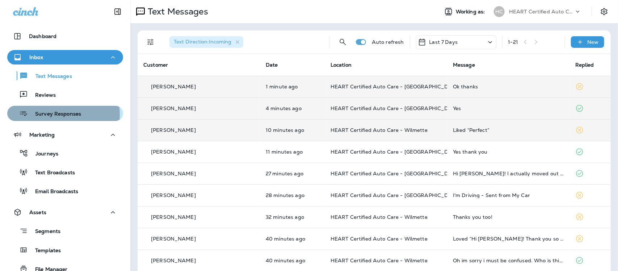
click at [54, 115] on p "Survey Responses" at bounding box center [54, 114] width 53 height 7
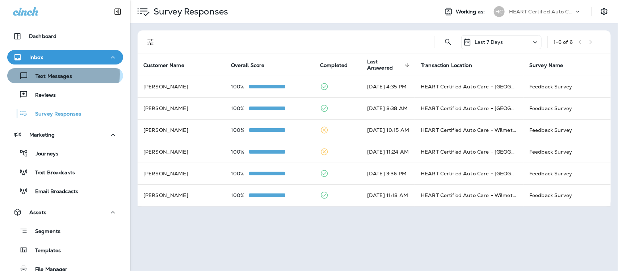
click at [53, 74] on p "Text Messages" at bounding box center [50, 76] width 44 height 7
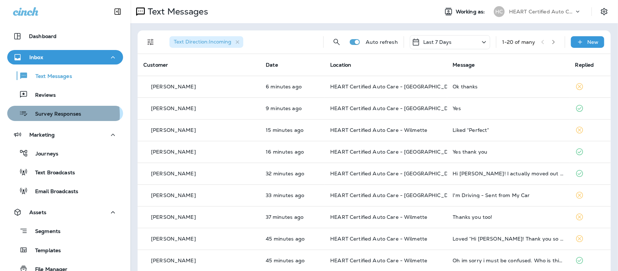
click at [53, 115] on p "Survey Responses" at bounding box center [54, 114] width 53 height 7
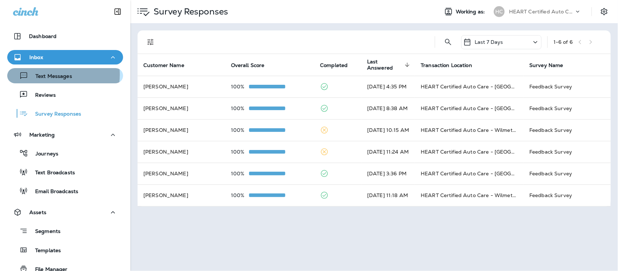
click at [55, 75] on p "Text Messages" at bounding box center [50, 76] width 44 height 7
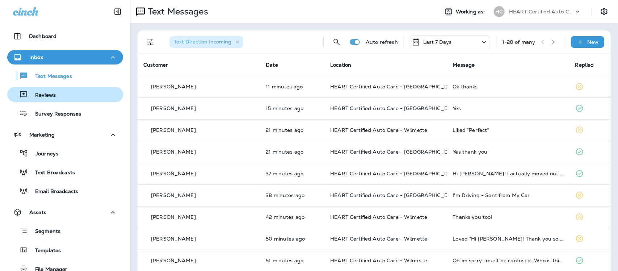
click at [53, 97] on p "Reviews" at bounding box center [42, 95] width 28 height 7
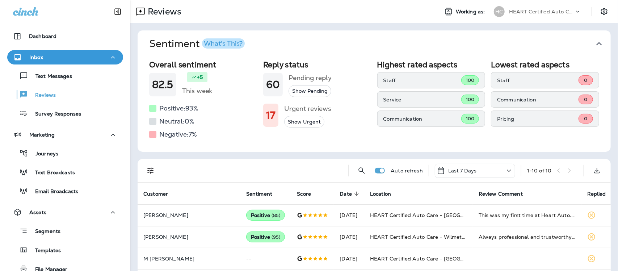
click at [593, 43] on icon "button" at bounding box center [599, 44] width 12 height 12
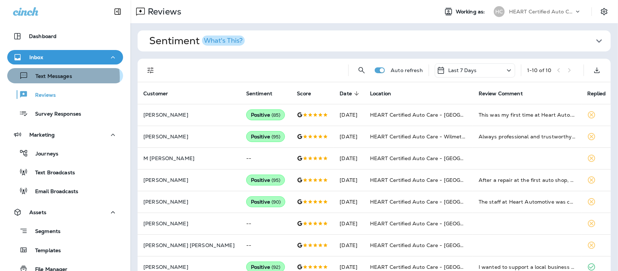
click at [62, 77] on p "Text Messages" at bounding box center [50, 76] width 44 height 7
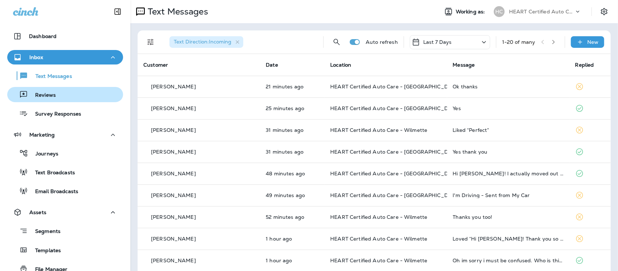
click at [44, 97] on p "Reviews" at bounding box center [42, 95] width 28 height 7
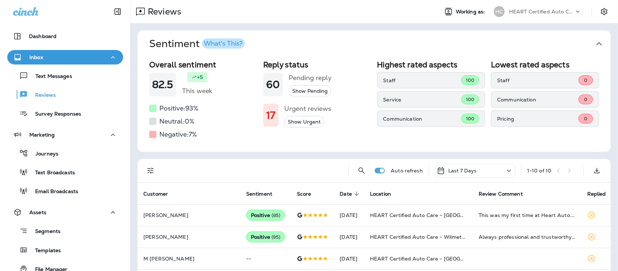
click at [596, 42] on icon "button" at bounding box center [599, 44] width 12 height 12
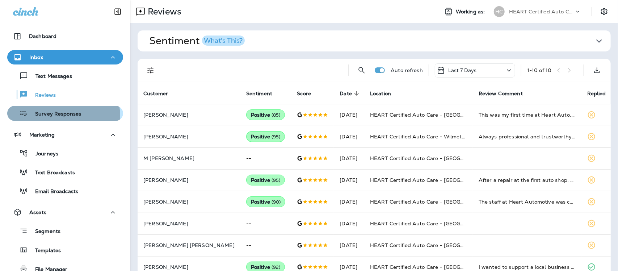
click at [52, 117] on p "Survey Responses" at bounding box center [54, 114] width 53 height 7
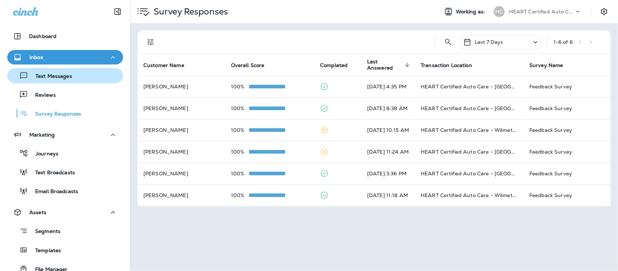
click at [51, 76] on p "Text Messages" at bounding box center [50, 76] width 44 height 7
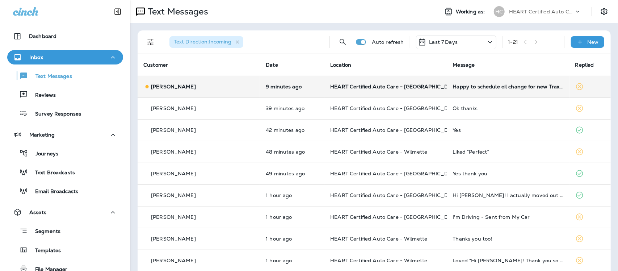
click at [496, 89] on td "Happy to schedule oil change for new Trax next week. Preferably first thing in …" at bounding box center [508, 87] width 122 height 22
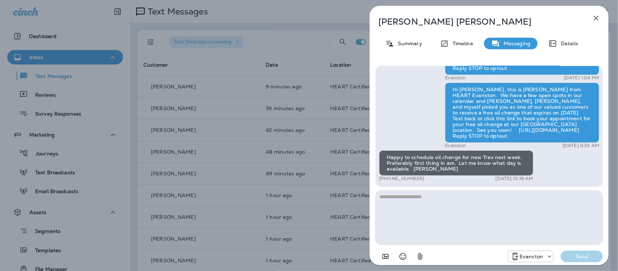
click at [407, 205] on textarea at bounding box center [488, 217] width 227 height 54
type textarea "**********"
click at [576, 256] on p "Send" at bounding box center [582, 256] width 30 height 7
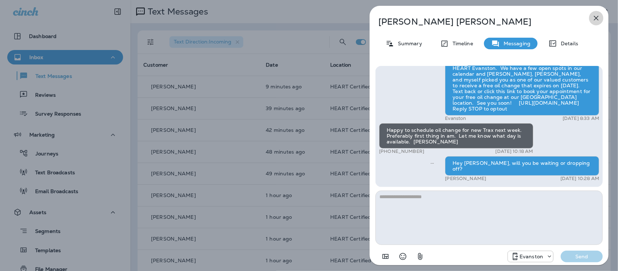
click at [592, 17] on icon "button" at bounding box center [596, 18] width 9 height 9
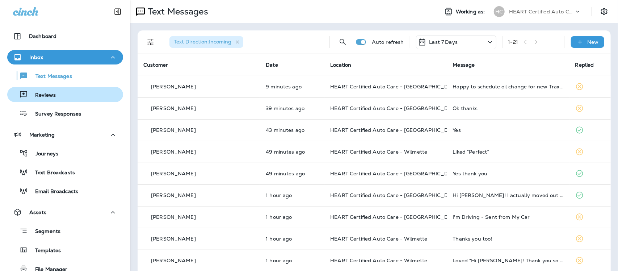
click at [49, 92] on p "Reviews" at bounding box center [42, 95] width 28 height 7
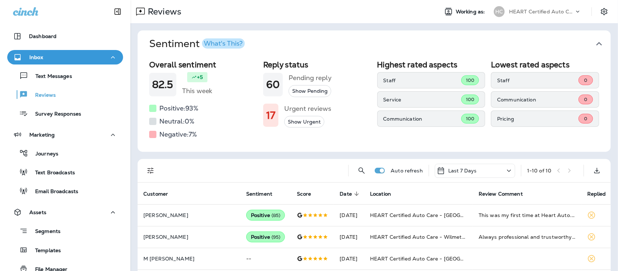
click at [596, 43] on icon "button" at bounding box center [599, 44] width 6 height 4
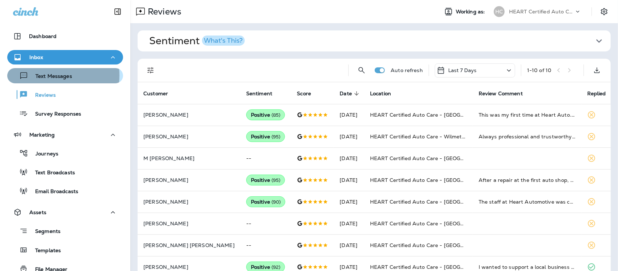
click at [47, 75] on p "Text Messages" at bounding box center [50, 76] width 44 height 7
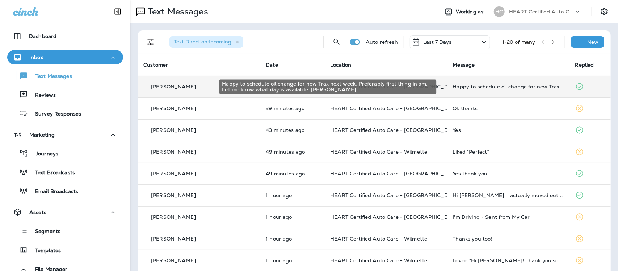
click at [488, 85] on div "Happy to schedule oil change for new Trax next week. Preferably first thing in …" at bounding box center [508, 87] width 111 height 6
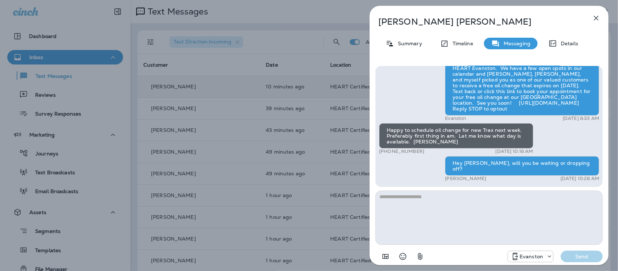
click at [596, 15] on icon "button" at bounding box center [596, 18] width 9 height 9
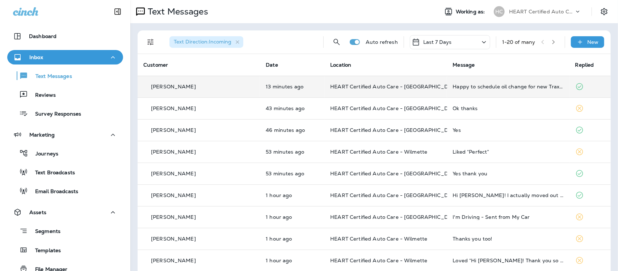
click at [480, 91] on td "Happy to schedule oil change for new Trax next week. Preferably first thing in …" at bounding box center [508, 87] width 122 height 22
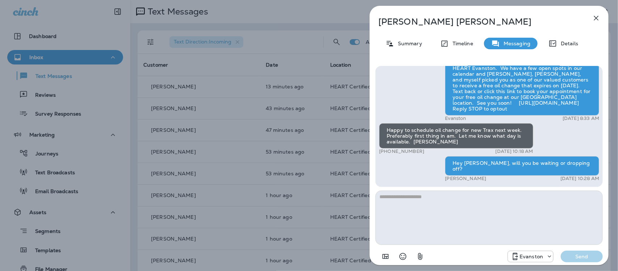
click at [596, 17] on icon "button" at bounding box center [596, 18] width 9 height 9
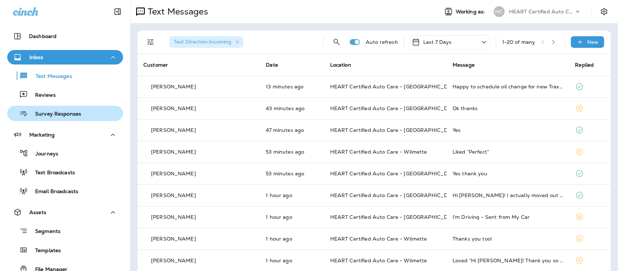
click at [48, 113] on p "Survey Responses" at bounding box center [54, 114] width 53 height 7
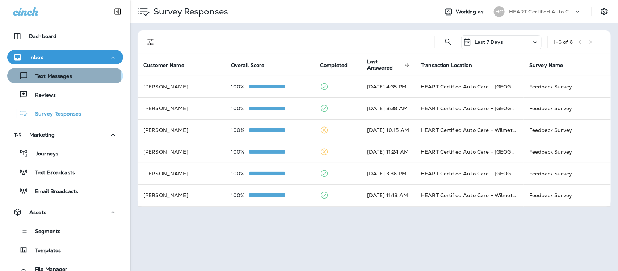
click at [64, 76] on p "Text Messages" at bounding box center [50, 76] width 44 height 7
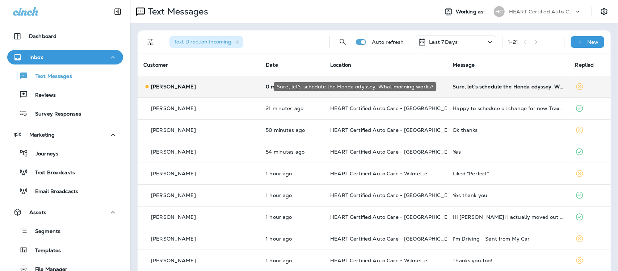
click at [475, 88] on div "Sure, let's schedule the Honda odyssey. What morning works?" at bounding box center [508, 87] width 111 height 6
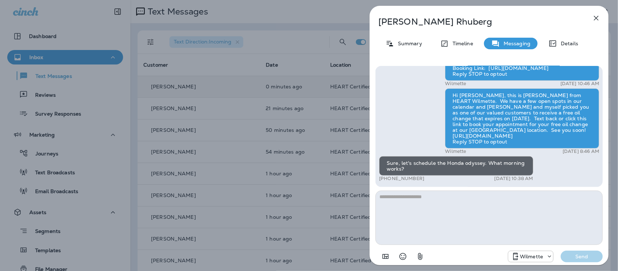
click at [433, 202] on textarea at bounding box center [488, 217] width 227 height 54
type textarea "**********"
click at [595, 256] on p "Send" at bounding box center [582, 256] width 30 height 7
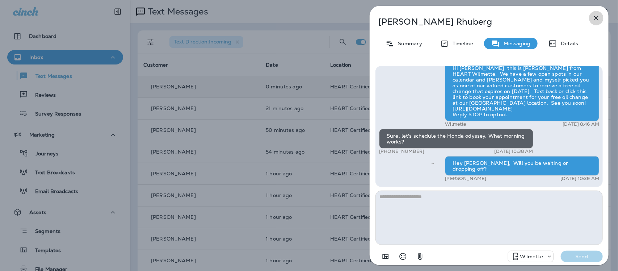
click at [596, 18] on icon "button" at bounding box center [596, 18] width 9 height 9
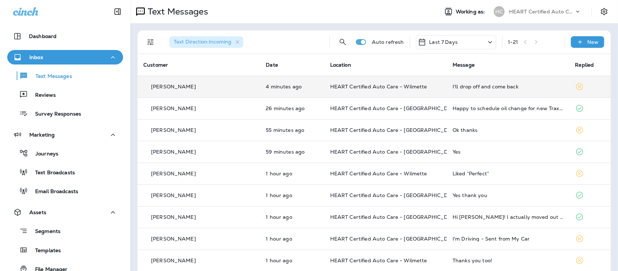
click at [475, 89] on div "I'll drop off and come back" at bounding box center [508, 87] width 111 height 6
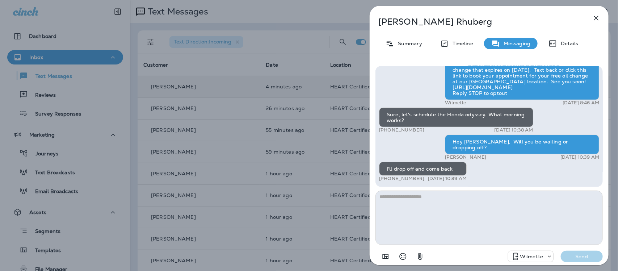
drag, startPoint x: 413, startPoint y: 205, endPoint x: 408, endPoint y: 206, distance: 4.7
click at [413, 205] on textarea at bounding box center [488, 217] width 227 height 54
type textarea "**********"
click at [574, 258] on p "Send" at bounding box center [582, 256] width 30 height 7
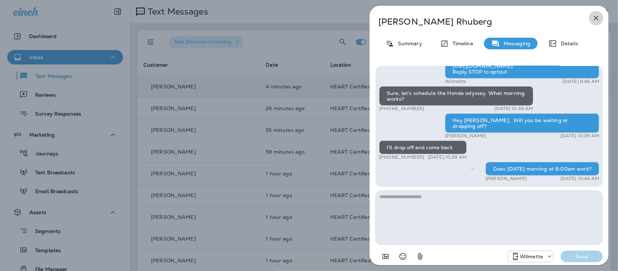
click at [595, 19] on icon "button" at bounding box center [596, 18] width 9 height 9
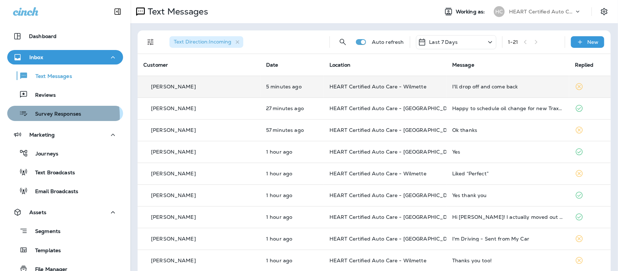
click at [48, 116] on p "Survey Responses" at bounding box center [54, 114] width 53 height 7
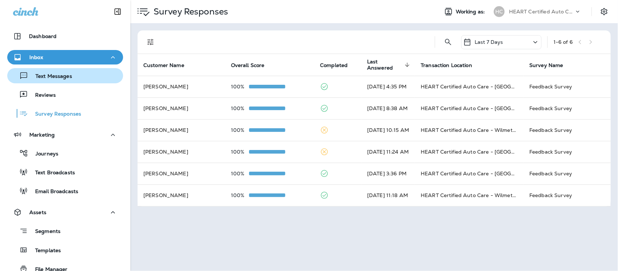
click at [50, 74] on p "Text Messages" at bounding box center [50, 76] width 44 height 7
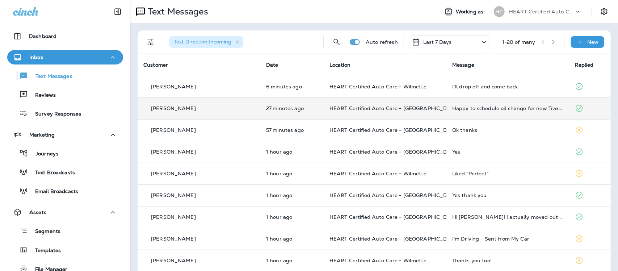
click at [480, 112] on td "Happy to schedule oil change for new Trax next week. Preferably first thing in …" at bounding box center [507, 108] width 123 height 22
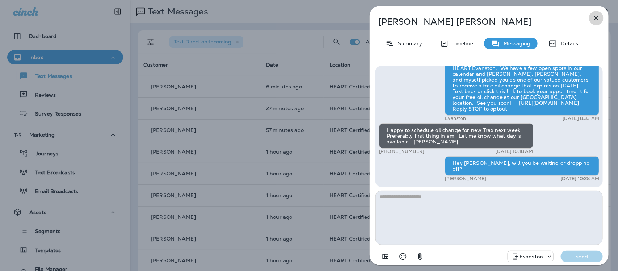
click at [596, 19] on icon "button" at bounding box center [596, 18] width 9 height 9
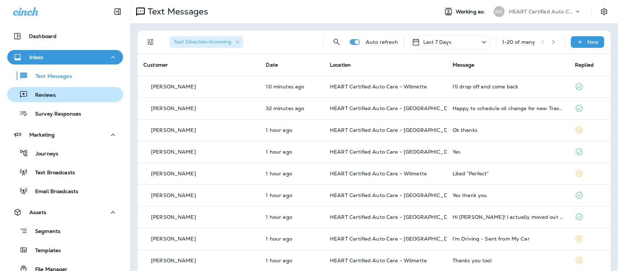
drag, startPoint x: 56, startPoint y: 117, endPoint x: 56, endPoint y: 101, distance: 16.3
click at [56, 117] on p "Survey Responses" at bounding box center [54, 114] width 53 height 7
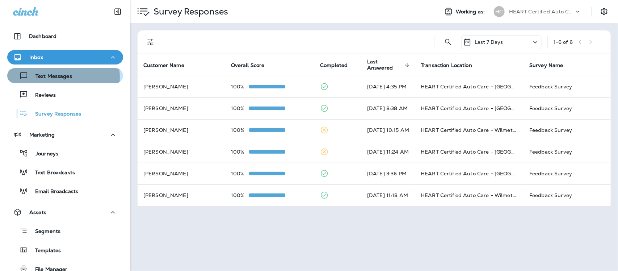
click at [54, 77] on p "Text Messages" at bounding box center [50, 76] width 44 height 7
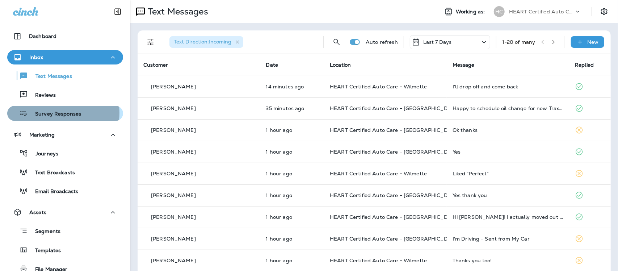
click at [51, 113] on p "Survey Responses" at bounding box center [54, 114] width 53 height 7
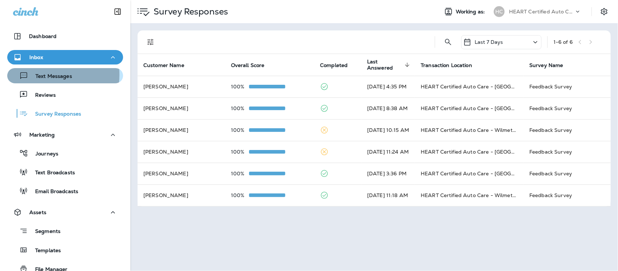
click at [43, 75] on p "Text Messages" at bounding box center [50, 76] width 44 height 7
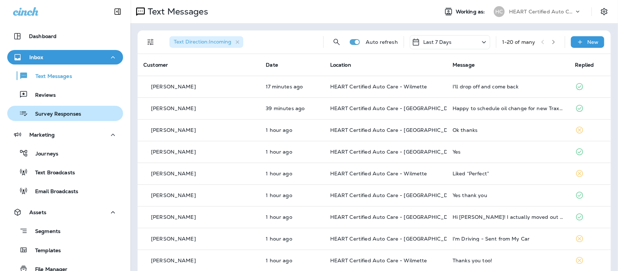
click at [80, 116] on div "Survey Responses" at bounding box center [65, 113] width 110 height 11
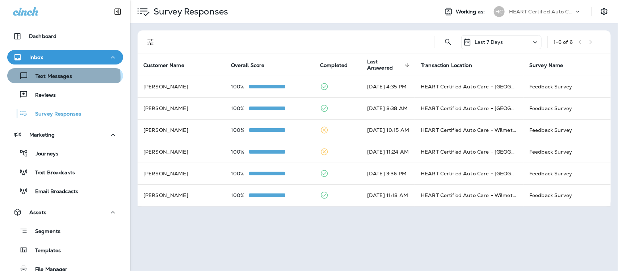
click at [65, 78] on p "Text Messages" at bounding box center [50, 76] width 44 height 7
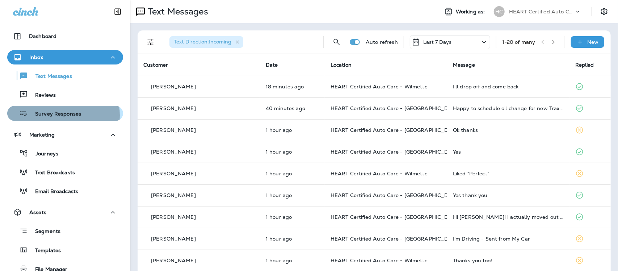
click at [59, 115] on p "Survey Responses" at bounding box center [54, 114] width 53 height 7
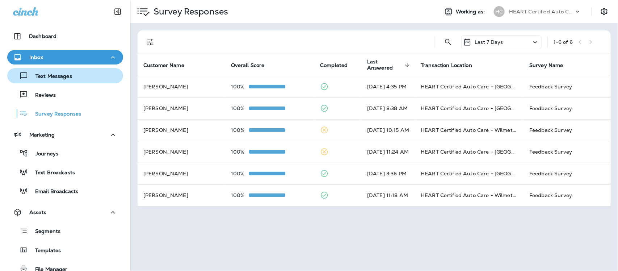
click at [51, 75] on p "Text Messages" at bounding box center [50, 76] width 44 height 7
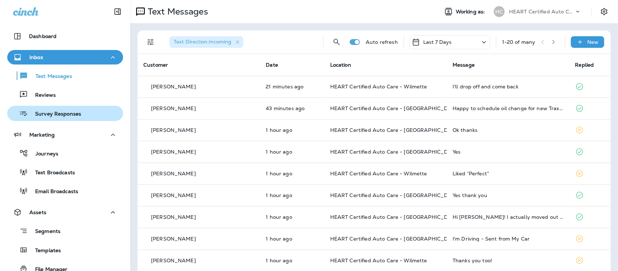
click at [55, 118] on div "Survey Responses" at bounding box center [45, 113] width 71 height 11
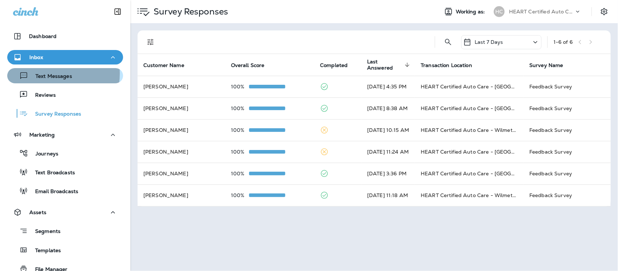
click at [48, 74] on p "Text Messages" at bounding box center [50, 76] width 44 height 7
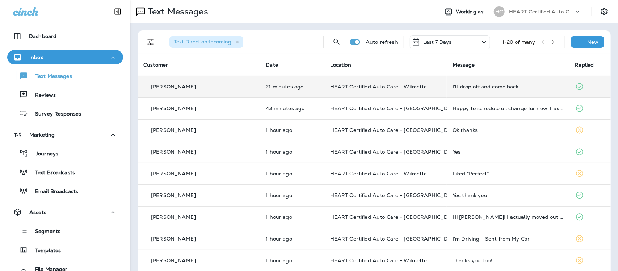
click at [475, 88] on div "I'll drop off and come back" at bounding box center [508, 87] width 111 height 6
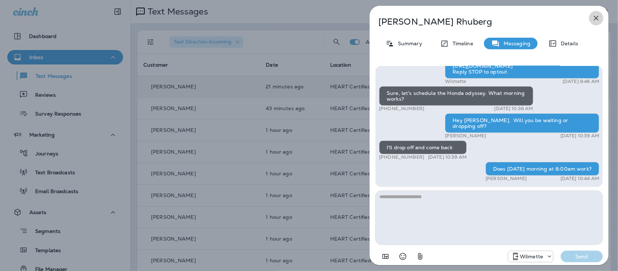
click at [597, 17] on icon "button" at bounding box center [596, 18] width 5 height 5
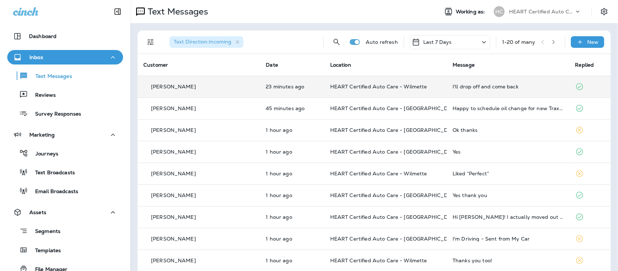
click at [471, 87] on div "I'll drop off and come back" at bounding box center [508, 87] width 111 height 6
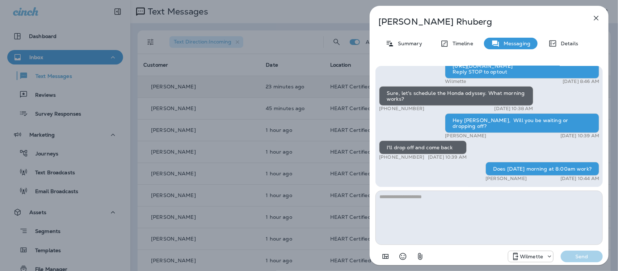
click at [444, 194] on textarea at bounding box center [488, 217] width 227 height 54
type textarea "*"
type textarea "**********"
click at [583, 256] on p "Send" at bounding box center [582, 256] width 30 height 7
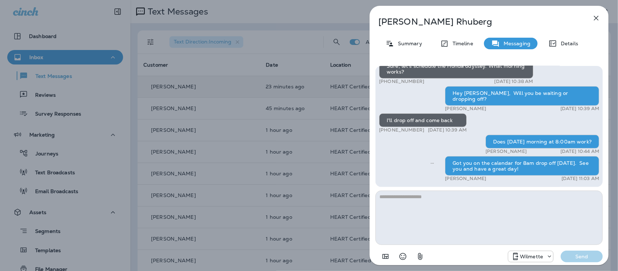
click at [599, 12] on button "button" at bounding box center [596, 18] width 14 height 14
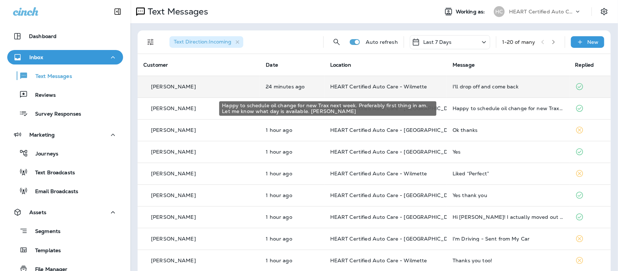
click at [479, 107] on div "Happy to schedule oil change for new Trax next week. Preferably first thing in …" at bounding box center [508, 108] width 111 height 6
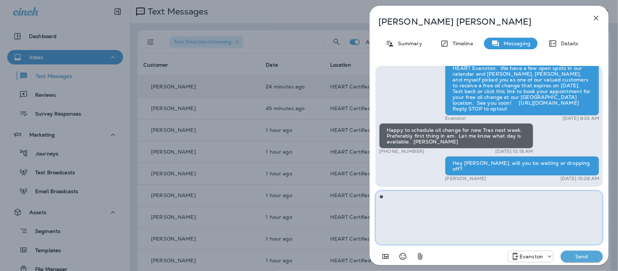
type textarea "*"
type textarea "**********"
click at [596, 256] on p "Send" at bounding box center [582, 256] width 30 height 7
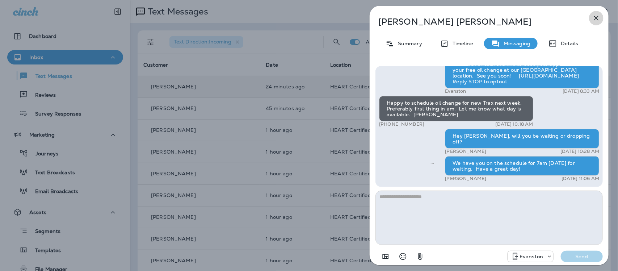
click at [593, 16] on icon "button" at bounding box center [596, 18] width 9 height 9
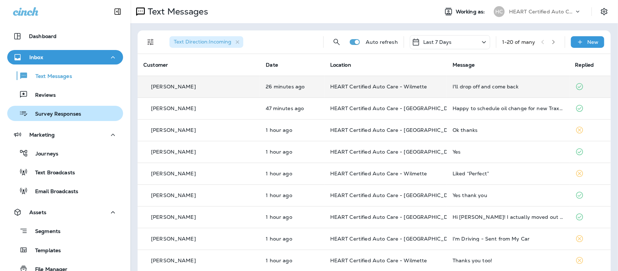
click at [56, 114] on p "Survey Responses" at bounding box center [54, 114] width 53 height 7
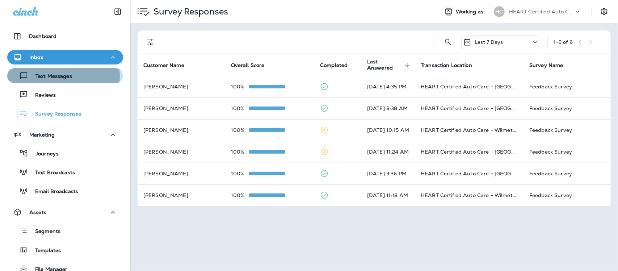
click at [62, 76] on p "Text Messages" at bounding box center [50, 76] width 44 height 7
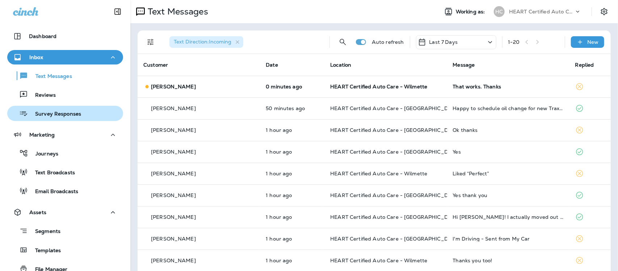
drag, startPoint x: 42, startPoint y: 95, endPoint x: 108, endPoint y: 111, distance: 67.6
click at [42, 94] on p "Reviews" at bounding box center [42, 95] width 28 height 7
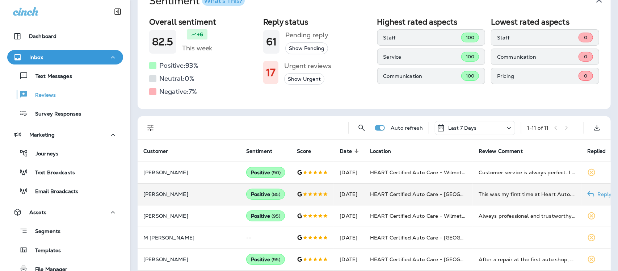
scroll to position [91, 0]
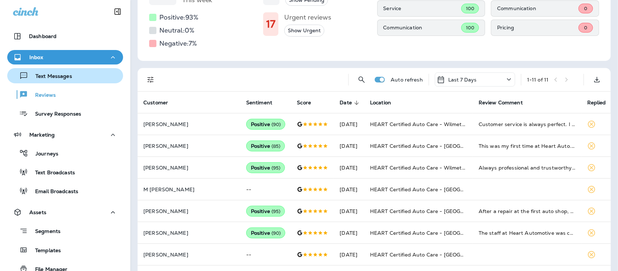
click at [51, 75] on p "Text Messages" at bounding box center [50, 76] width 44 height 7
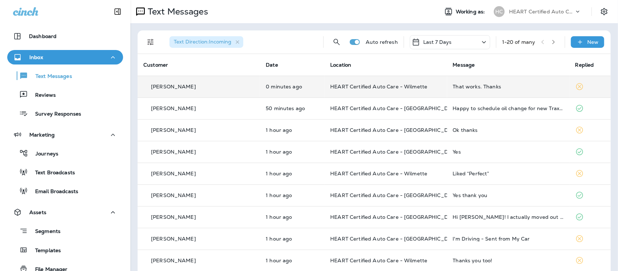
click at [462, 87] on div "That works. Thanks" at bounding box center [508, 87] width 111 height 6
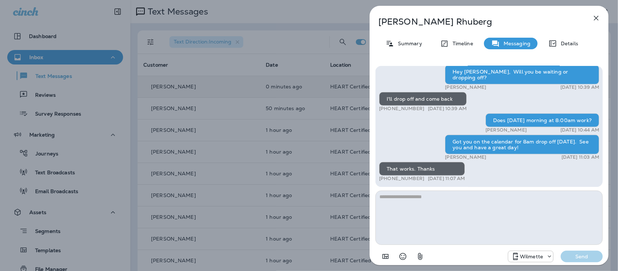
click at [595, 15] on icon "button" at bounding box center [596, 18] width 9 height 9
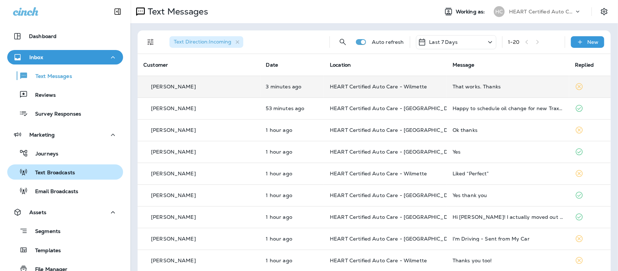
click at [60, 173] on p "Text Broadcasts" at bounding box center [51, 172] width 47 height 7
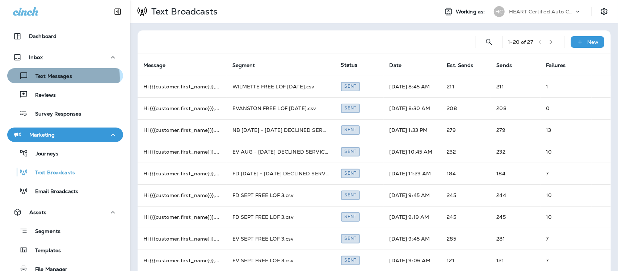
click at [56, 78] on p "Text Messages" at bounding box center [50, 76] width 44 height 7
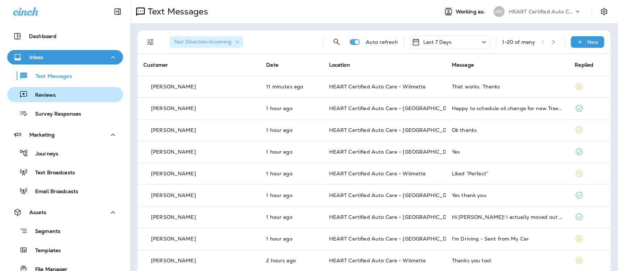
drag, startPoint x: 46, startPoint y: 95, endPoint x: 50, endPoint y: 95, distance: 4.0
click at [46, 95] on p "Reviews" at bounding box center [42, 95] width 28 height 7
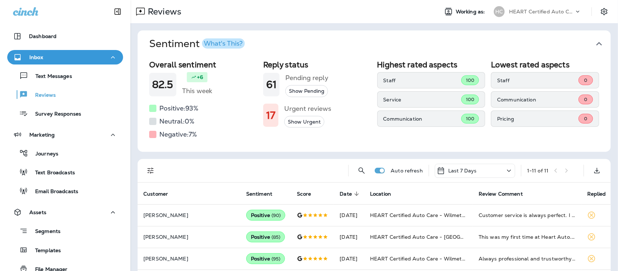
click at [594, 42] on icon "button" at bounding box center [599, 44] width 12 height 12
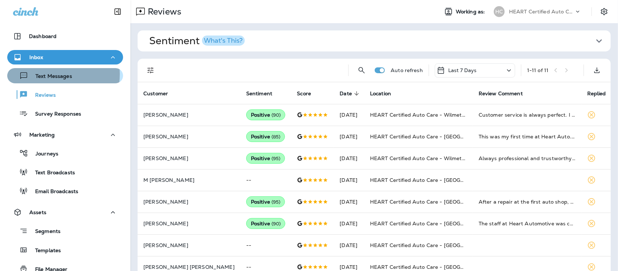
click at [52, 74] on p "Text Messages" at bounding box center [50, 76] width 44 height 7
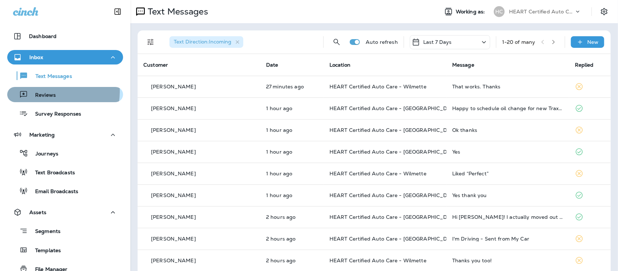
click at [46, 92] on p "Reviews" at bounding box center [42, 95] width 28 height 7
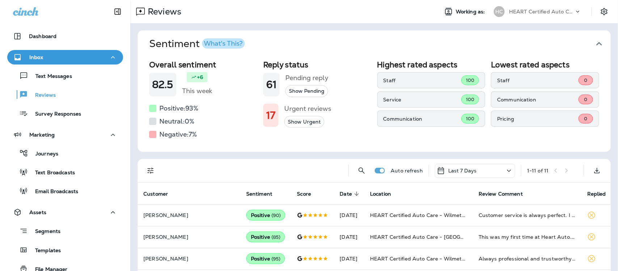
click at [593, 42] on icon "button" at bounding box center [599, 44] width 12 height 12
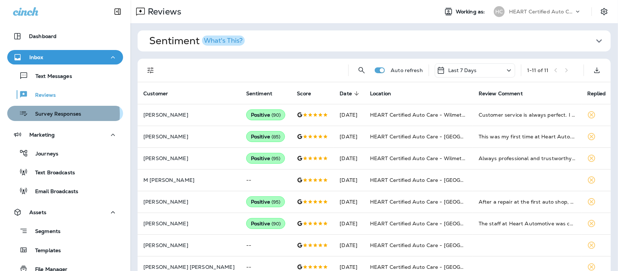
click at [55, 114] on p "Survey Responses" at bounding box center [54, 114] width 53 height 7
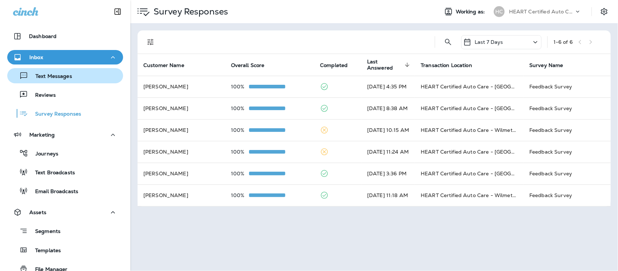
click at [49, 74] on p "Text Messages" at bounding box center [50, 76] width 44 height 7
